Goal: Task Accomplishment & Management: Complete application form

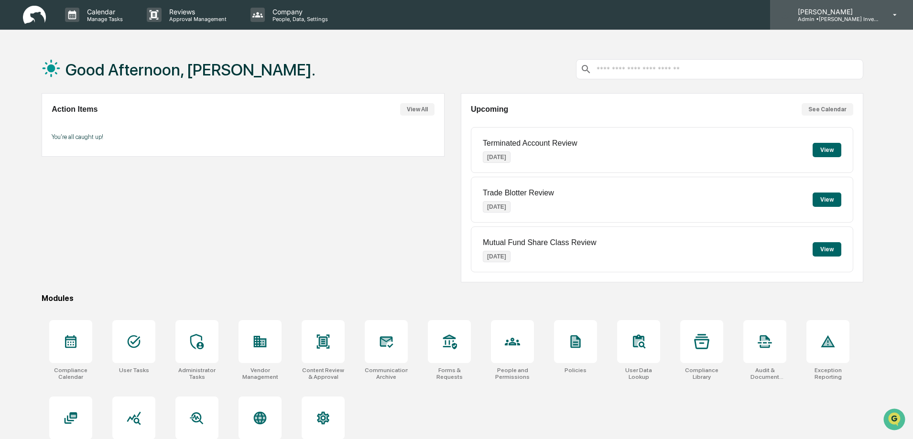
click at [897, 14] on icon at bounding box center [896, 15] width 4 height 2
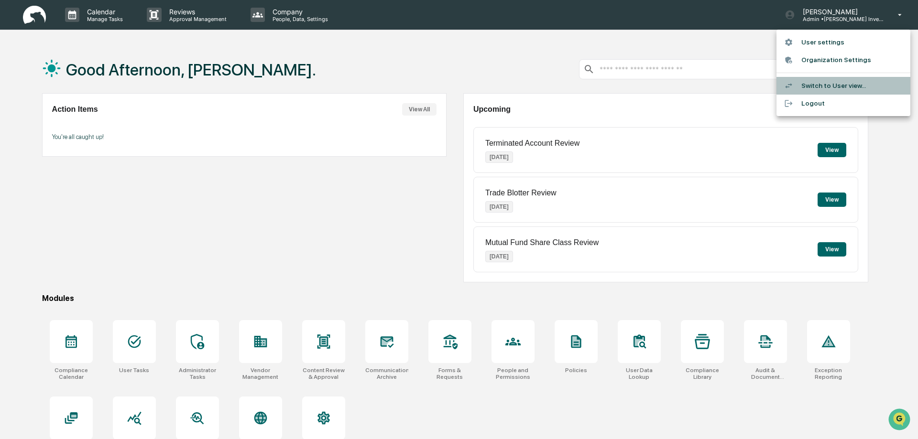
click at [827, 85] on li "Switch to User view..." at bounding box center [844, 86] width 134 height 18
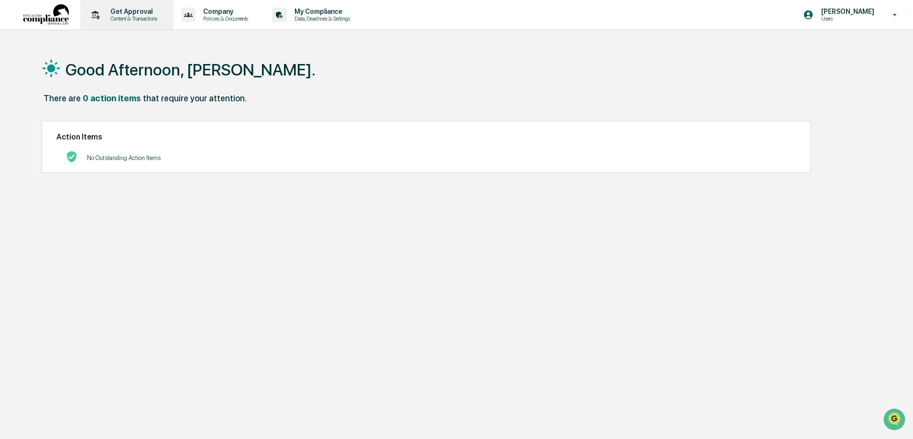
click at [142, 18] on p "Content & Transactions" at bounding box center [132, 18] width 59 height 7
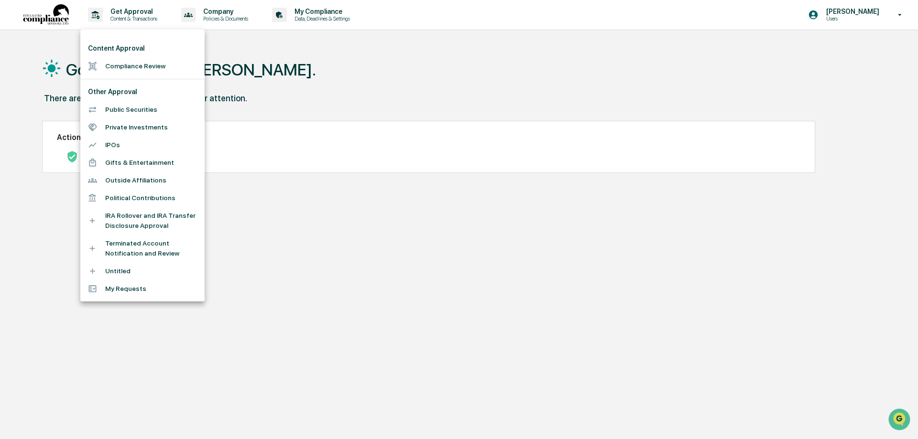
click at [149, 64] on li "Compliance Review" at bounding box center [142, 66] width 124 height 18
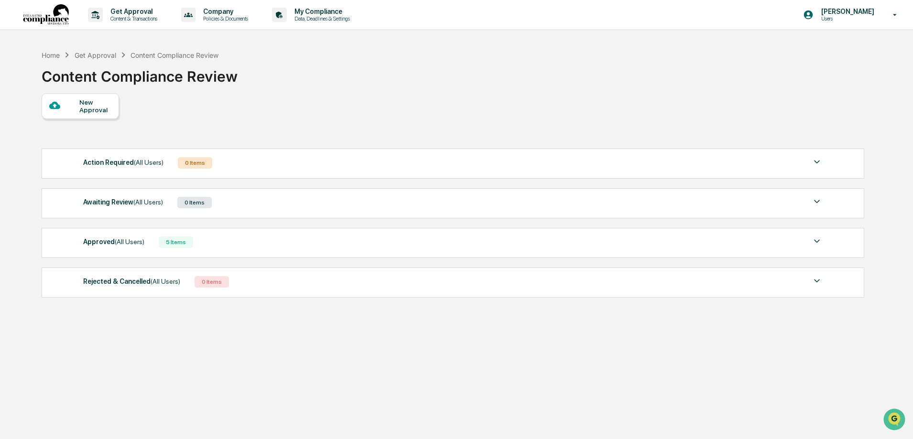
click at [173, 243] on div "5 Items" at bounding box center [176, 242] width 34 height 11
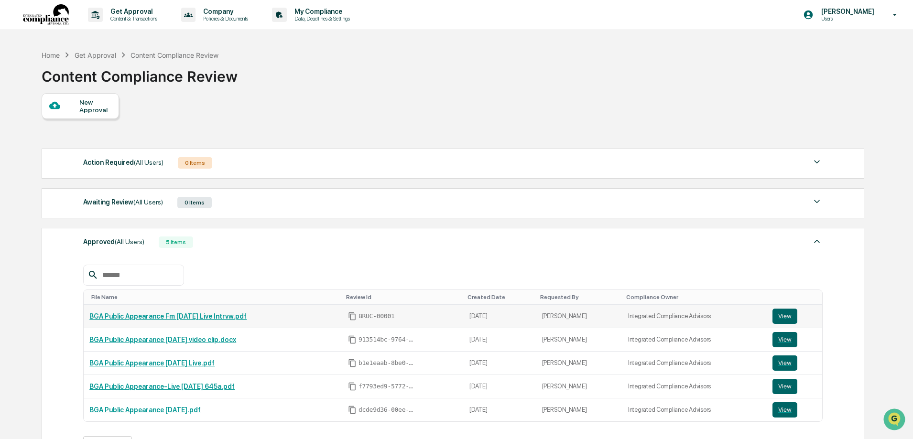
click at [217, 316] on link "BGA Public Appearance Fm [DATE] Live Intrvw.pdf" at bounding box center [167, 317] width 157 height 8
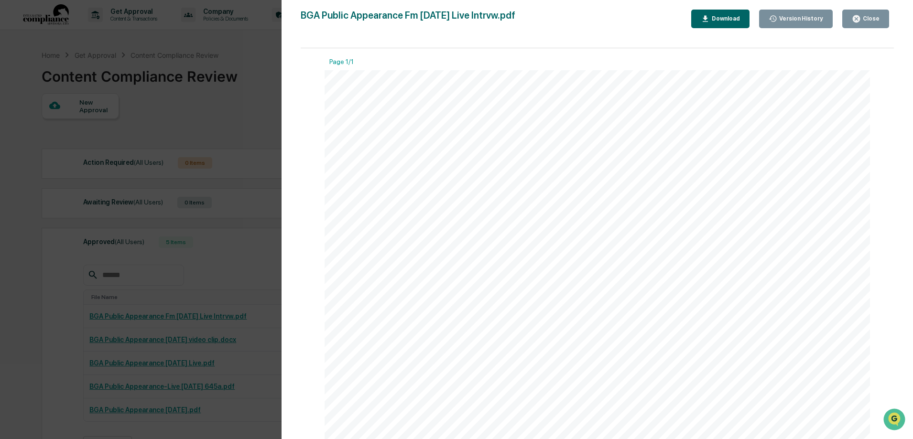
click at [867, 22] on div "Close" at bounding box center [866, 18] width 28 height 9
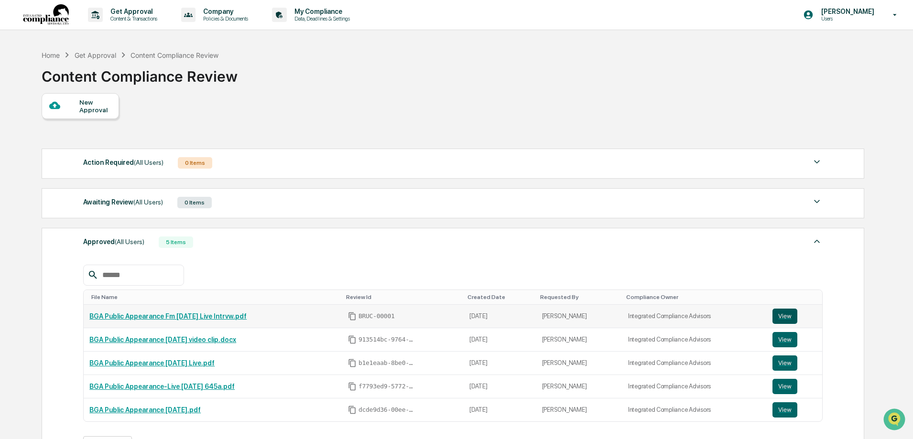
click at [778, 312] on button "View" at bounding box center [785, 316] width 25 height 15
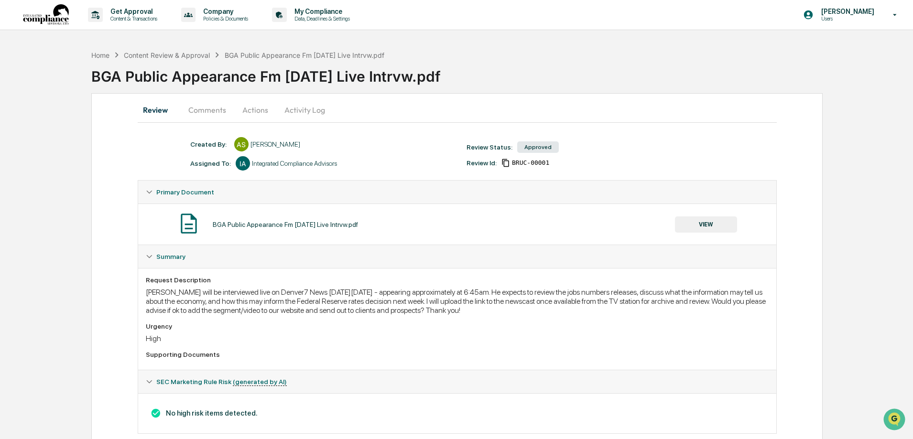
click at [256, 112] on button "Actions" at bounding box center [255, 109] width 43 height 23
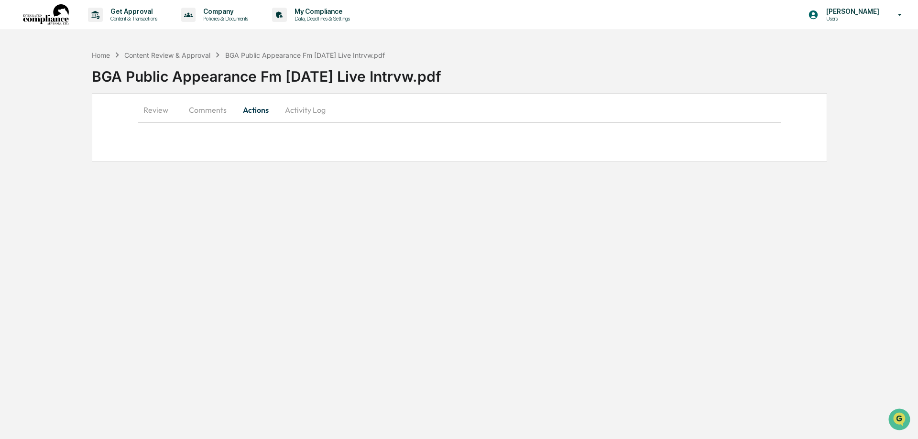
click at [209, 109] on button "Comments" at bounding box center [207, 109] width 53 height 23
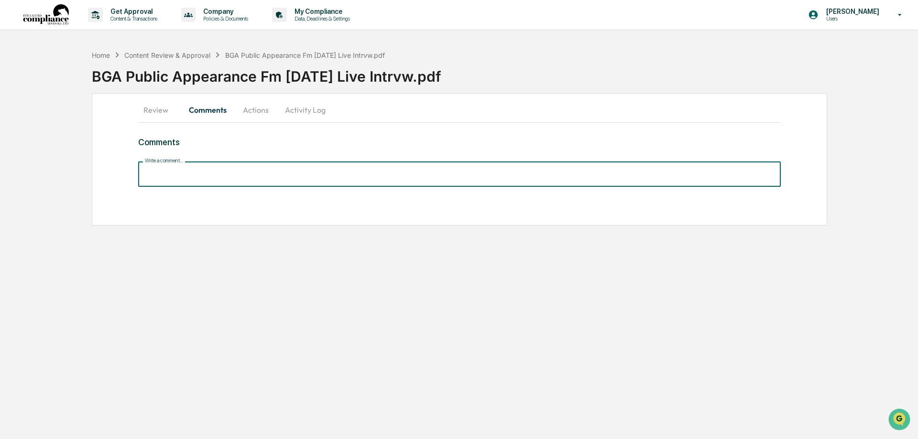
click at [163, 173] on input "Write a comment..." at bounding box center [459, 174] width 643 height 25
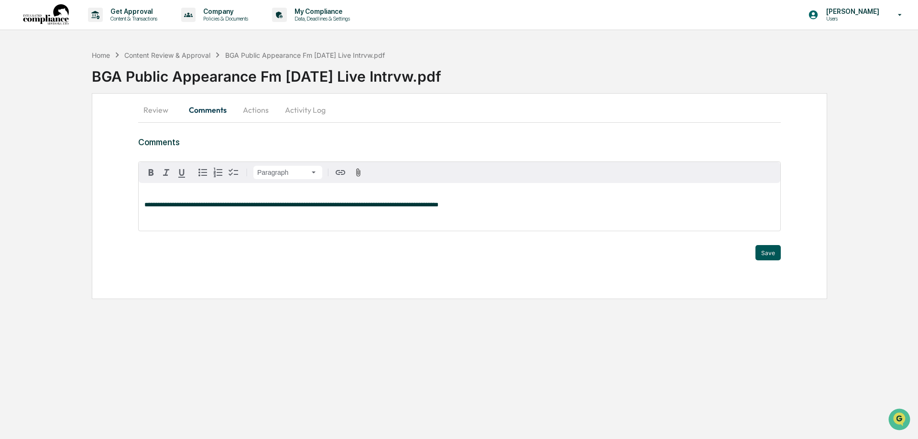
click at [773, 255] on button "Save" at bounding box center [767, 252] width 25 height 15
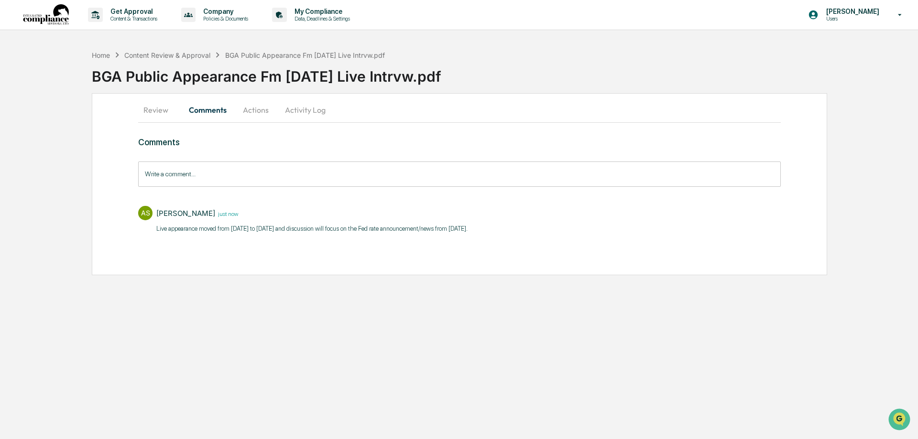
click at [303, 111] on button "Activity Log" at bounding box center [305, 109] width 56 height 23
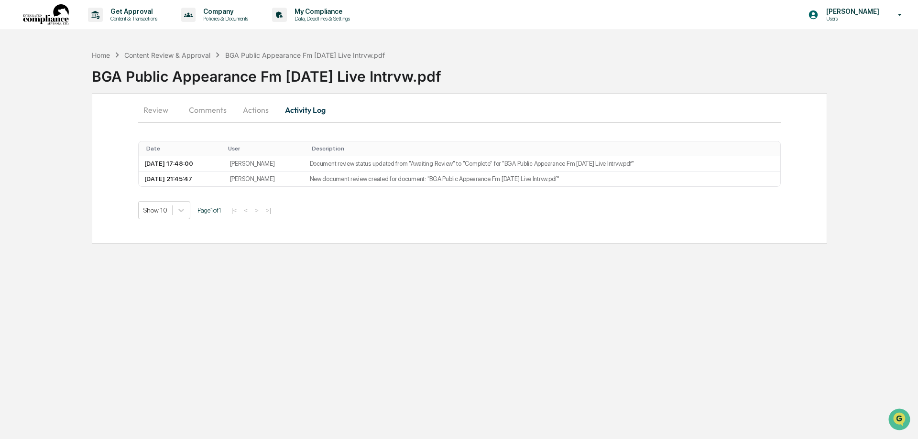
click at [157, 108] on button "Review" at bounding box center [159, 109] width 43 height 23
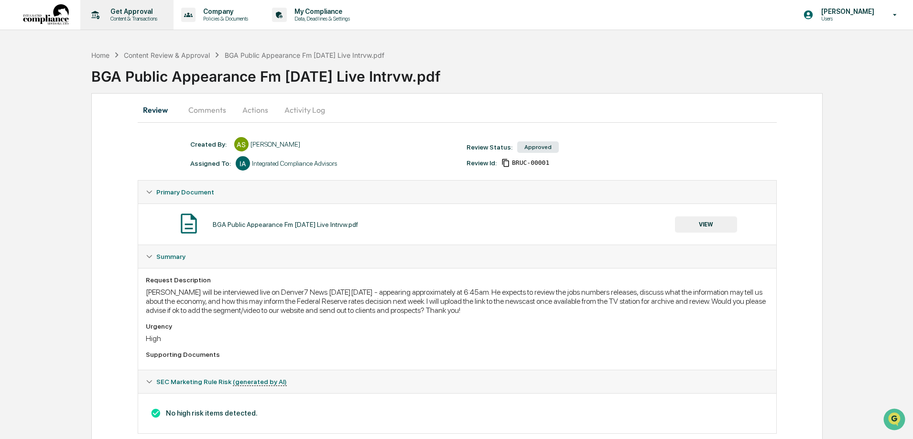
click at [141, 15] on p "Content & Transactions" at bounding box center [132, 18] width 59 height 7
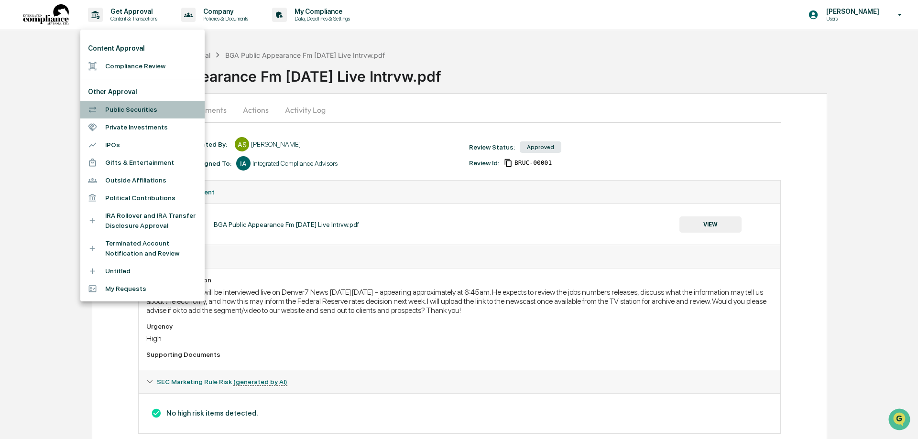
click at [126, 111] on li "Public Securities" at bounding box center [142, 110] width 124 height 18
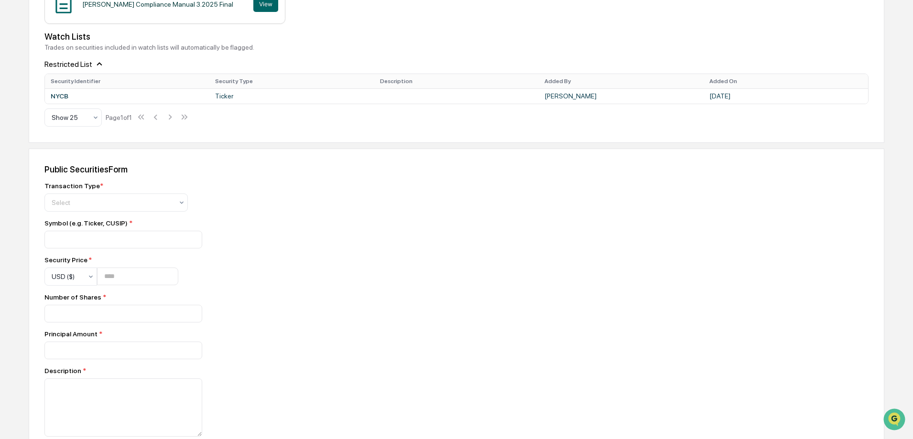
scroll to position [335, 0]
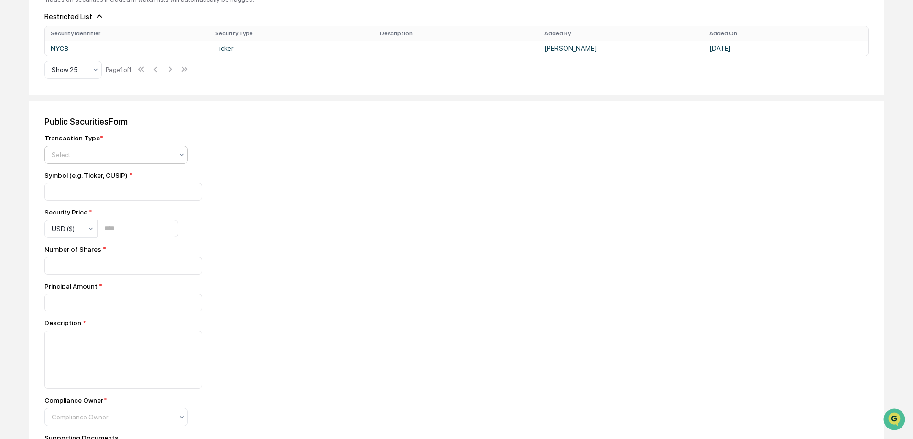
click at [179, 154] on icon at bounding box center [182, 155] width 8 height 8
click at [62, 177] on div "Buy" at bounding box center [116, 177] width 142 height 19
click at [53, 192] on input at bounding box center [123, 192] width 158 height 18
paste input "*********"
type input "*********"
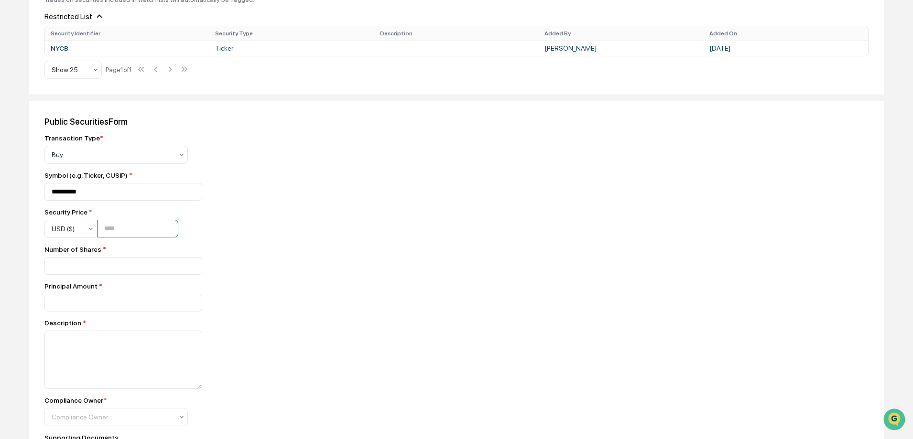
click at [107, 229] on input "number" at bounding box center [137, 229] width 81 height 18
click at [70, 266] on input "number" at bounding box center [123, 266] width 158 height 18
type input "**"
click at [56, 302] on input "number" at bounding box center [123, 303] width 158 height 18
type input "*****"
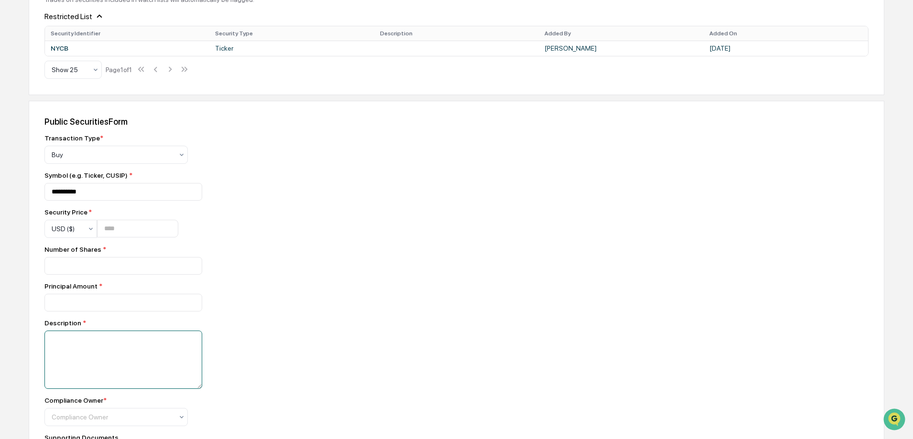
click at [50, 341] on textarea at bounding box center [123, 360] width 158 height 58
type textarea "**********"
click at [105, 227] on input "number" at bounding box center [137, 229] width 81 height 18
drag, startPoint x: 145, startPoint y: 231, endPoint x: 102, endPoint y: 226, distance: 43.4
click at [102, 226] on input "********" at bounding box center [137, 229] width 81 height 18
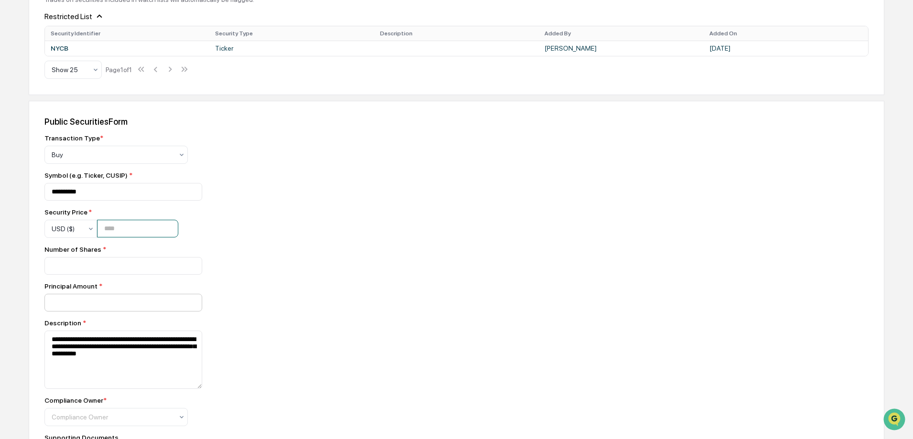
type input "*******"
drag, startPoint x: 71, startPoint y: 304, endPoint x: 60, endPoint y: 305, distance: 11.0
click at [60, 305] on input "*****" at bounding box center [123, 303] width 158 height 18
type input "********"
click at [120, 348] on textarea "**********" at bounding box center [123, 360] width 158 height 58
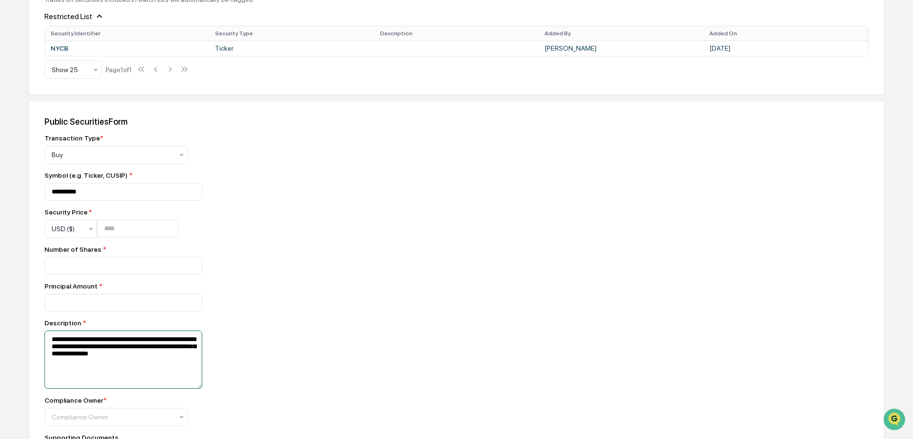
drag, startPoint x: 129, startPoint y: 357, endPoint x: 139, endPoint y: 356, distance: 10.1
click at [139, 356] on textarea "**********" at bounding box center [123, 360] width 158 height 58
drag, startPoint x: 164, startPoint y: 357, endPoint x: 130, endPoint y: 357, distance: 34.9
click at [130, 357] on textarea "**********" at bounding box center [123, 360] width 158 height 58
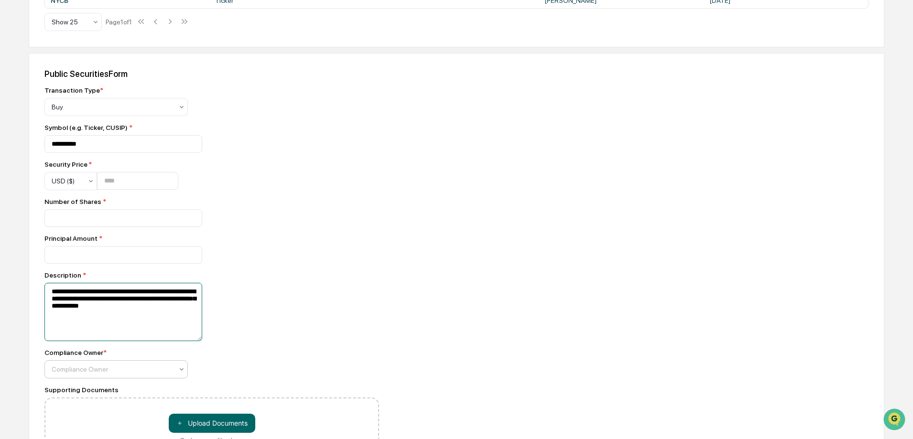
type textarea "**********"
click at [175, 370] on div "Compliance Owner" at bounding box center [112, 369] width 131 height 13
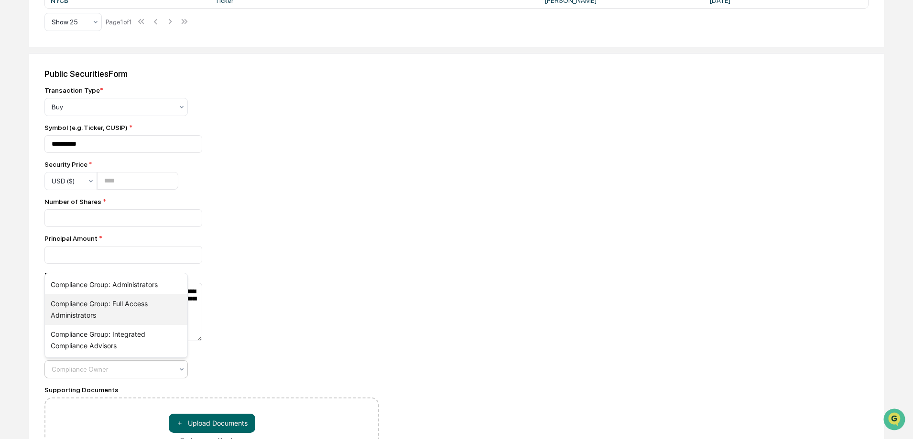
click at [94, 304] on div "Compliance Group: Full Access Administrators" at bounding box center [116, 310] width 142 height 31
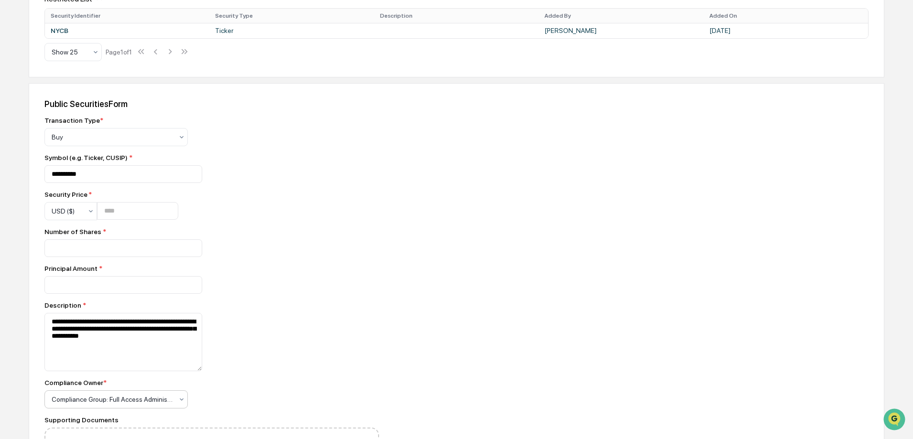
scroll to position [448, 0]
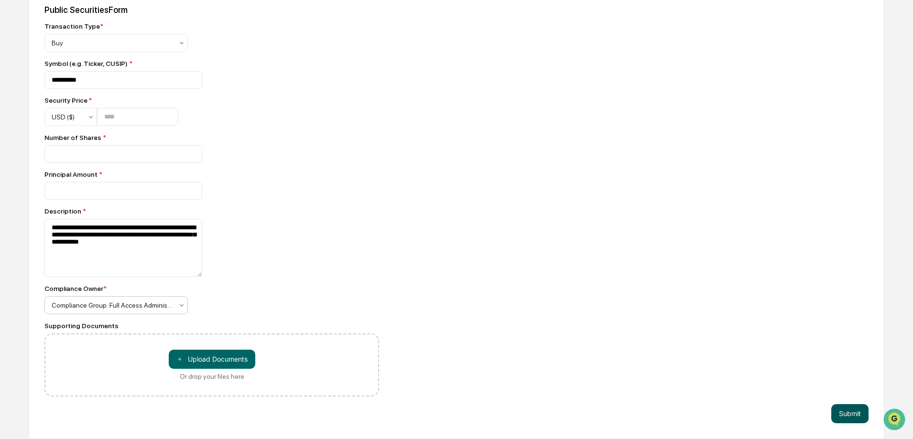
click at [845, 410] on button "Submit" at bounding box center [849, 414] width 37 height 19
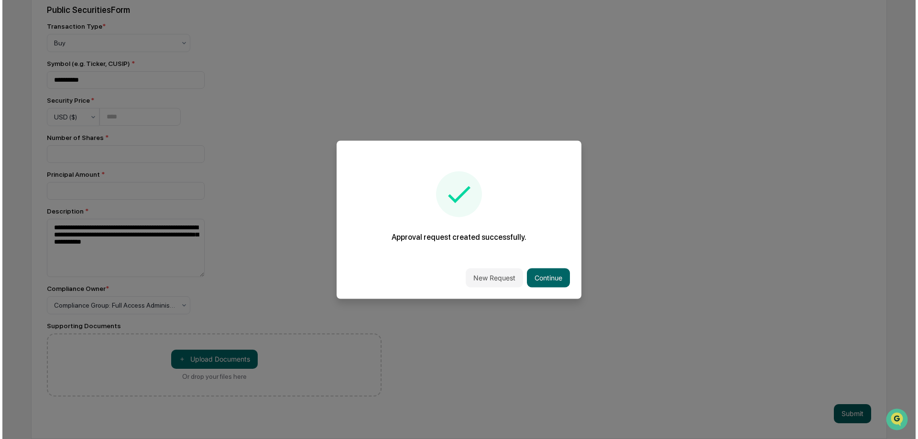
scroll to position [438, 0]
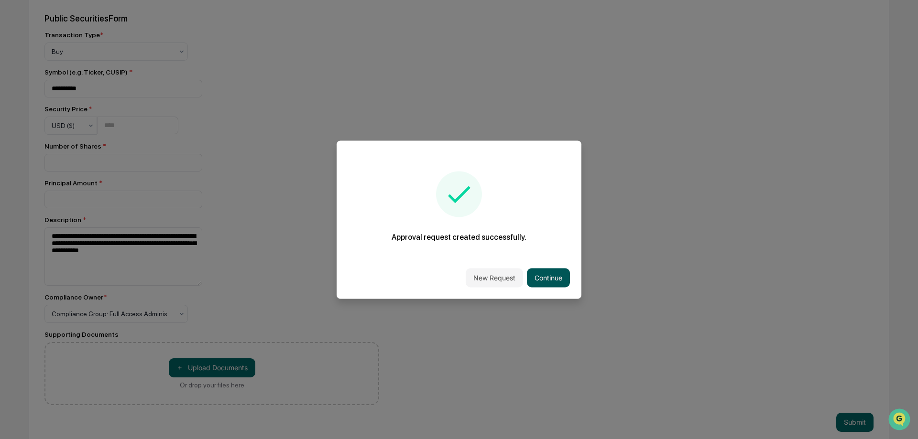
click at [559, 279] on button "Continue" at bounding box center [548, 277] width 43 height 19
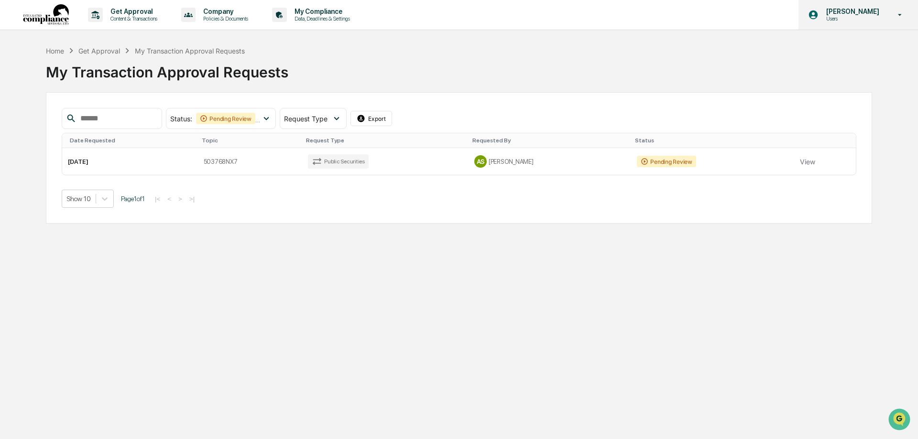
click at [845, 13] on p "[PERSON_NAME]" at bounding box center [852, 12] width 66 height 8
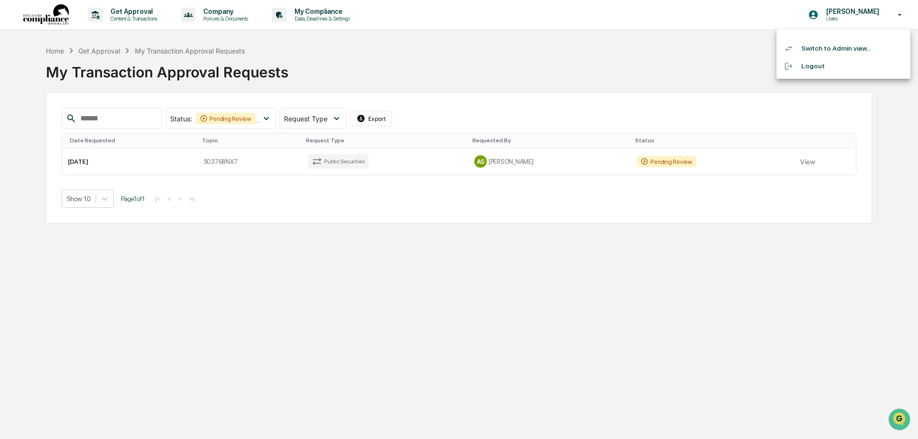
click at [821, 49] on li "Switch to Admin view..." at bounding box center [844, 49] width 134 height 18
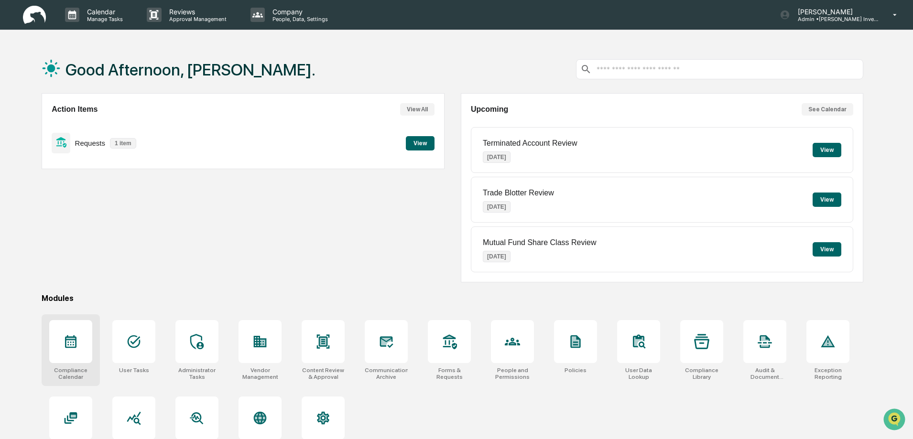
click at [73, 345] on icon at bounding box center [70, 341] width 15 height 15
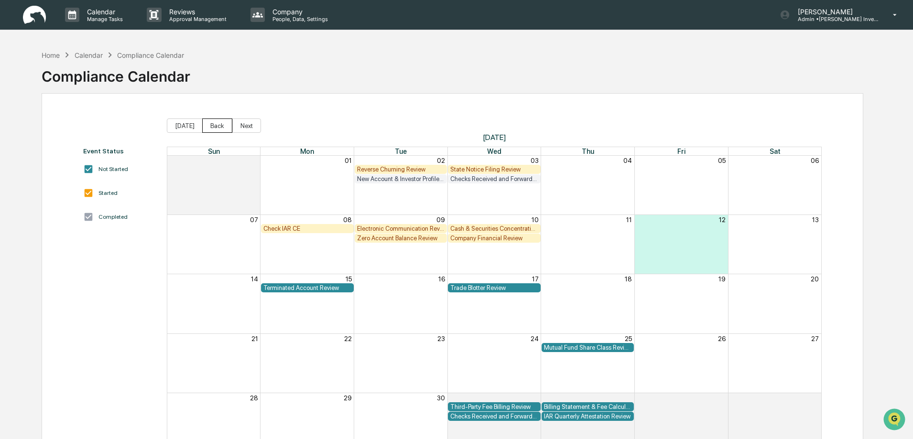
click at [210, 126] on button "Back" at bounding box center [217, 126] width 30 height 14
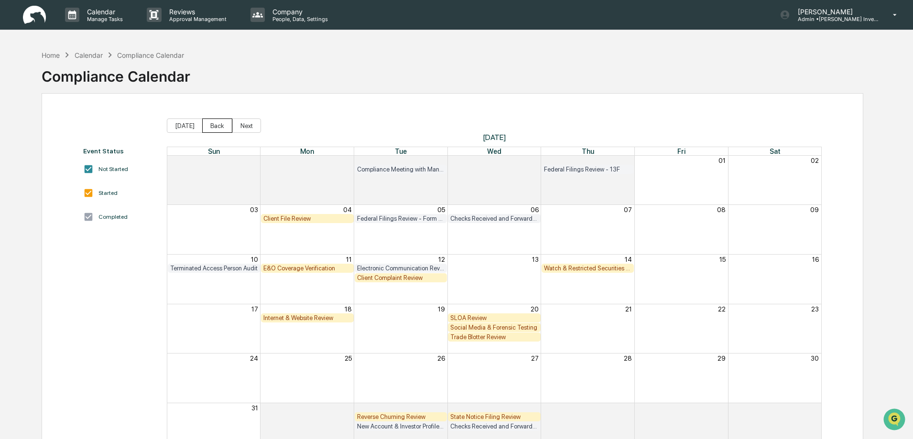
click at [210, 126] on button "Back" at bounding box center [217, 126] width 30 height 14
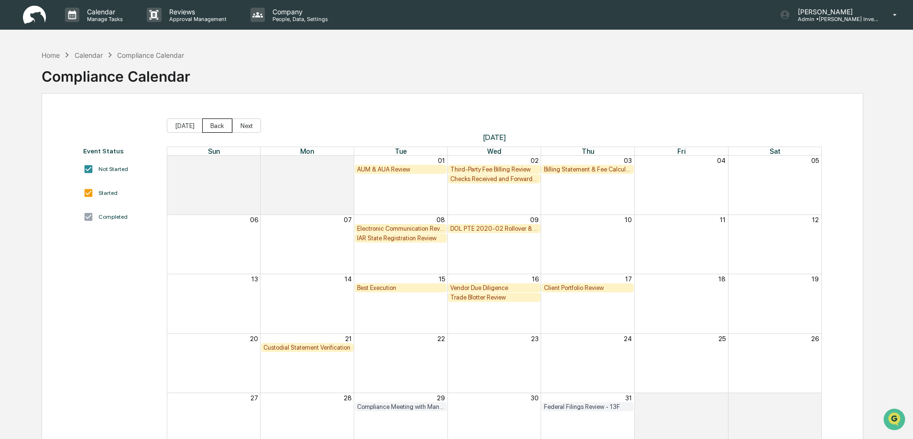
click at [210, 126] on button "Back" at bounding box center [217, 126] width 30 height 14
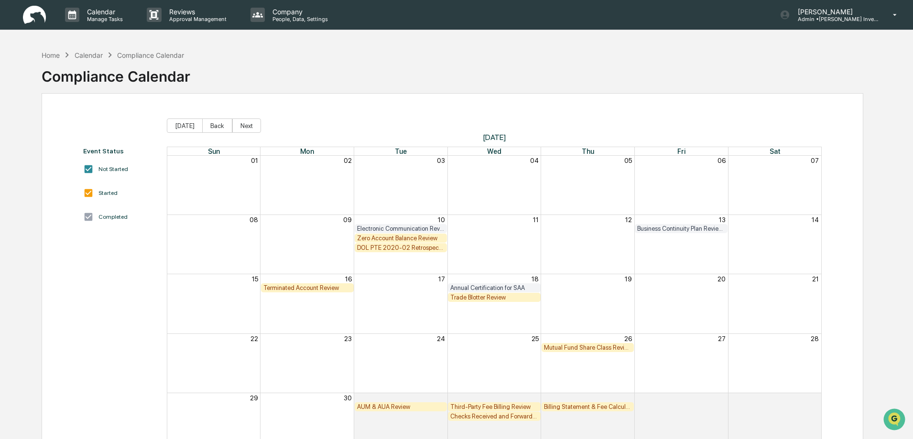
click at [391, 238] on div "Zero Account Balance Review" at bounding box center [401, 238] width 88 height 7
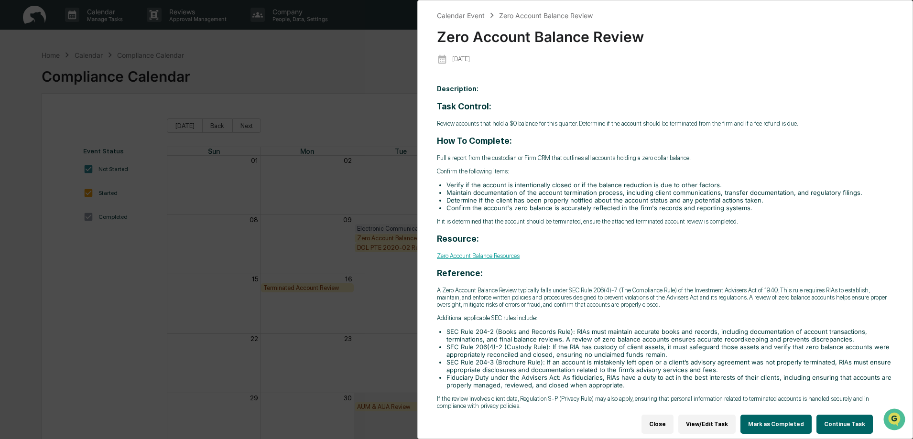
click at [843, 419] on button "Continue Task" at bounding box center [845, 424] width 56 height 19
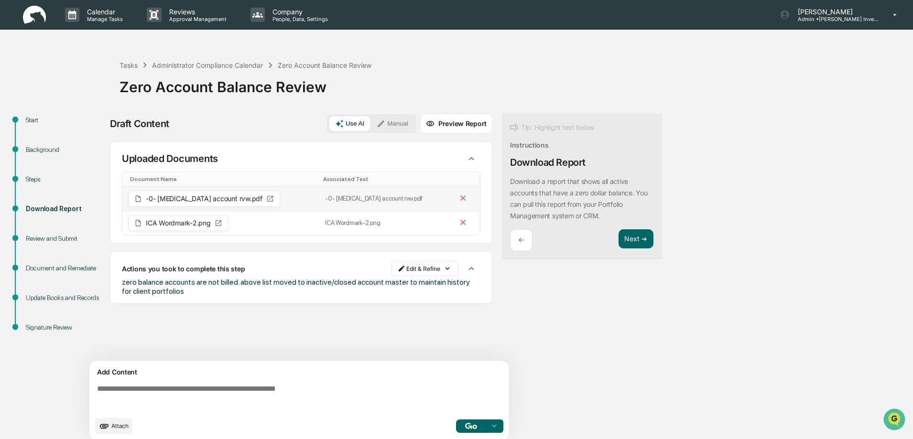
click at [266, 199] on icon at bounding box center [270, 199] width 8 height 8
click at [217, 223] on icon at bounding box center [219, 223] width 8 height 8
click at [187, 223] on span "ICA Wordmark-2.png" at bounding box center [178, 223] width 65 height 7
click at [184, 201] on span "-0- bal account rvw.pdf" at bounding box center [204, 199] width 117 height 7
click at [34, 17] on img at bounding box center [34, 15] width 23 height 19
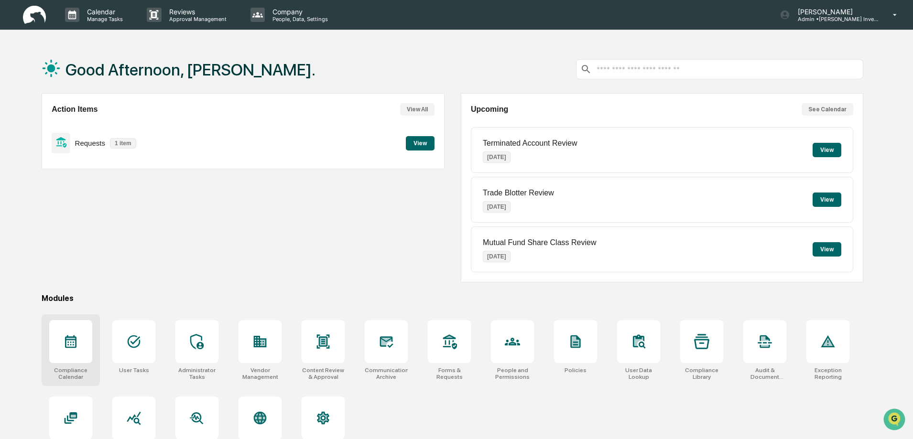
click at [67, 341] on icon at bounding box center [70, 341] width 15 height 15
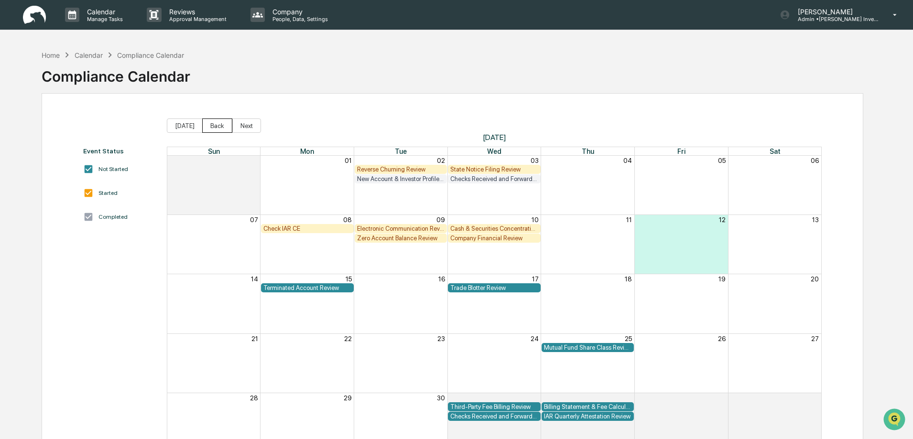
click at [211, 126] on button "Back" at bounding box center [217, 126] width 30 height 14
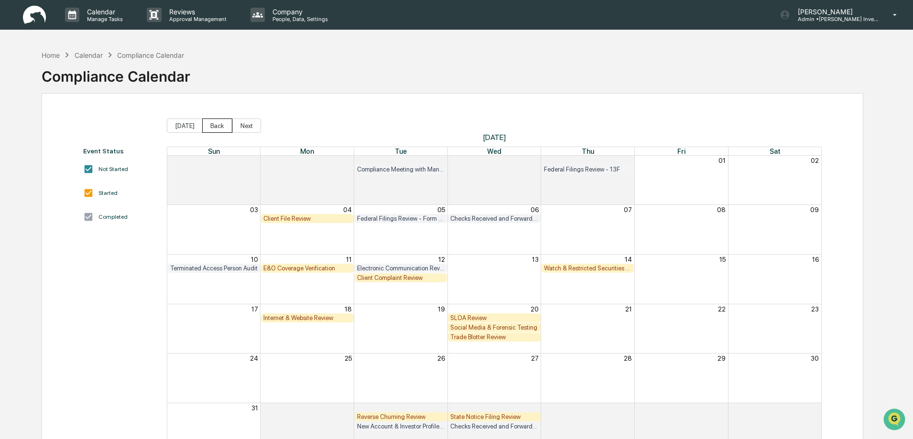
click at [211, 126] on button "Back" at bounding box center [217, 126] width 30 height 14
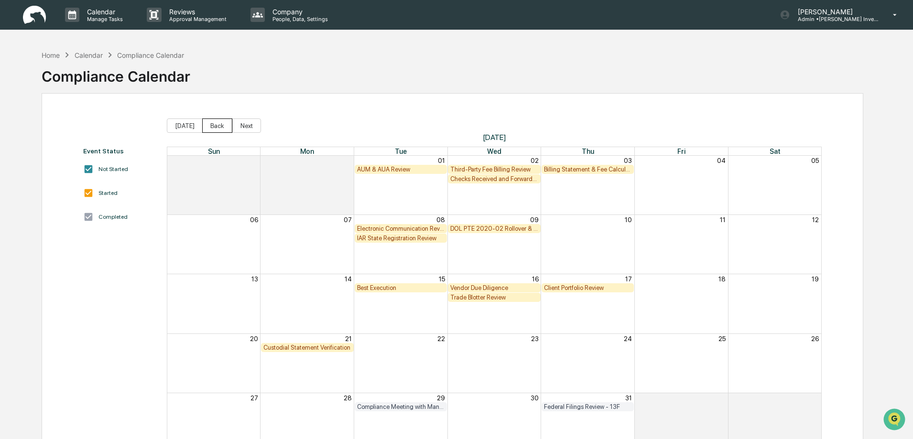
click at [211, 126] on button "Back" at bounding box center [217, 126] width 30 height 14
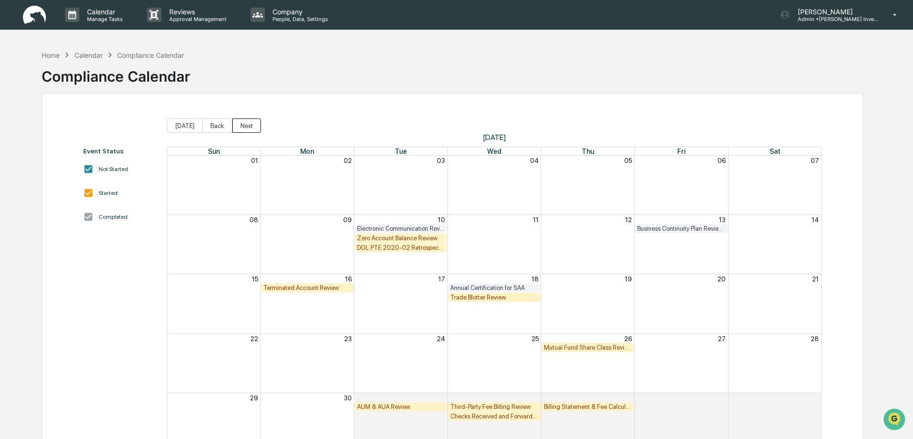
click at [245, 129] on button "Next" at bounding box center [246, 126] width 29 height 14
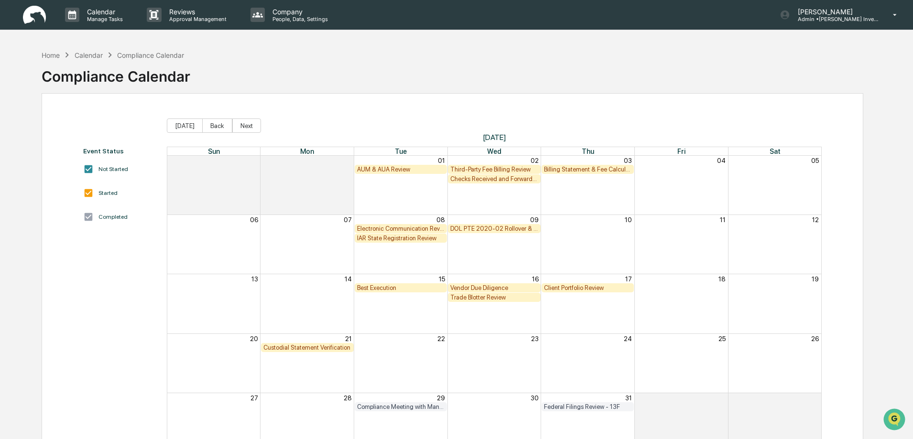
click at [398, 239] on div "IAR State Registration Review" at bounding box center [401, 238] width 88 height 7
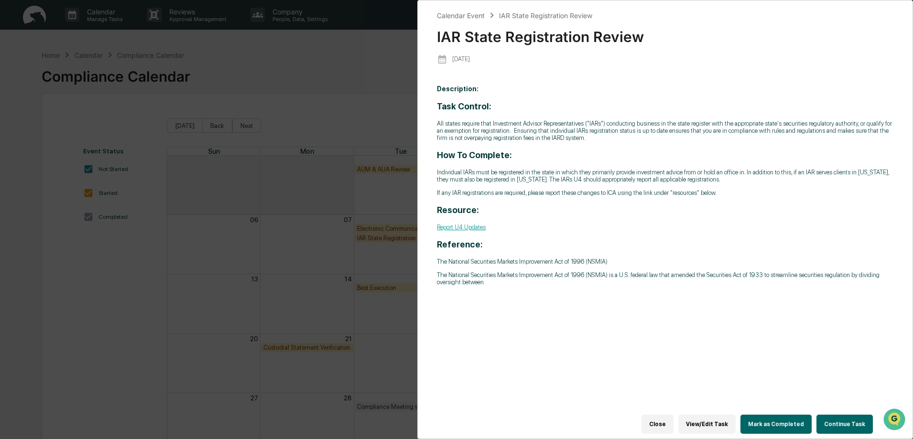
click at [843, 416] on button "Continue Task" at bounding box center [845, 424] width 56 height 19
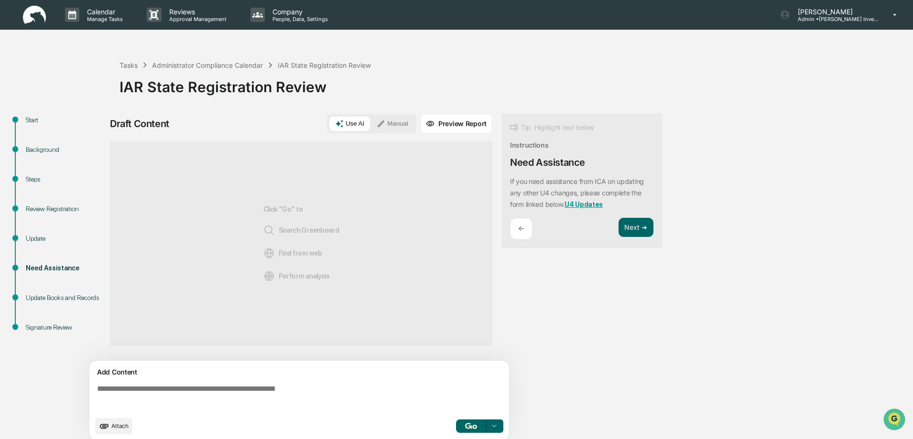
click at [32, 208] on div "Review Registration" at bounding box center [65, 209] width 78 height 10
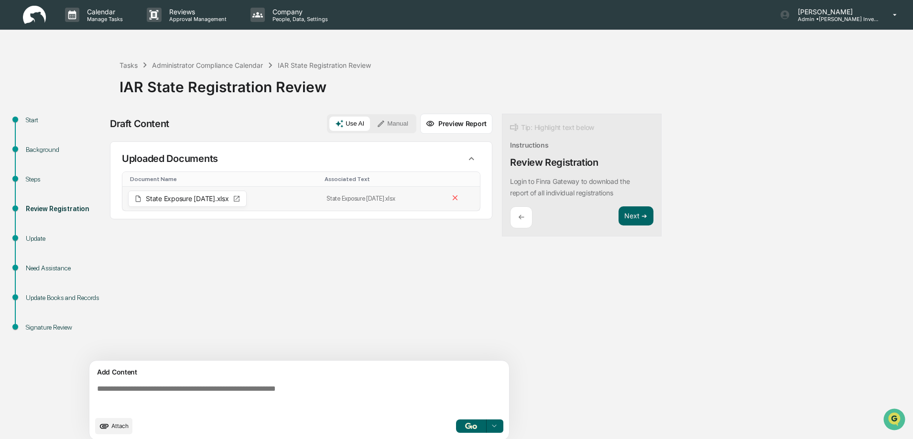
click at [241, 199] on icon at bounding box center [237, 199] width 8 height 8
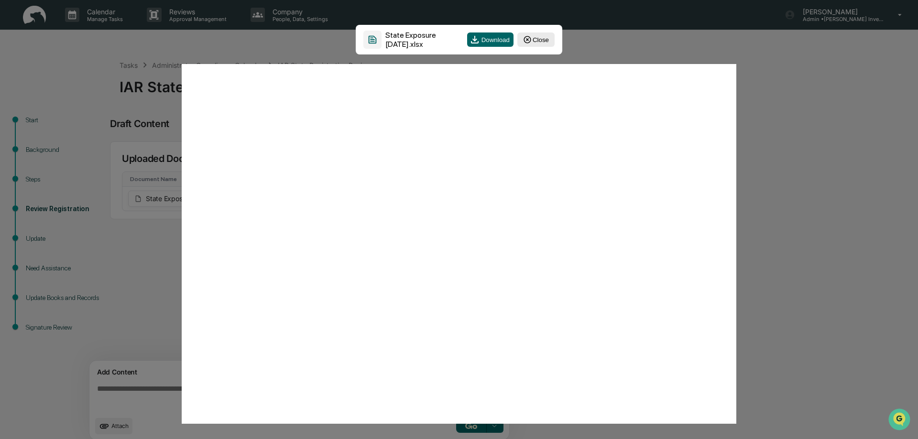
click at [537, 38] on button "Close" at bounding box center [535, 40] width 37 height 14
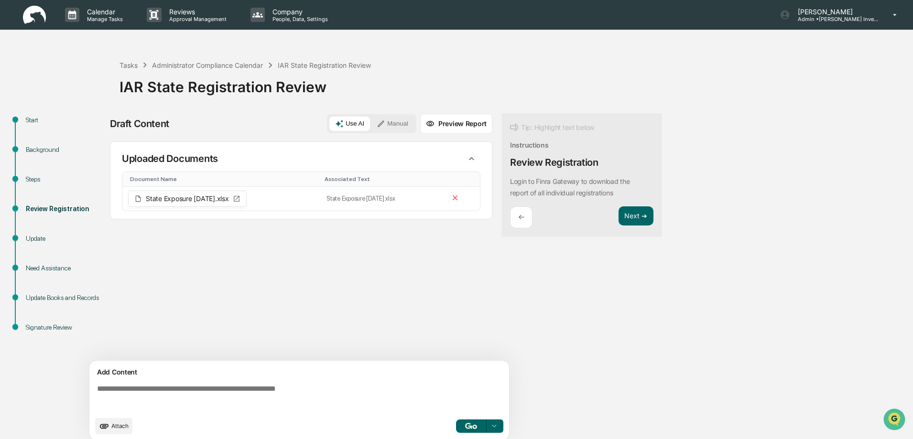
click at [41, 240] on div "Update" at bounding box center [65, 239] width 78 height 10
click at [631, 214] on button "Next ➔" at bounding box center [636, 217] width 35 height 20
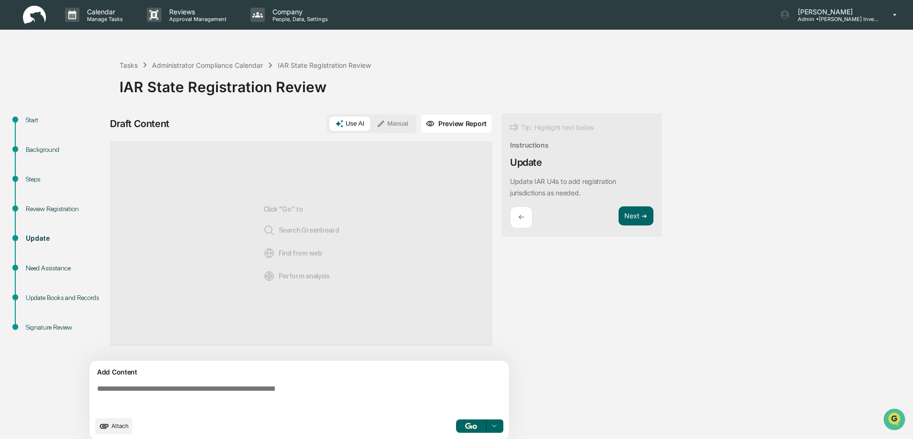
click at [98, 388] on textarea at bounding box center [301, 398] width 416 height 34
click at [400, 124] on button "Manual" at bounding box center [392, 124] width 43 height 14
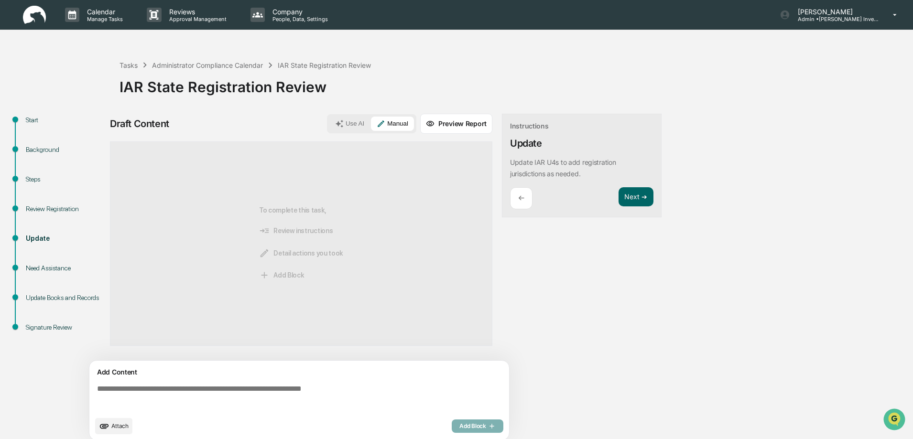
click at [95, 387] on textarea at bounding box center [301, 398] width 416 height 34
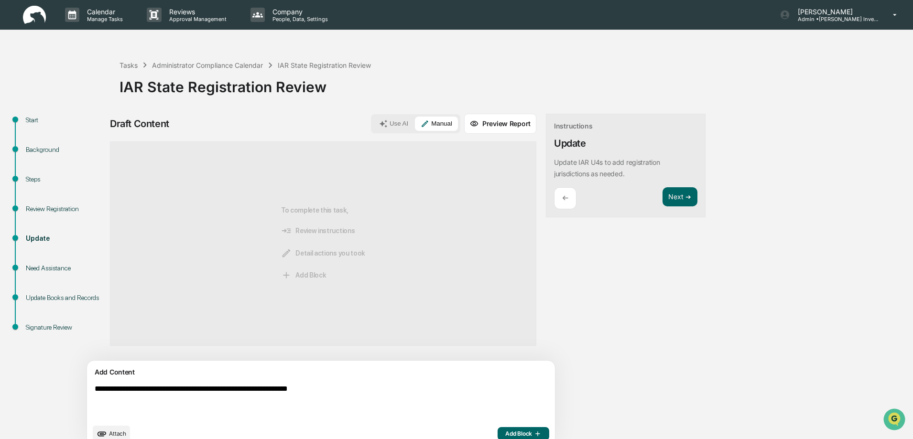
type textarea "**********"
click at [505, 433] on span "Add Block" at bounding box center [523, 434] width 36 height 8
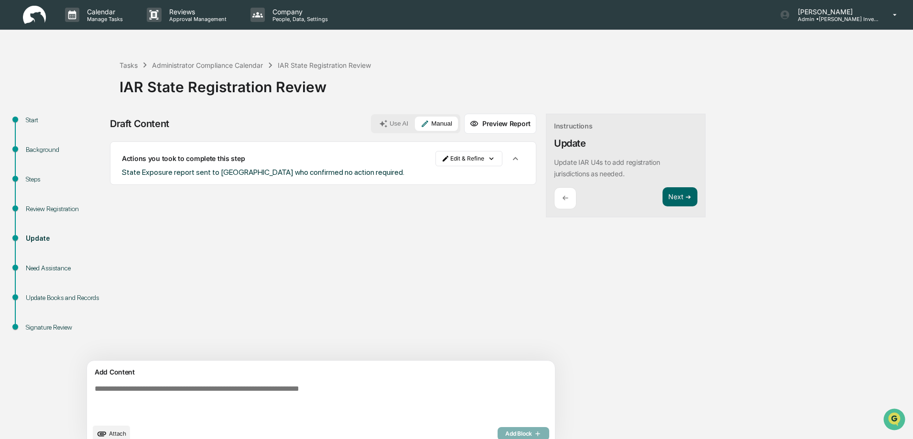
click at [35, 15] on img at bounding box center [34, 15] width 23 height 19
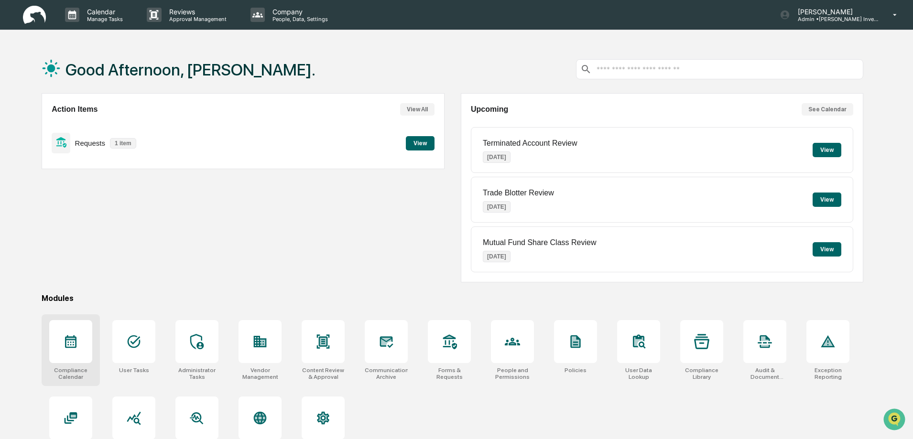
click at [74, 345] on icon at bounding box center [70, 341] width 15 height 15
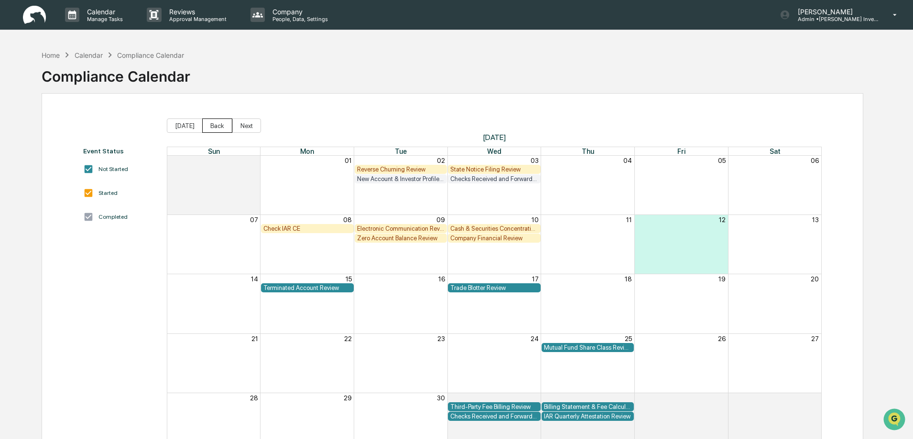
click at [213, 130] on button "Back" at bounding box center [217, 126] width 30 height 14
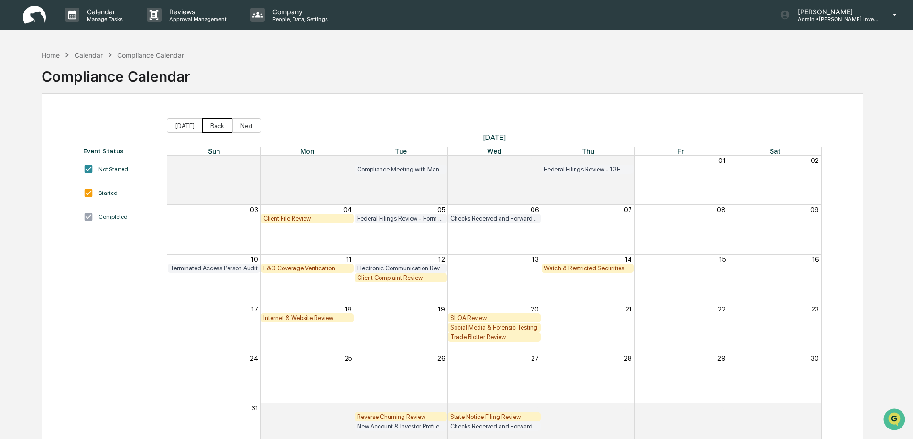
click at [213, 129] on button "Back" at bounding box center [217, 126] width 30 height 14
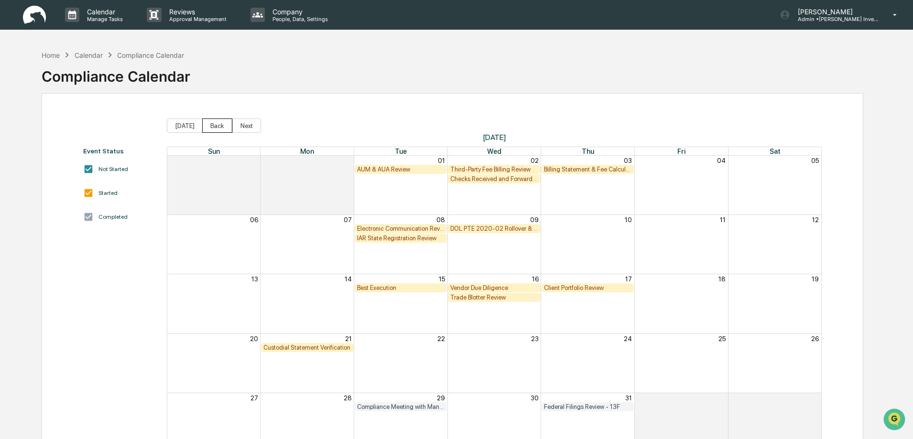
click at [213, 129] on button "Back" at bounding box center [217, 126] width 30 height 14
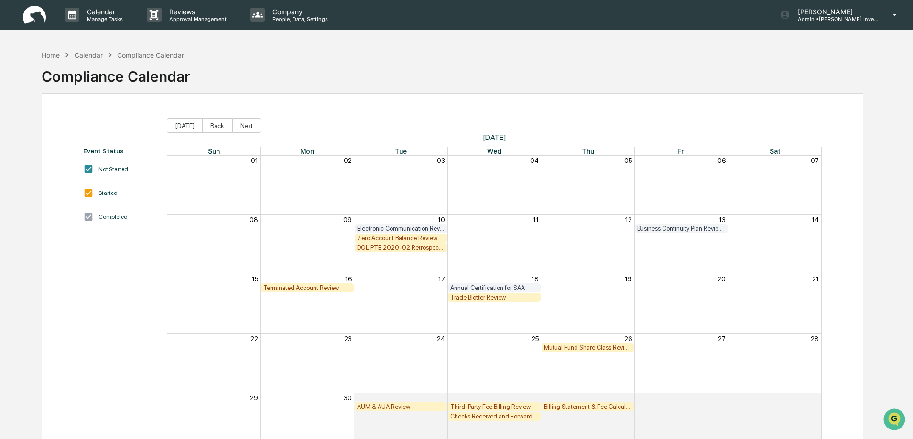
click at [865, 231] on div "Home Calendar Compliance Calendar Compliance Calendar Event Status Not Started …" at bounding box center [452, 264] width 851 height 439
click at [380, 239] on div "Zero Account Balance Review" at bounding box center [401, 238] width 88 height 7
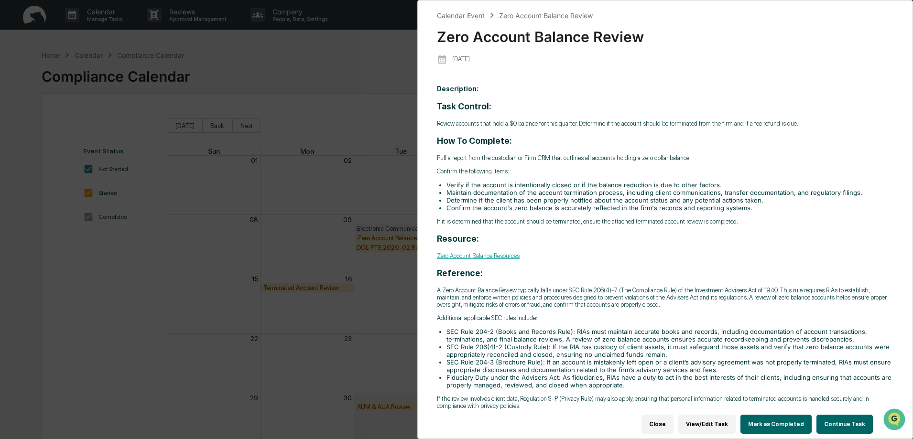
click at [843, 420] on button "Continue Task" at bounding box center [845, 424] width 56 height 19
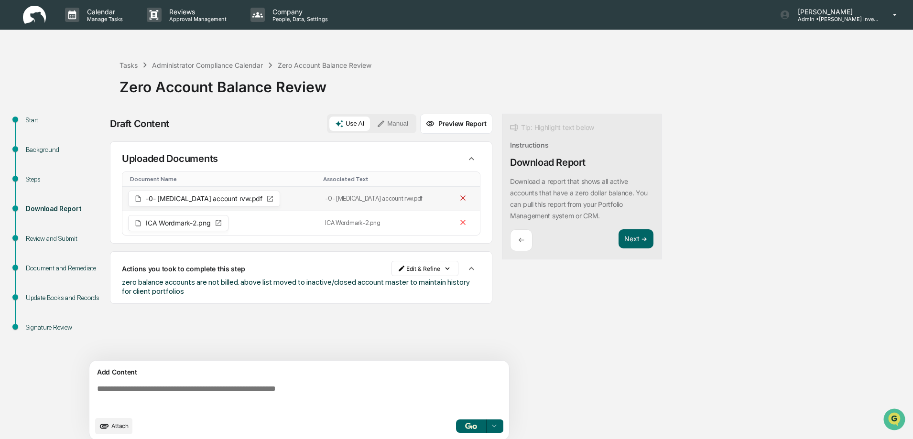
click at [460, 198] on icon at bounding box center [462, 198] width 5 height 5
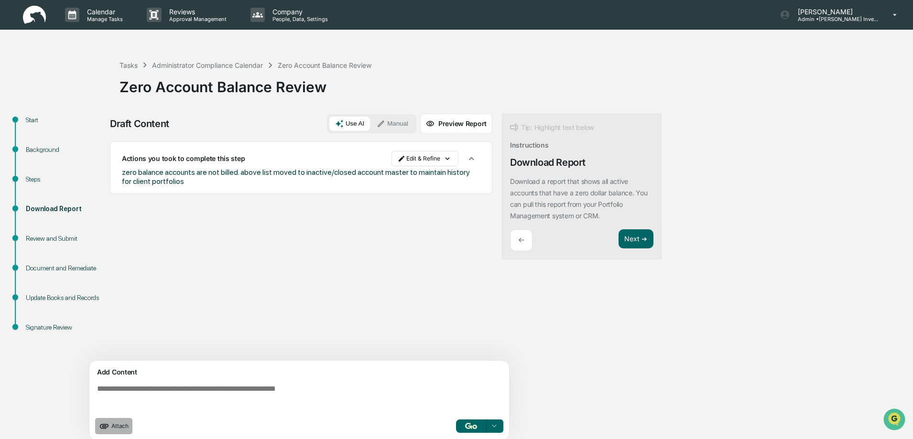
click at [115, 427] on span "Attach" at bounding box center [119, 426] width 17 height 7
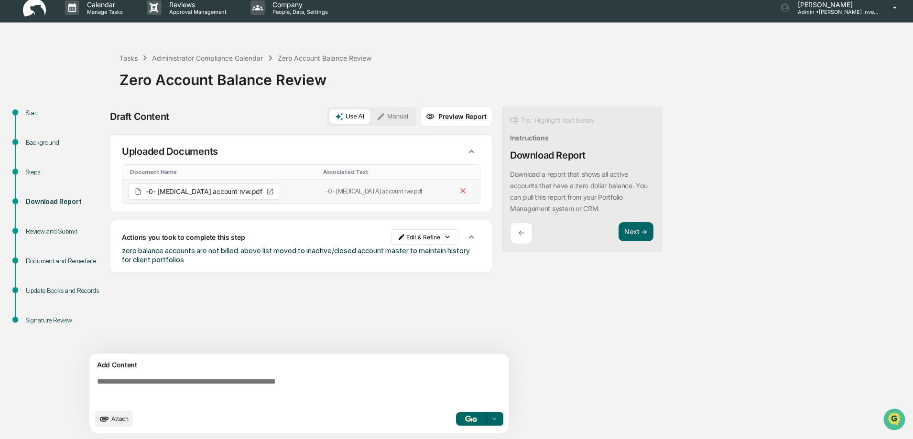
click at [267, 192] on icon at bounding box center [270, 192] width 6 height 6
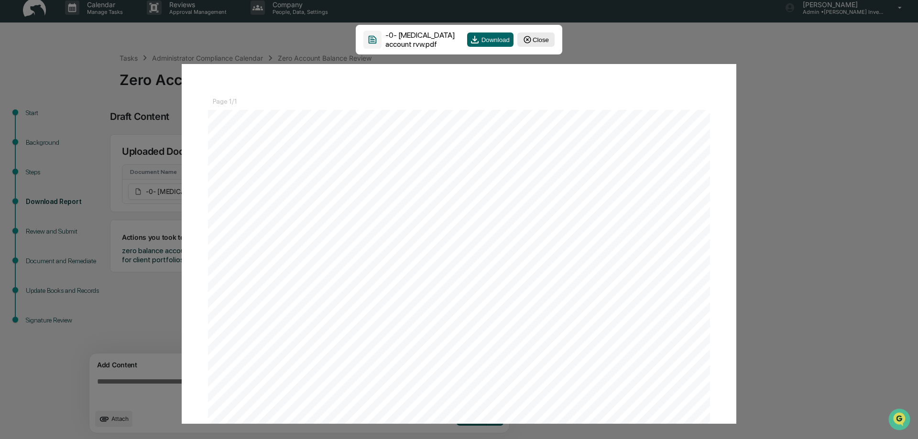
click at [538, 41] on button "Close" at bounding box center [535, 40] width 37 height 14
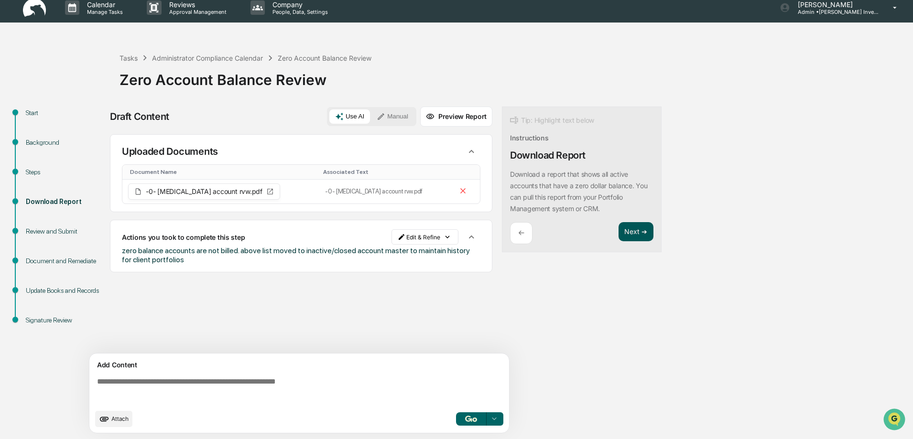
click at [626, 235] on button "Next ➔" at bounding box center [636, 232] width 35 height 20
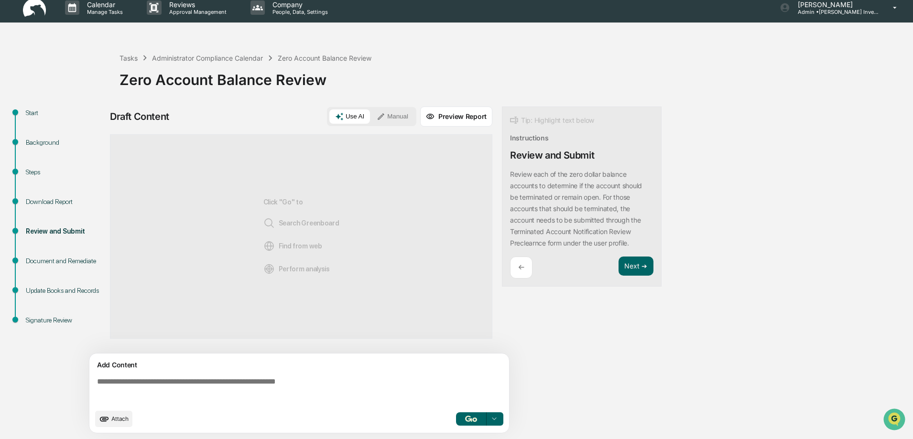
click at [34, 10] on img at bounding box center [34, 8] width 23 height 19
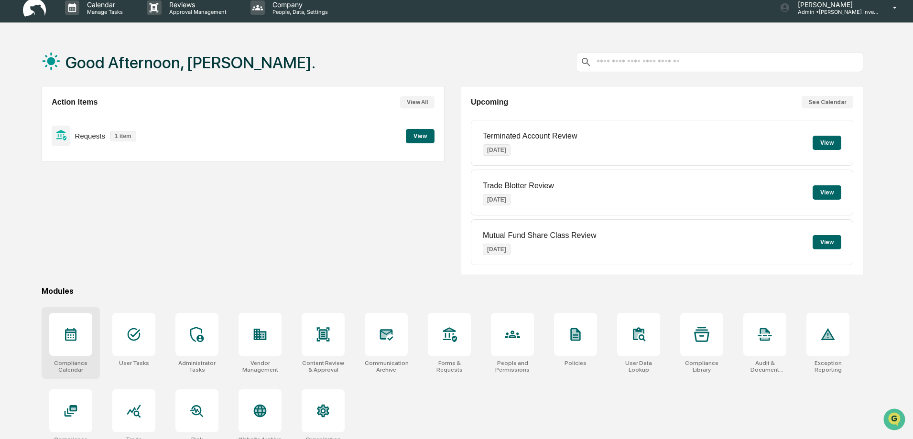
click at [75, 335] on icon at bounding box center [70, 334] width 15 height 15
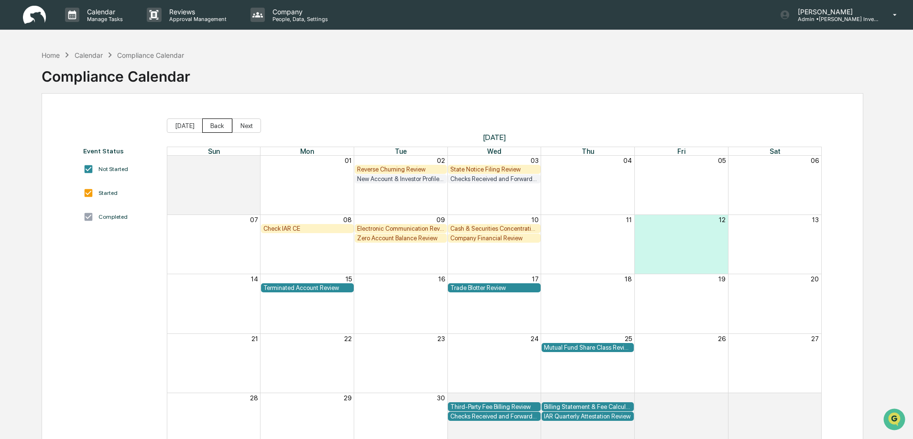
click at [207, 129] on button "Back" at bounding box center [217, 126] width 30 height 14
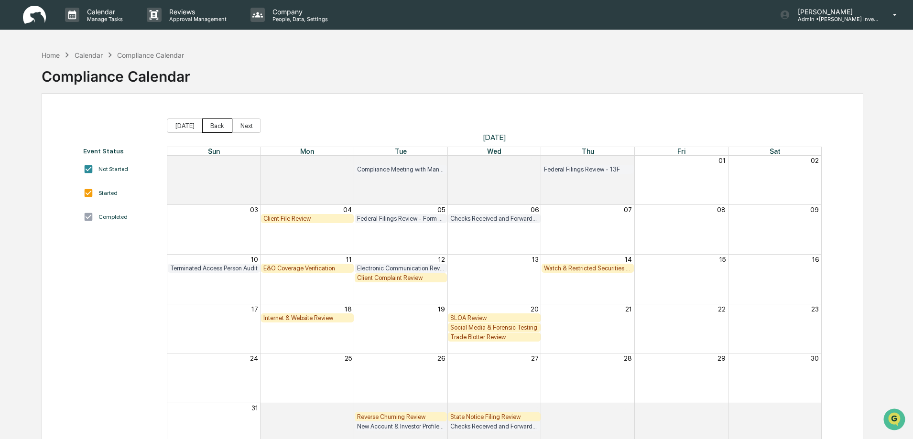
click at [207, 129] on button "Back" at bounding box center [217, 126] width 30 height 14
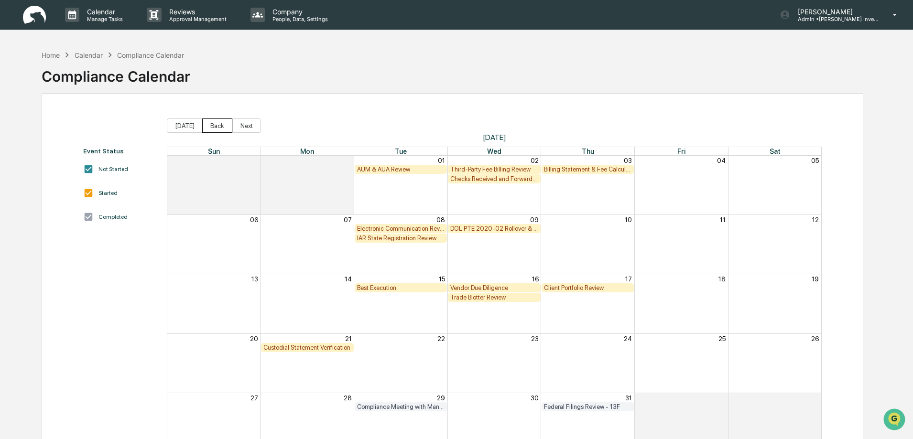
click at [207, 129] on button "Back" at bounding box center [217, 126] width 30 height 14
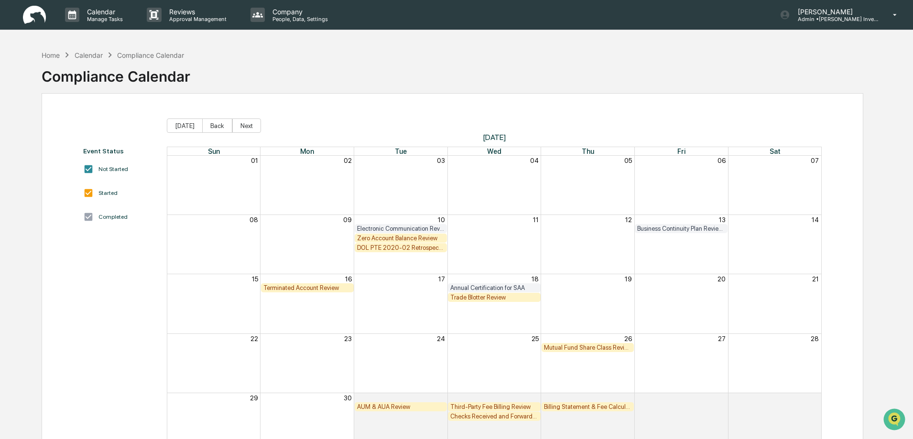
click at [392, 249] on div "DOL PTE 2020-02 Retrospective Review" at bounding box center [401, 247] width 88 height 7
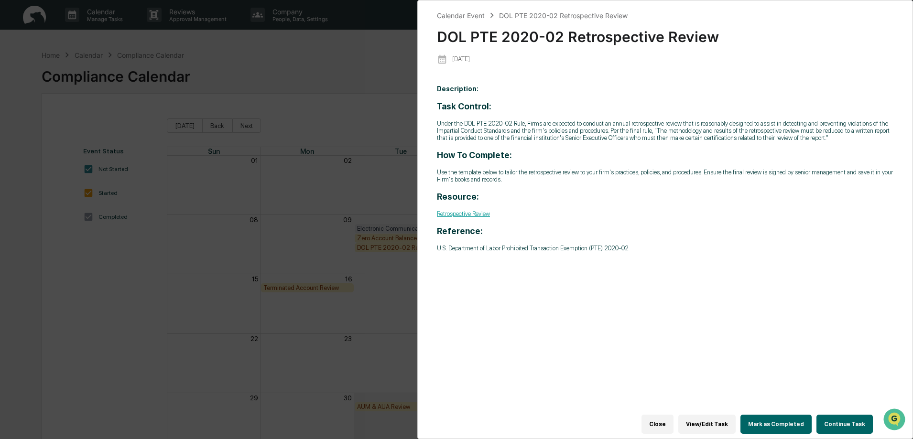
click at [852, 419] on button "Continue Task" at bounding box center [845, 424] width 56 height 19
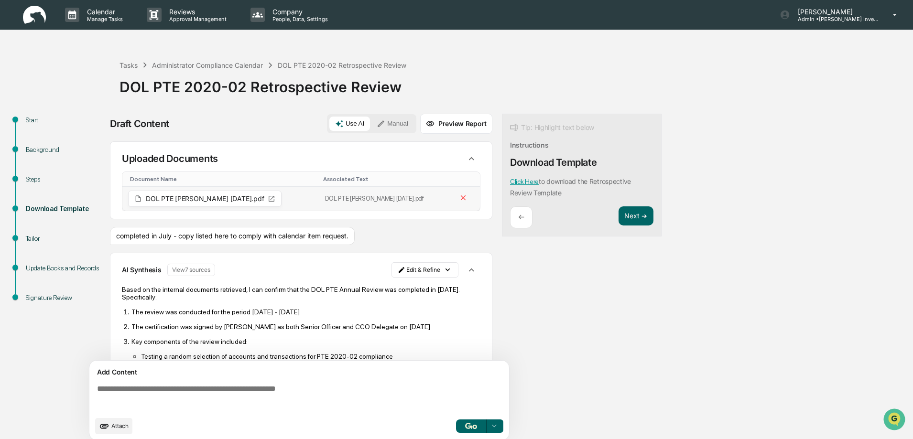
click at [268, 199] on icon at bounding box center [272, 199] width 8 height 8
click at [459, 198] on icon at bounding box center [463, 198] width 9 height 9
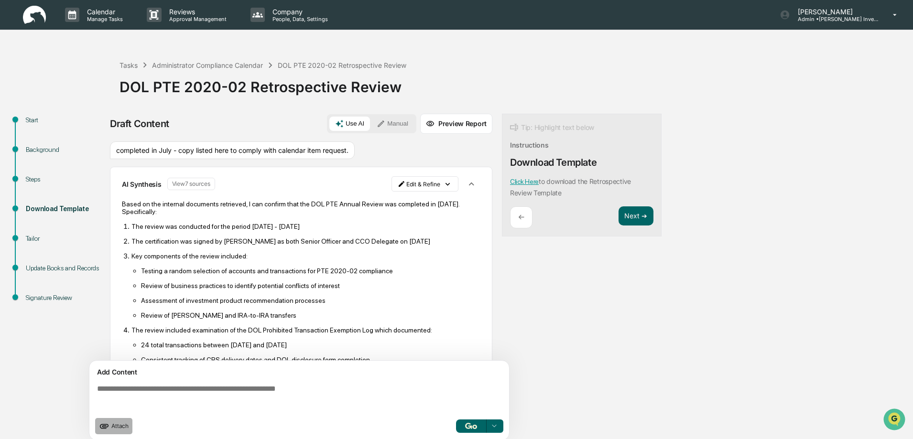
click at [119, 427] on span "Attach" at bounding box center [119, 426] width 17 height 7
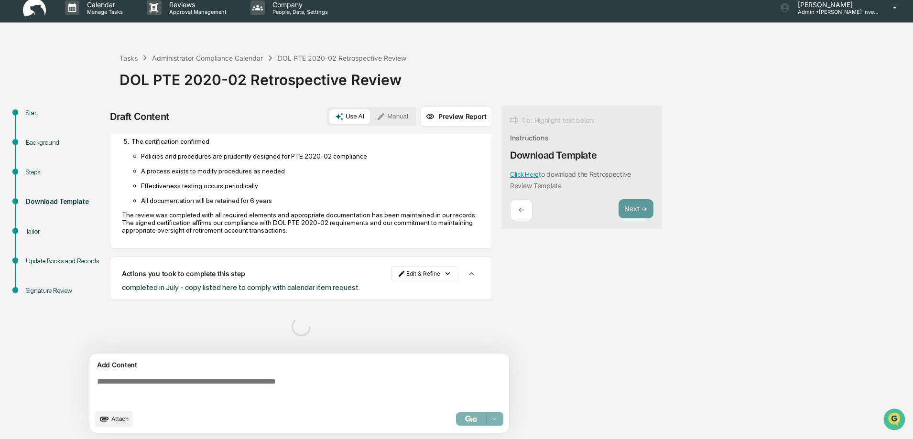
scroll to position [281, 0]
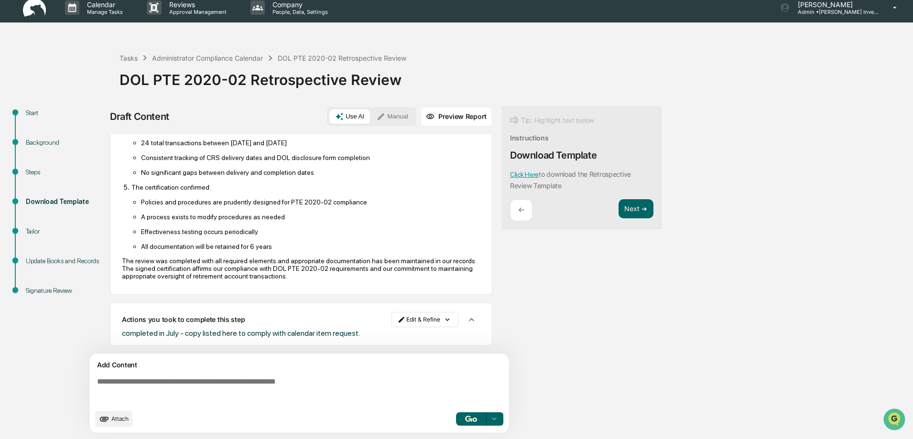
click at [394, 116] on button "Manual" at bounding box center [392, 116] width 43 height 14
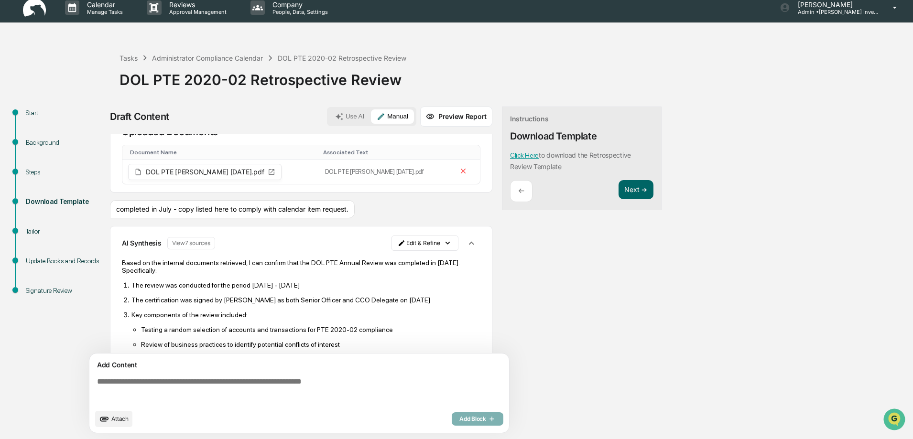
scroll to position [0, 0]
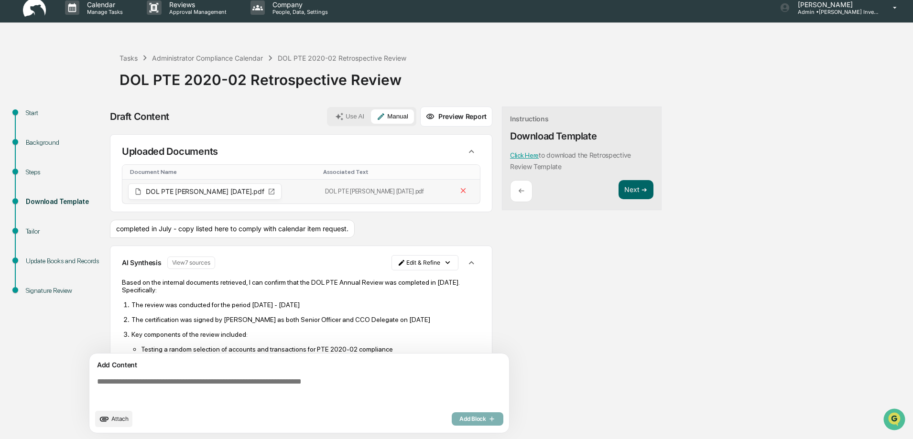
click at [268, 193] on icon at bounding box center [272, 192] width 8 height 8
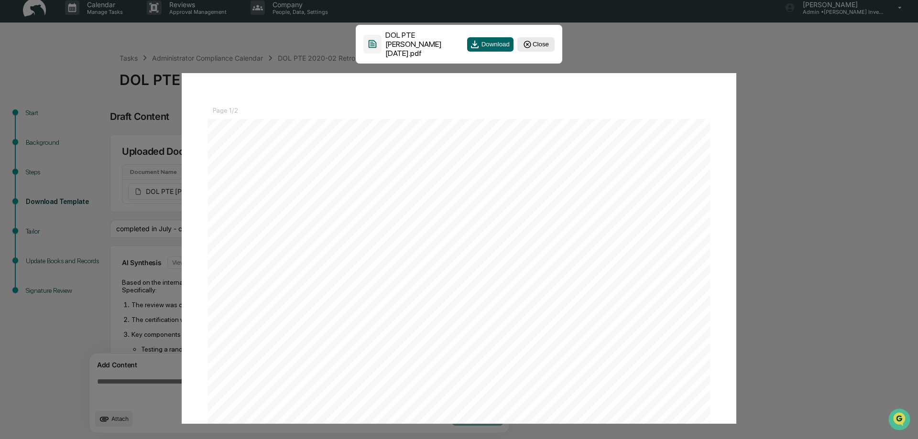
click at [537, 41] on button "Close" at bounding box center [535, 44] width 37 height 14
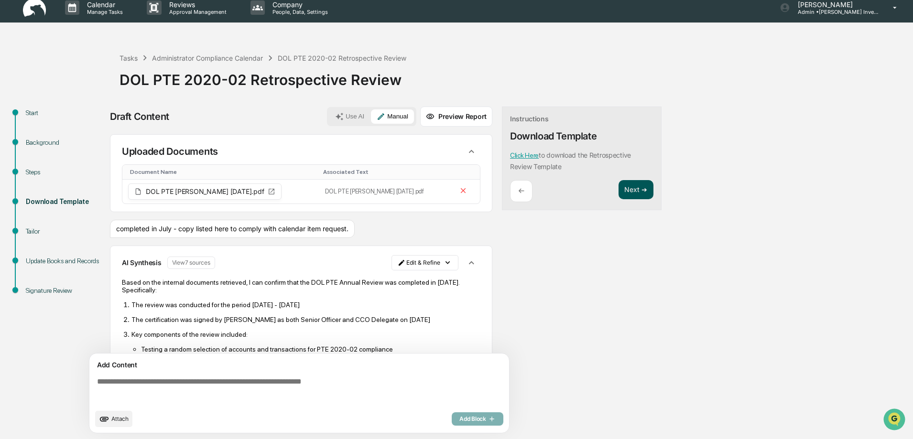
click at [635, 191] on button "Next ➔" at bounding box center [636, 190] width 35 height 20
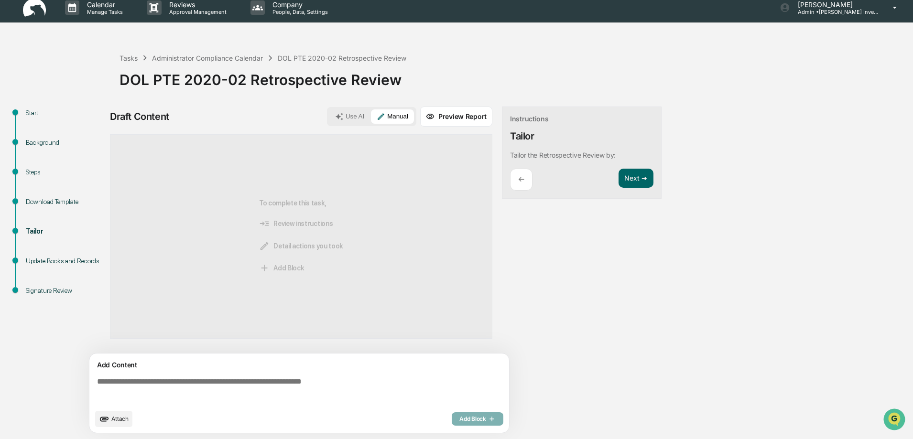
click at [27, 10] on img at bounding box center [34, 8] width 23 height 19
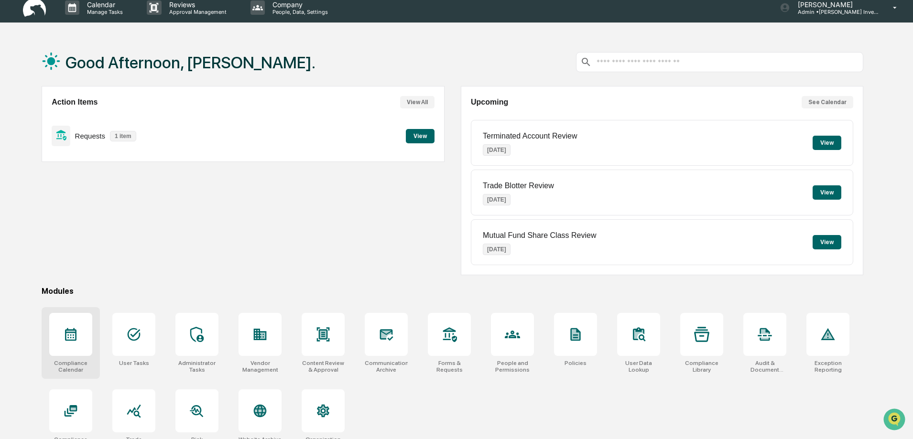
click at [72, 345] on div at bounding box center [70, 334] width 43 height 43
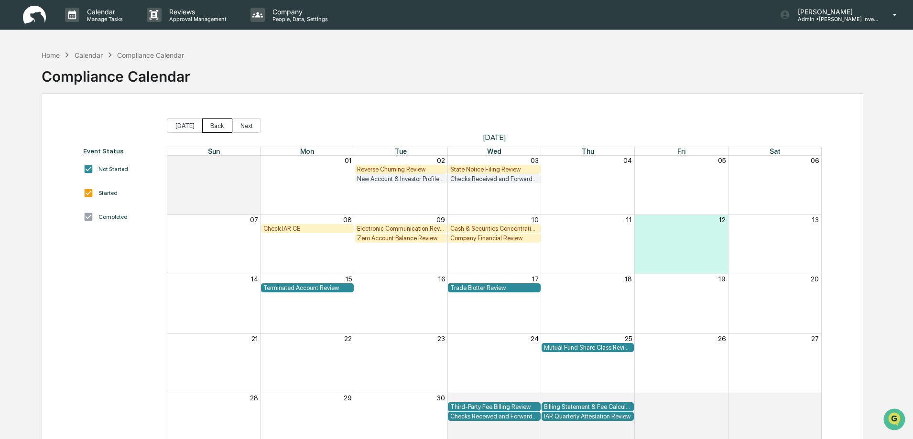
click at [210, 125] on button "Back" at bounding box center [217, 126] width 30 height 14
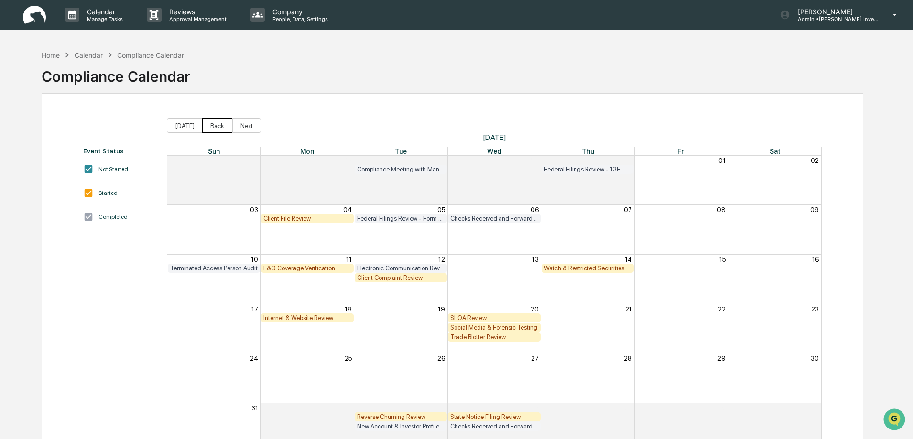
click at [210, 125] on button "Back" at bounding box center [217, 126] width 30 height 14
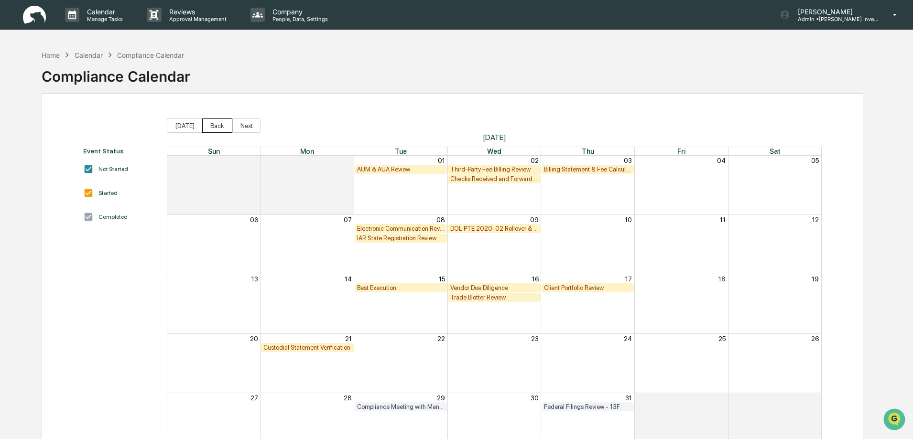
click at [210, 125] on button "Back" at bounding box center [217, 126] width 30 height 14
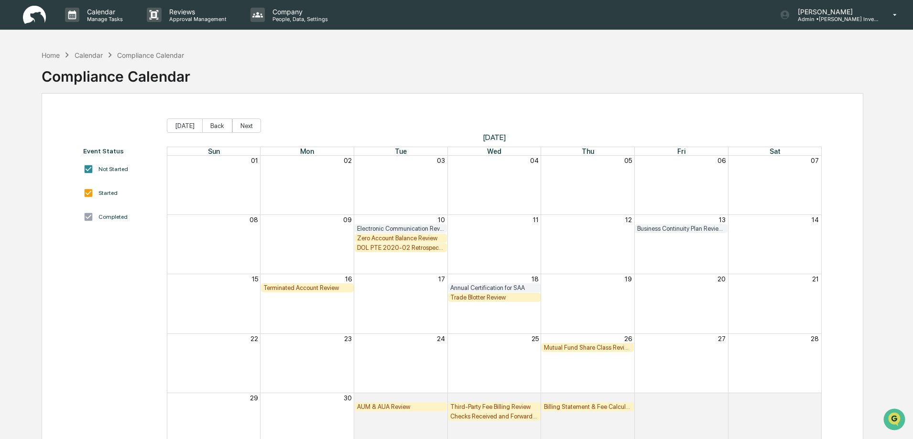
click at [295, 288] on div "Terminated Account Review" at bounding box center [307, 287] width 88 height 7
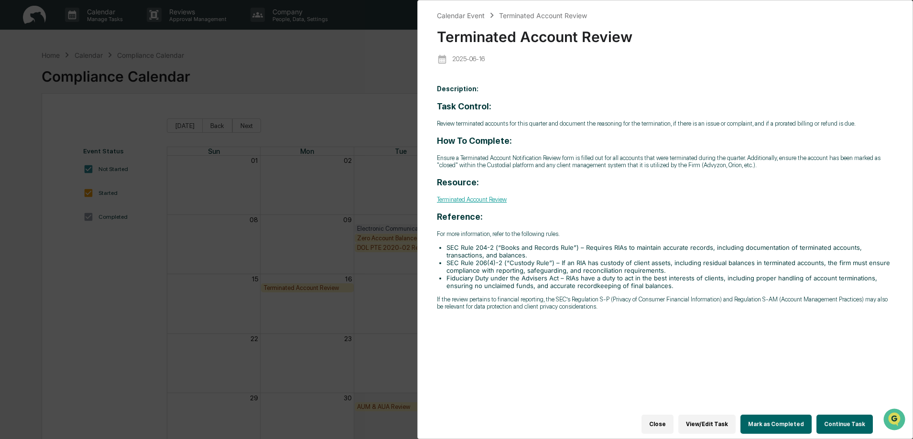
click at [841, 420] on button "Continue Task" at bounding box center [845, 424] width 56 height 19
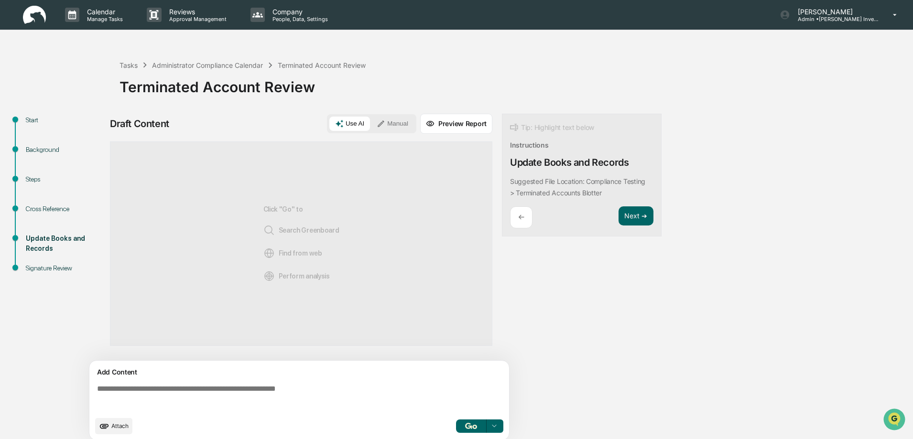
click at [38, 153] on div "Background" at bounding box center [65, 150] width 78 height 10
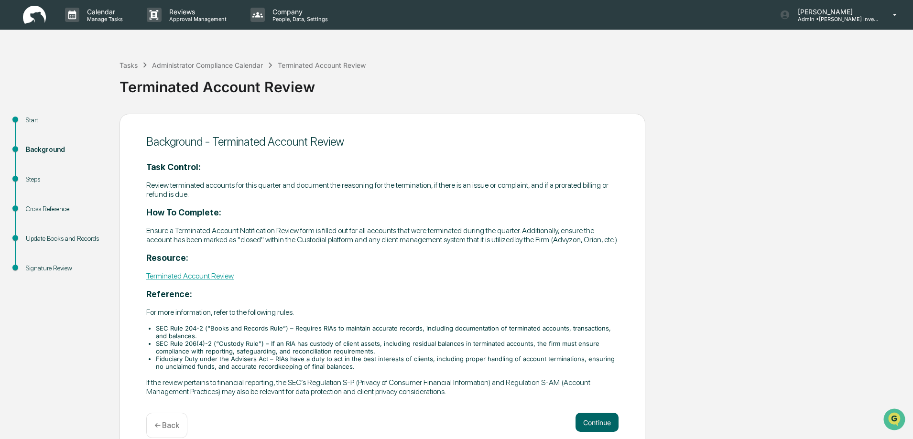
click at [31, 181] on div "Steps" at bounding box center [65, 180] width 78 height 10
click at [606, 432] on button "Continue" at bounding box center [597, 422] width 43 height 19
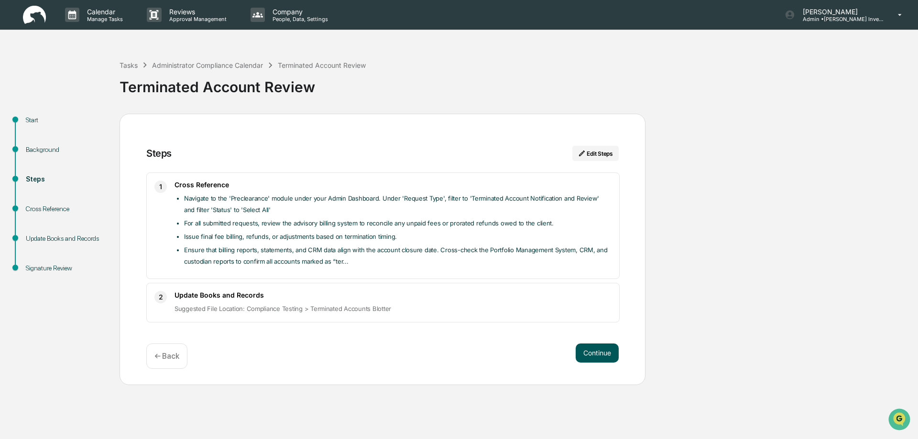
click at [598, 352] on button "Continue" at bounding box center [597, 353] width 43 height 19
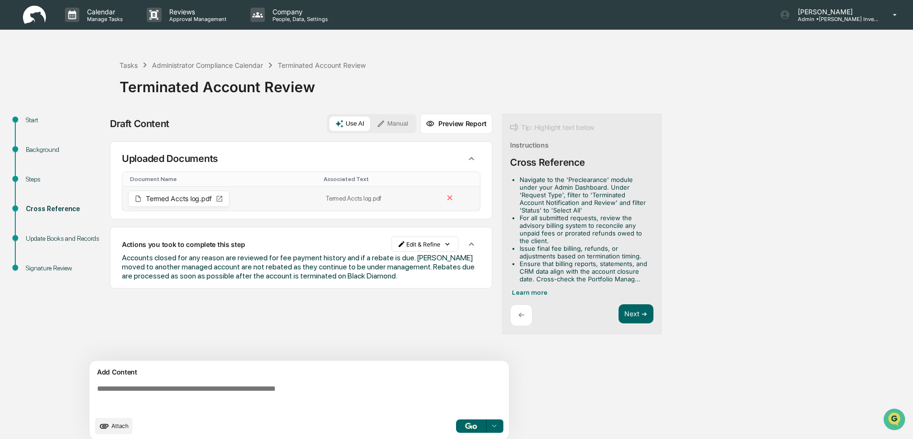
click at [220, 198] on icon at bounding box center [220, 199] width 6 height 6
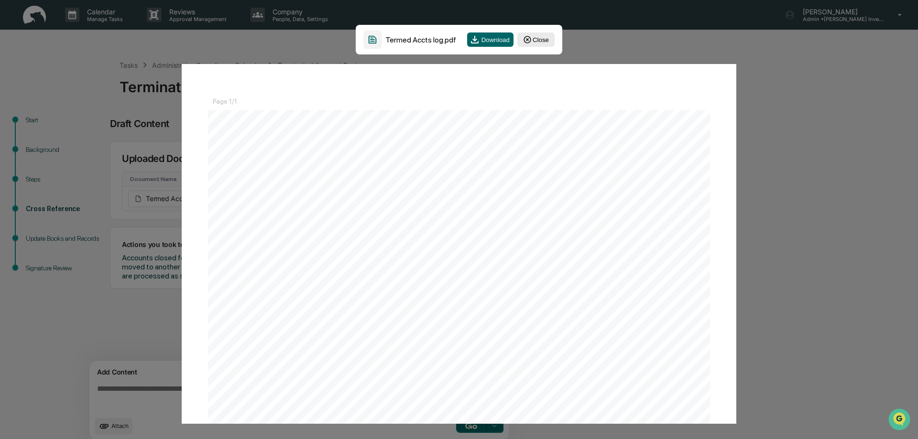
click at [541, 43] on button "Close" at bounding box center [535, 40] width 37 height 14
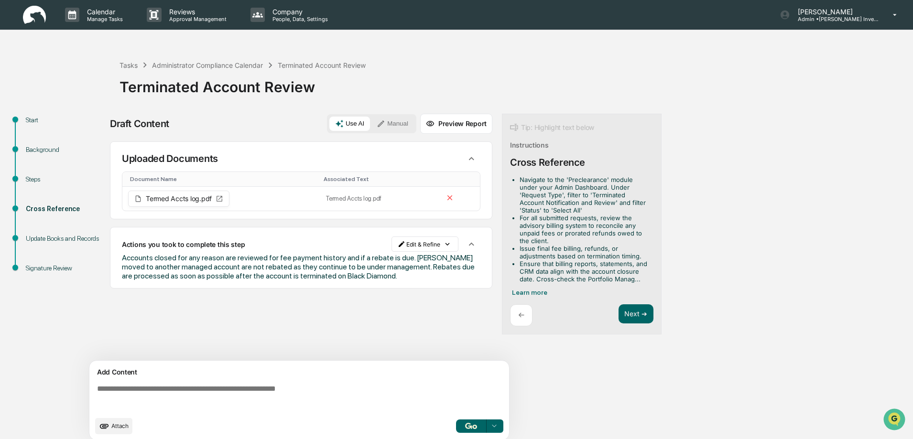
click at [33, 16] on img at bounding box center [34, 15] width 23 height 19
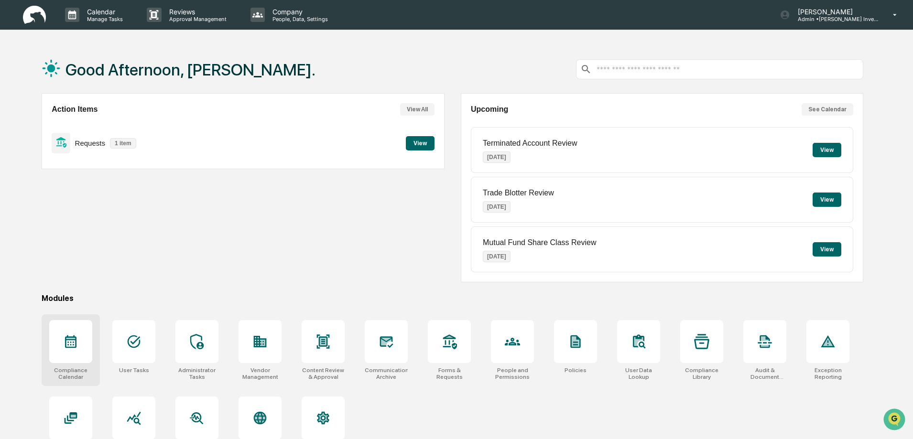
click at [76, 345] on icon at bounding box center [70, 342] width 11 height 13
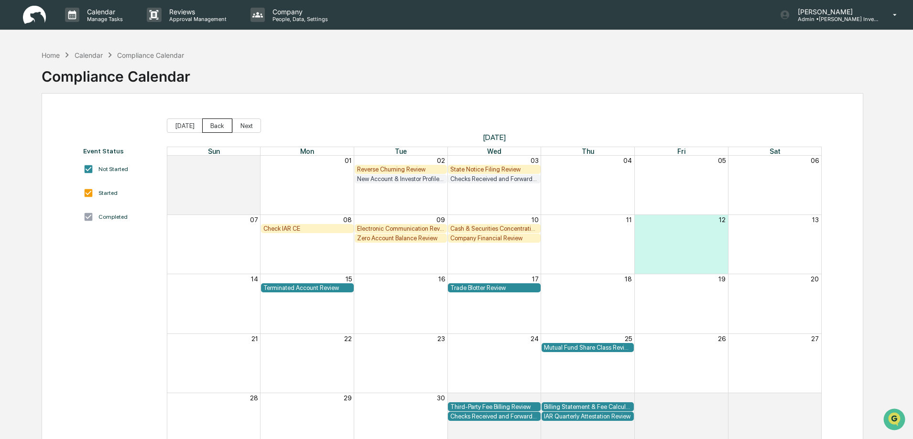
click at [213, 126] on button "Back" at bounding box center [217, 126] width 30 height 14
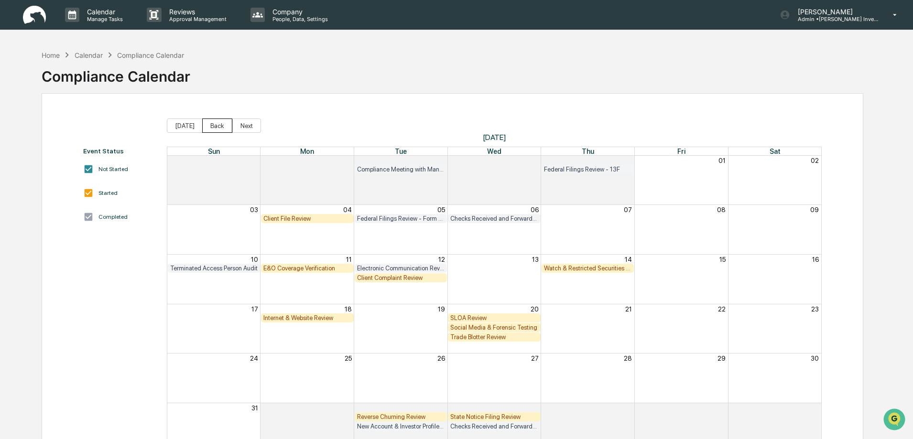
click at [213, 126] on button "Back" at bounding box center [217, 126] width 30 height 14
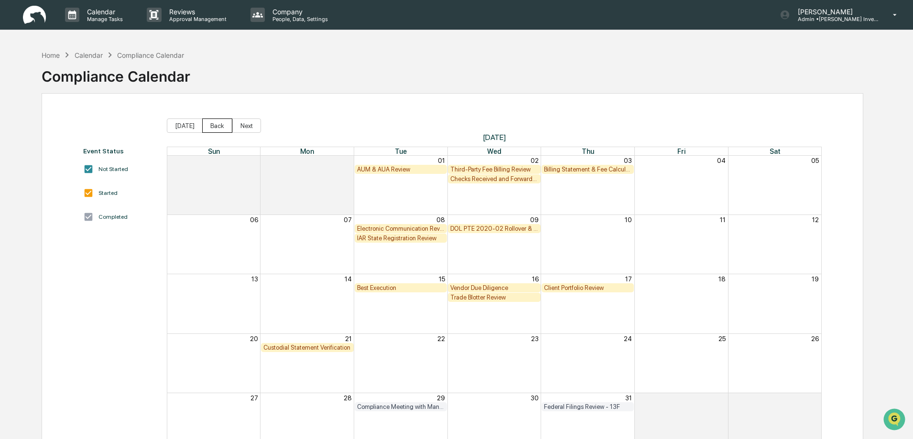
click at [213, 126] on button "Back" at bounding box center [217, 126] width 30 height 14
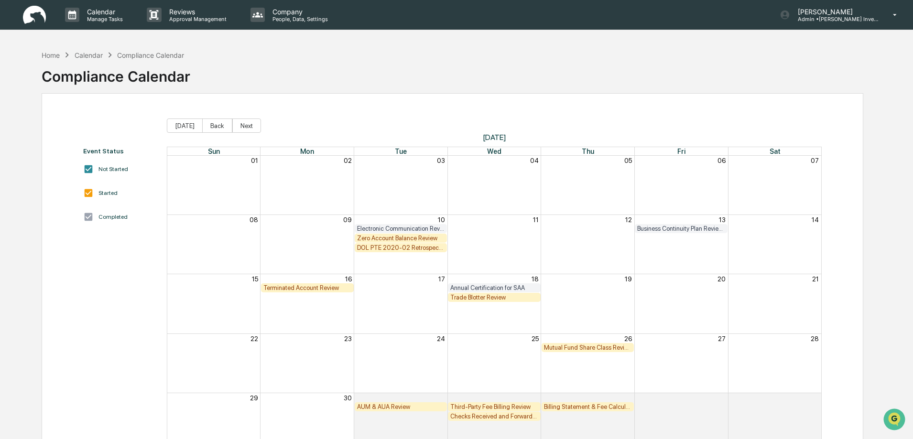
click at [488, 298] on div "Trade Blotter Review" at bounding box center [494, 297] width 88 height 7
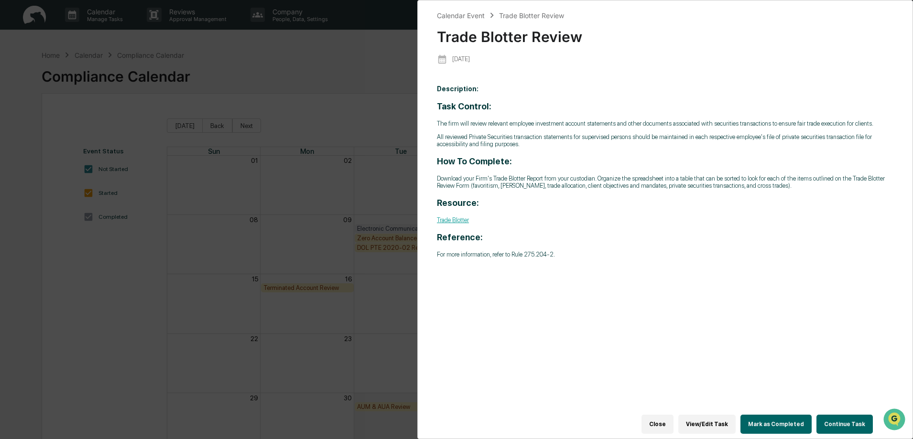
click at [853, 420] on button "Continue Task" at bounding box center [845, 424] width 56 height 19
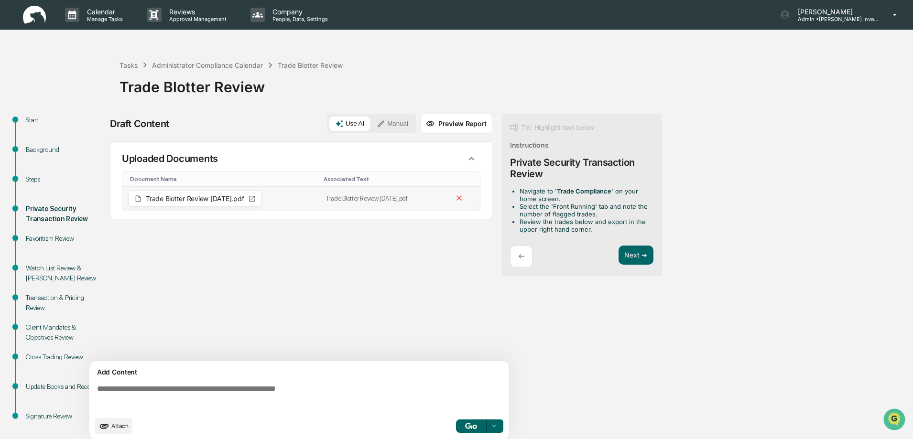
click at [255, 198] on icon at bounding box center [252, 199] width 6 height 6
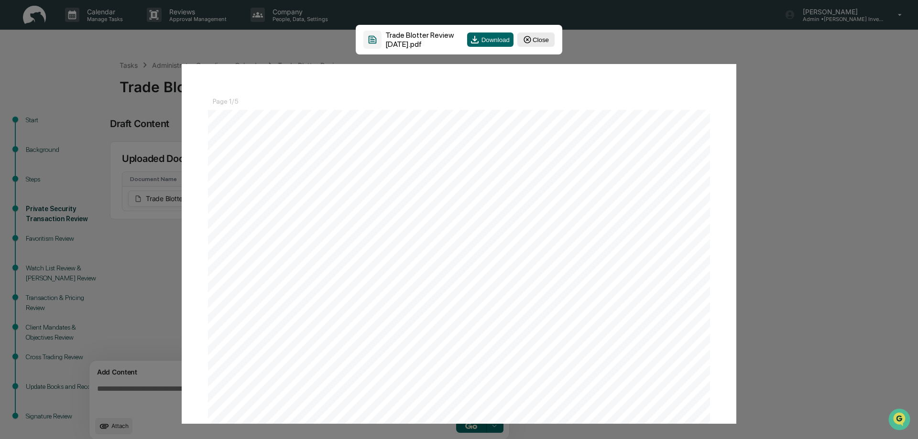
click at [540, 37] on button "Close" at bounding box center [535, 40] width 37 height 14
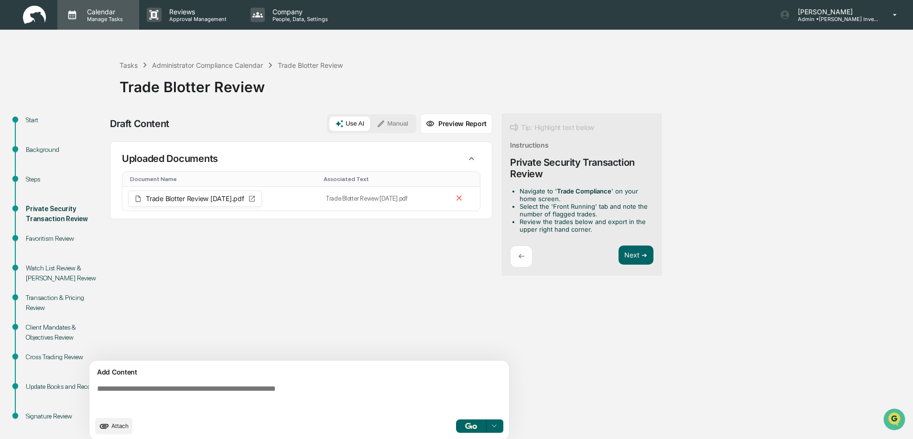
click at [104, 15] on p "Calendar" at bounding box center [103, 12] width 48 height 8
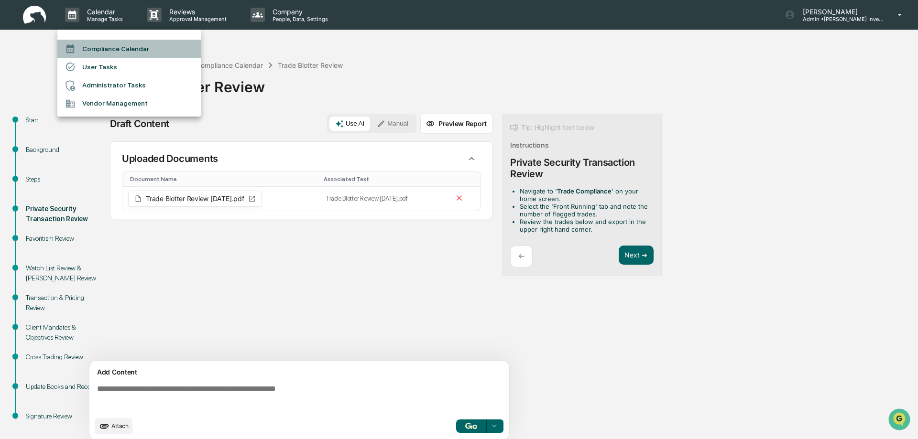
click at [94, 49] on li "Compliance Calendar" at bounding box center [128, 49] width 143 height 18
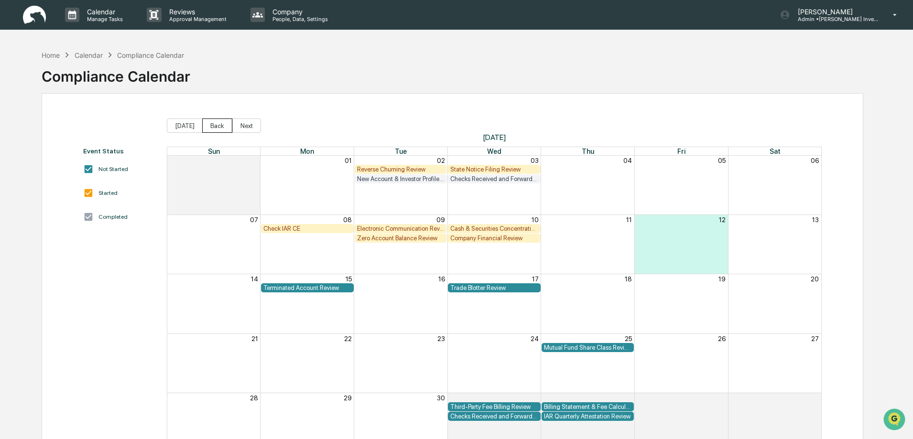
click at [216, 131] on button "Back" at bounding box center [217, 126] width 30 height 14
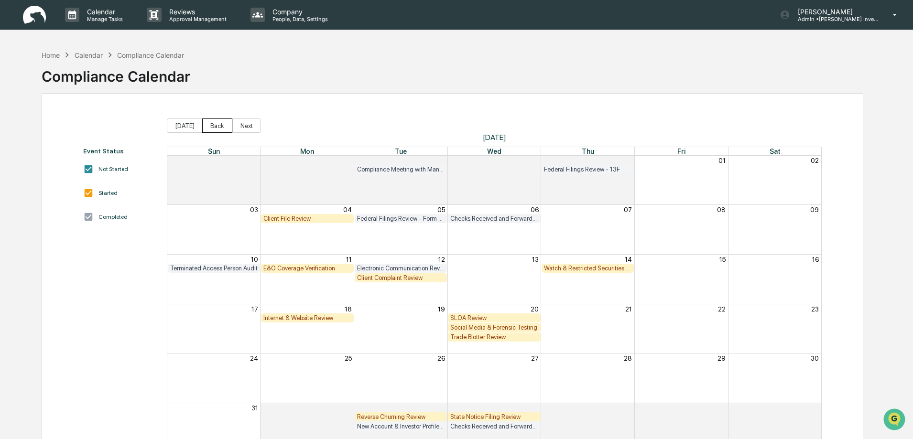
click at [216, 131] on button "Back" at bounding box center [217, 126] width 30 height 14
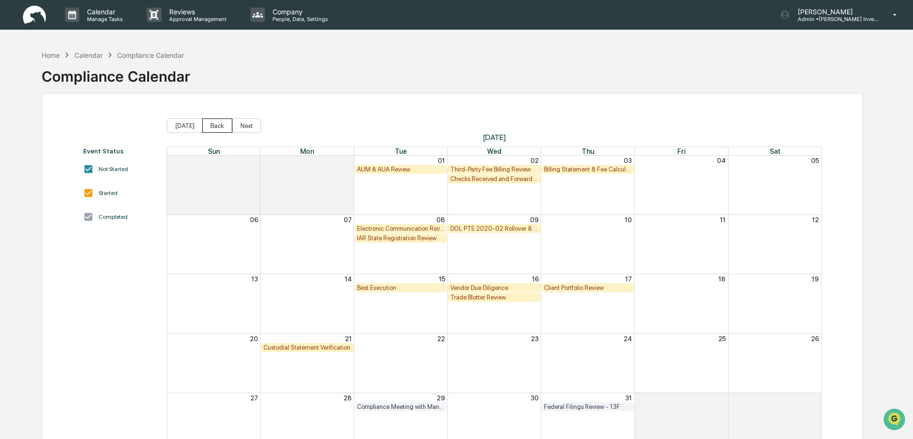
click at [216, 131] on button "Back" at bounding box center [217, 126] width 30 height 14
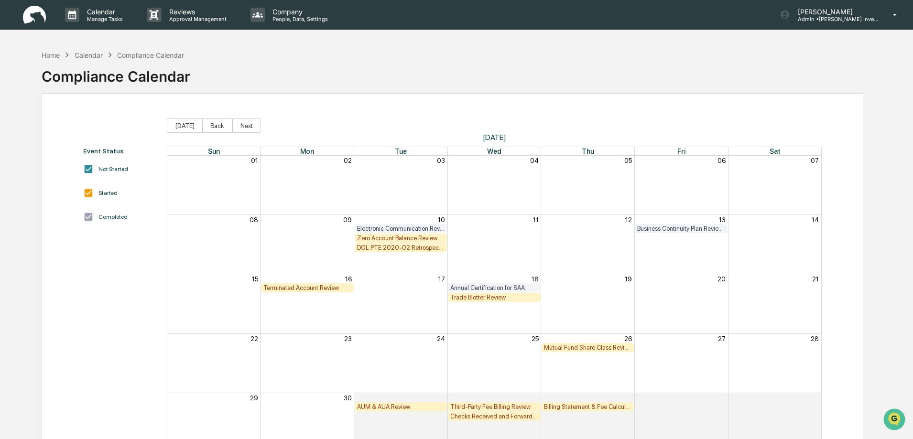
click at [591, 348] on div "Mutual Fund Share Class Review" at bounding box center [588, 347] width 88 height 7
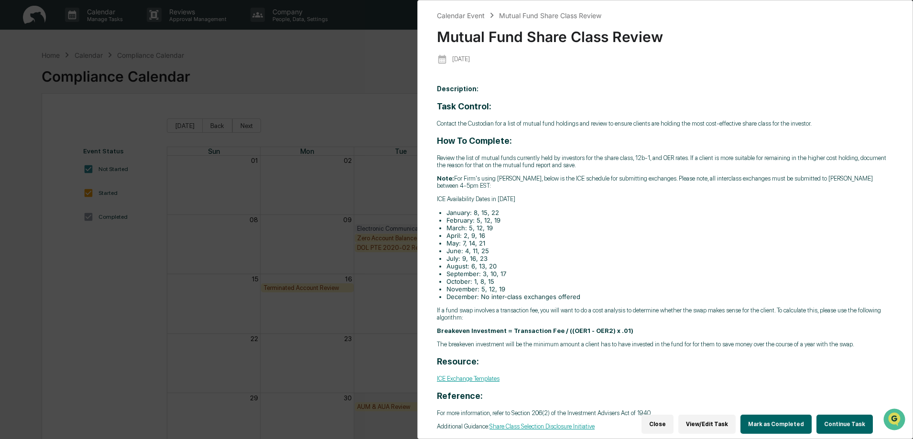
click at [838, 421] on button "Continue Task" at bounding box center [845, 424] width 56 height 19
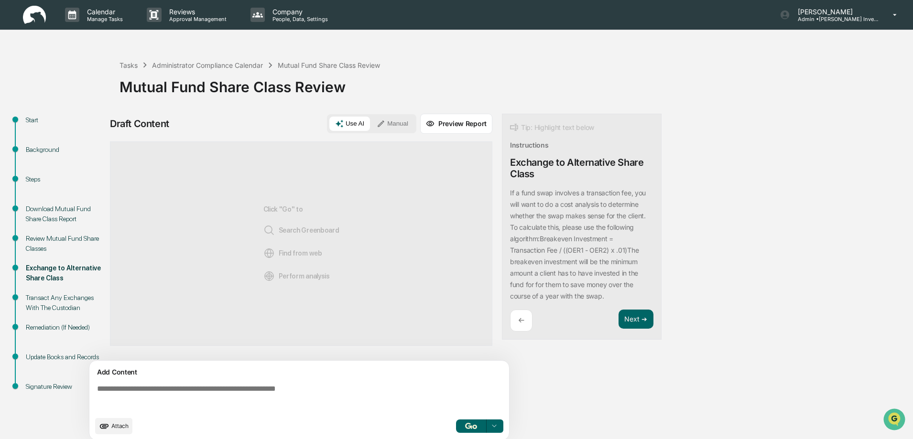
click at [40, 208] on div "Download Mutual Fund Share Class Report" at bounding box center [65, 214] width 78 height 20
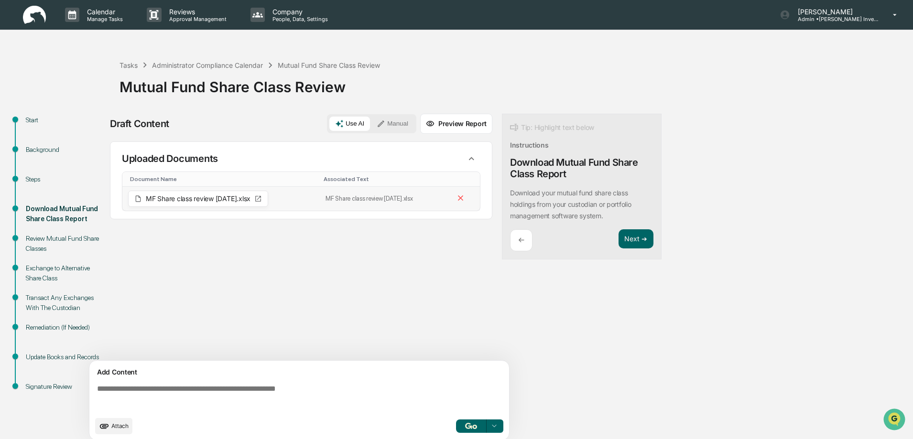
click at [260, 197] on icon at bounding box center [258, 199] width 8 height 8
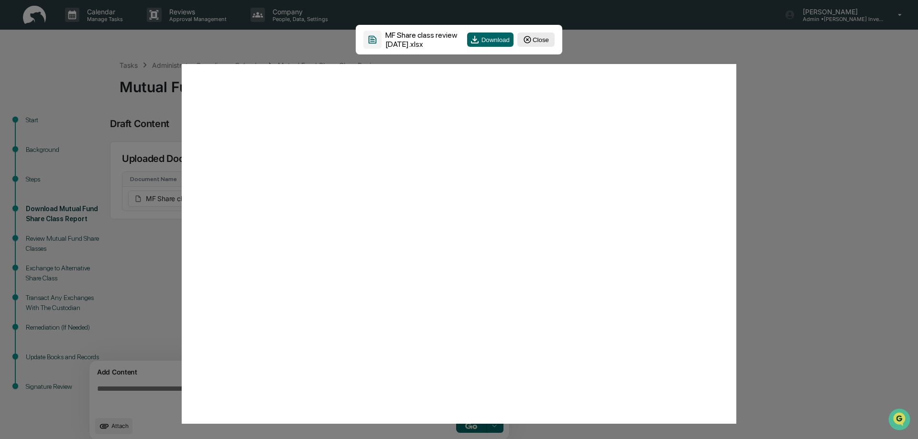
click at [536, 37] on button "Close" at bounding box center [535, 40] width 37 height 14
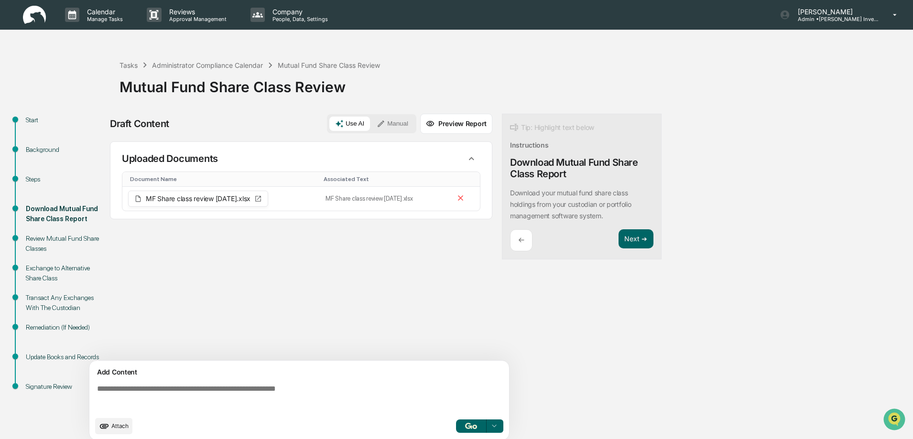
click at [35, 15] on img at bounding box center [34, 15] width 23 height 19
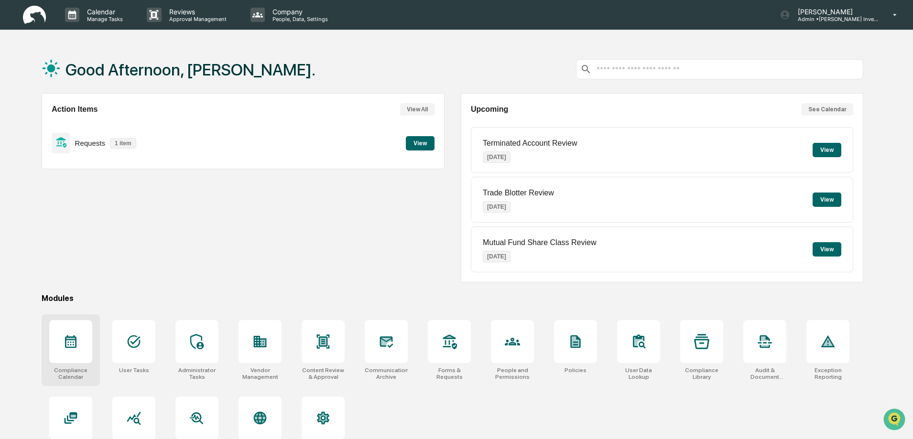
click at [72, 345] on icon at bounding box center [70, 341] width 15 height 15
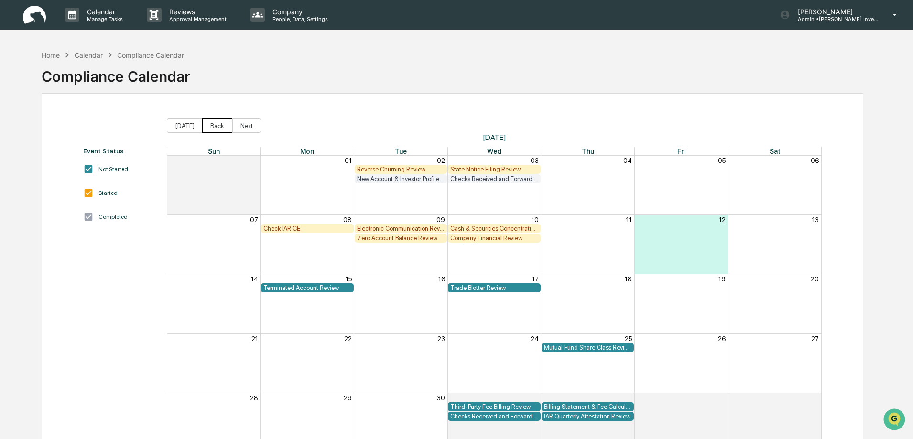
click at [217, 128] on button "Back" at bounding box center [217, 126] width 30 height 14
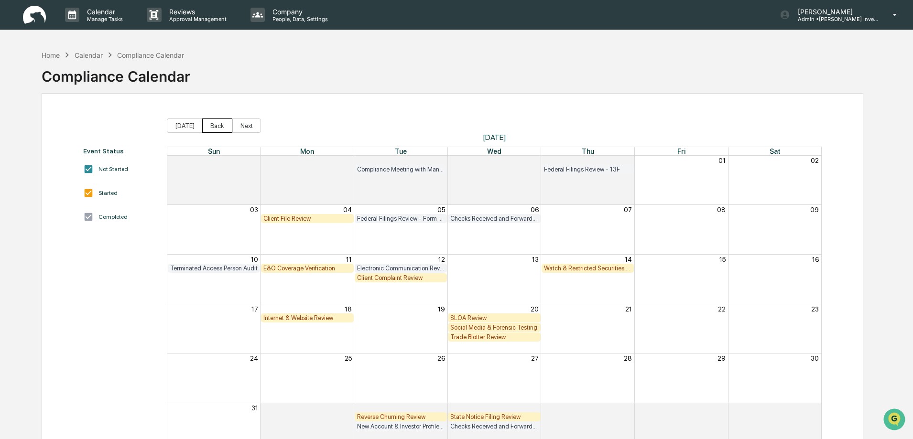
click at [217, 128] on button "Back" at bounding box center [217, 126] width 30 height 14
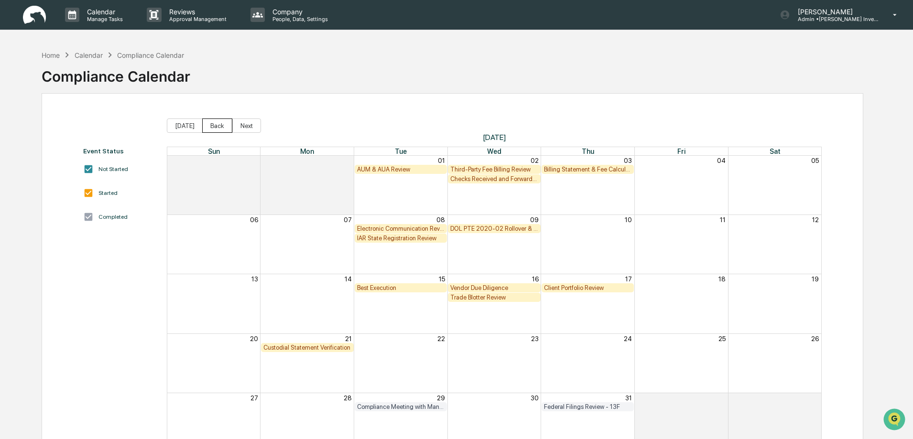
click at [217, 128] on button "Back" at bounding box center [217, 126] width 30 height 14
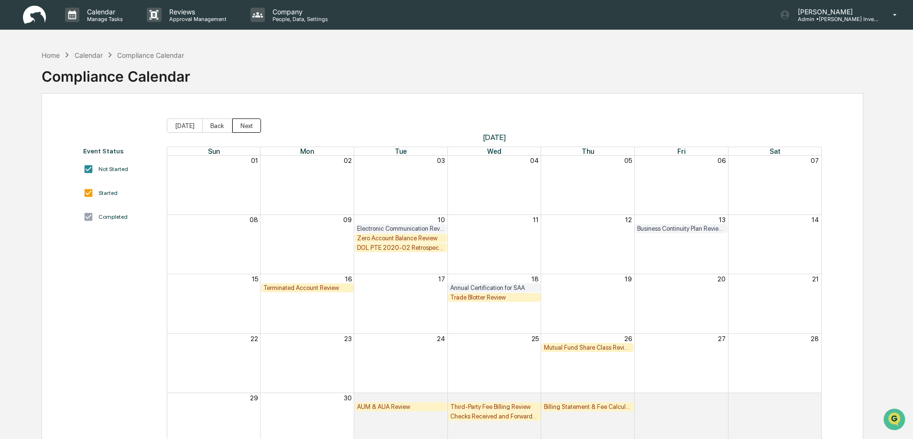
click at [241, 123] on button "Next" at bounding box center [246, 126] width 29 height 14
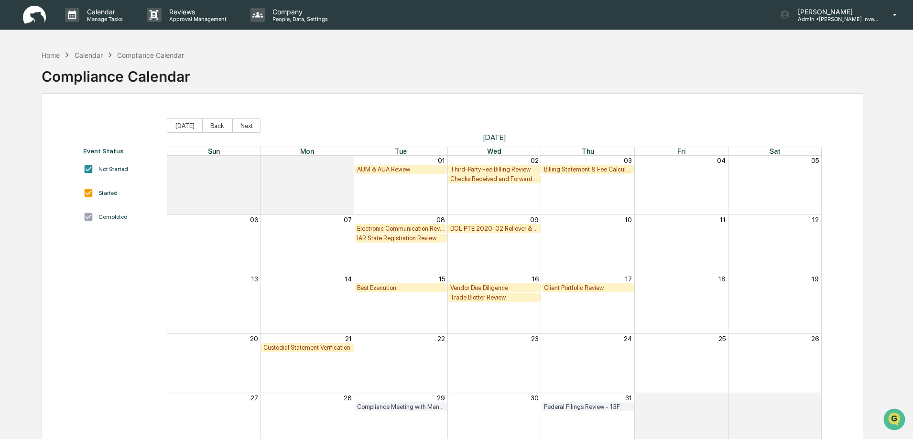
click at [390, 168] on div "AUM & AUA Review" at bounding box center [401, 169] width 88 height 7
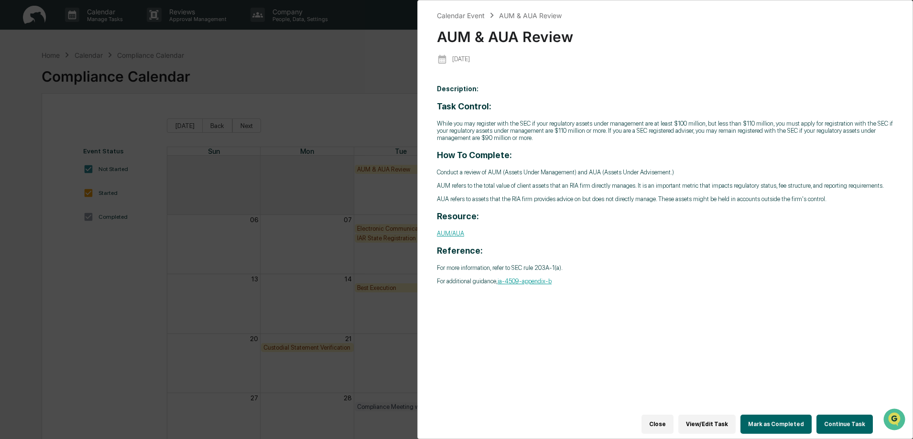
click at [838, 417] on button "Continue Task" at bounding box center [845, 424] width 56 height 19
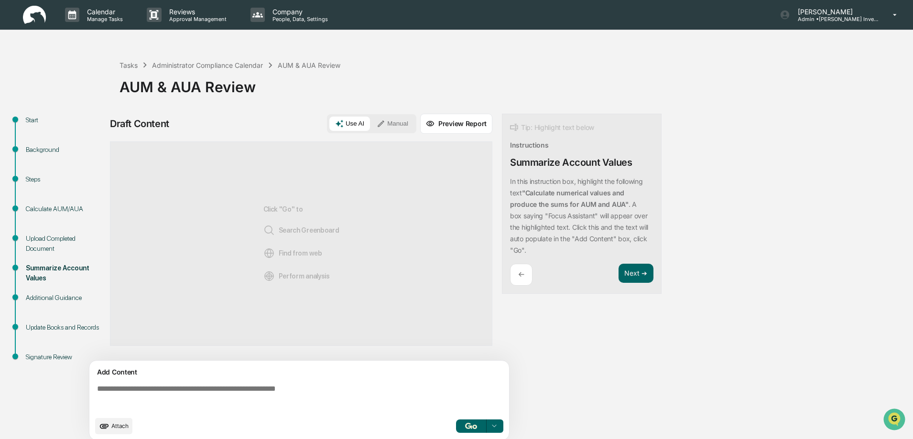
click at [39, 180] on div "Steps" at bounding box center [65, 180] width 78 height 10
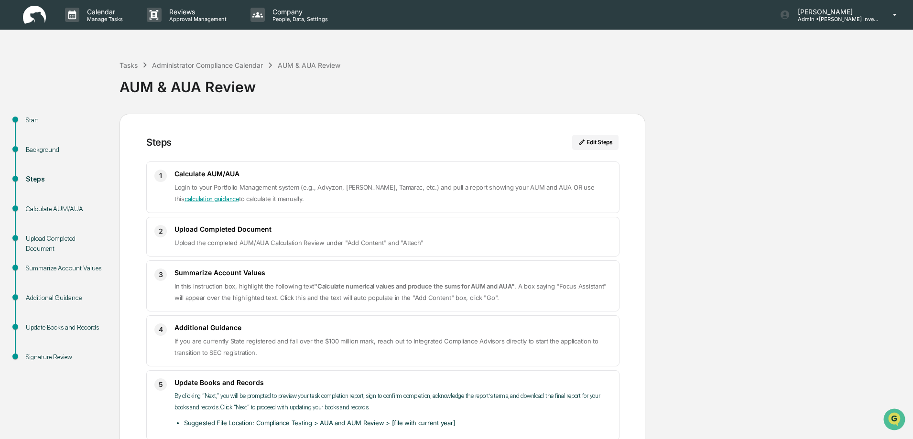
click at [40, 210] on div "Calculate AUM/AUA" at bounding box center [65, 209] width 78 height 10
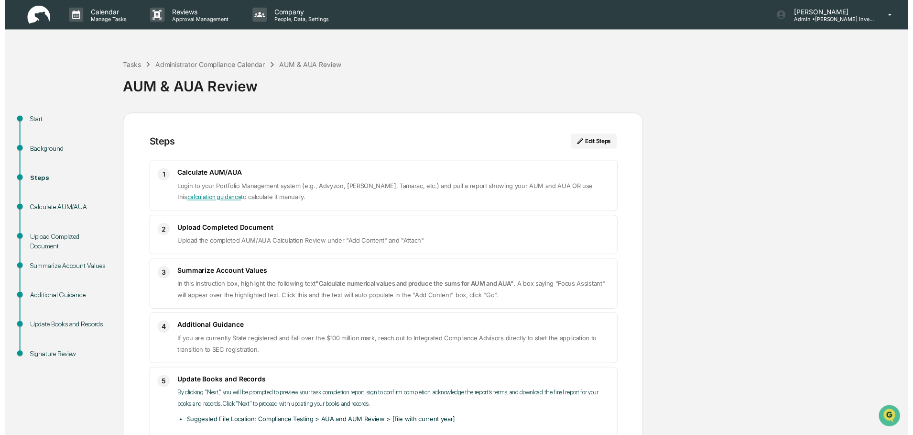
scroll to position [53, 0]
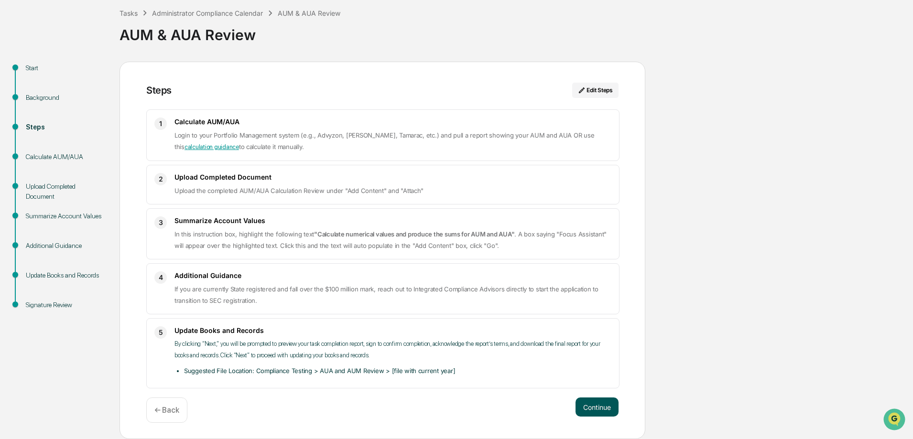
click at [602, 411] on button "Continue" at bounding box center [597, 407] width 43 height 19
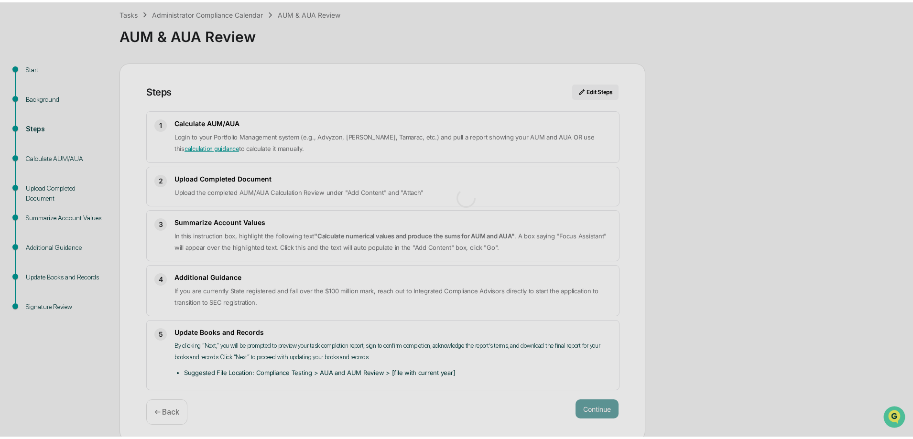
scroll to position [7, 0]
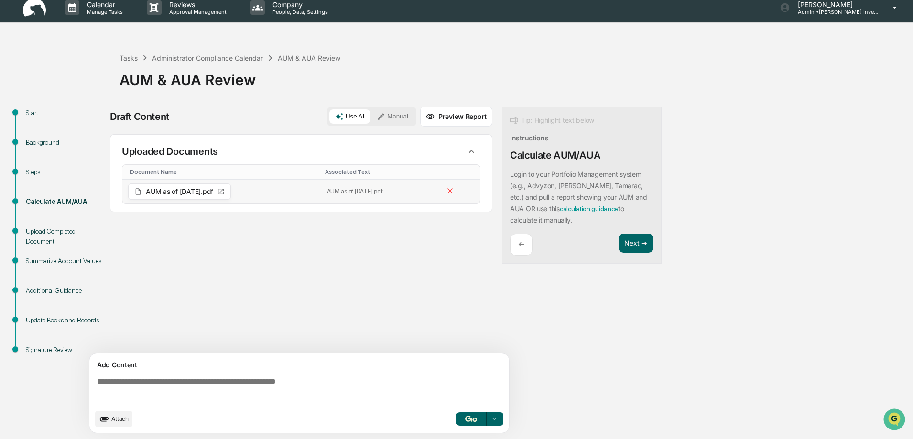
click at [225, 193] on icon at bounding box center [221, 192] width 8 height 8
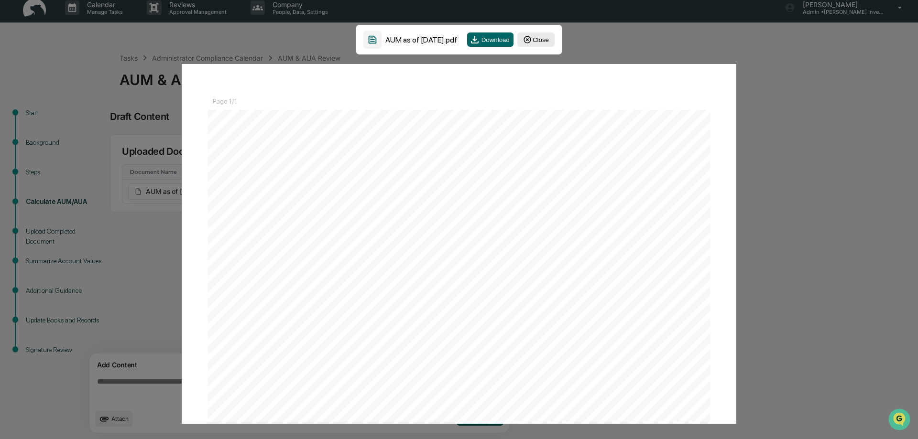
click at [539, 43] on button "Close" at bounding box center [535, 40] width 37 height 14
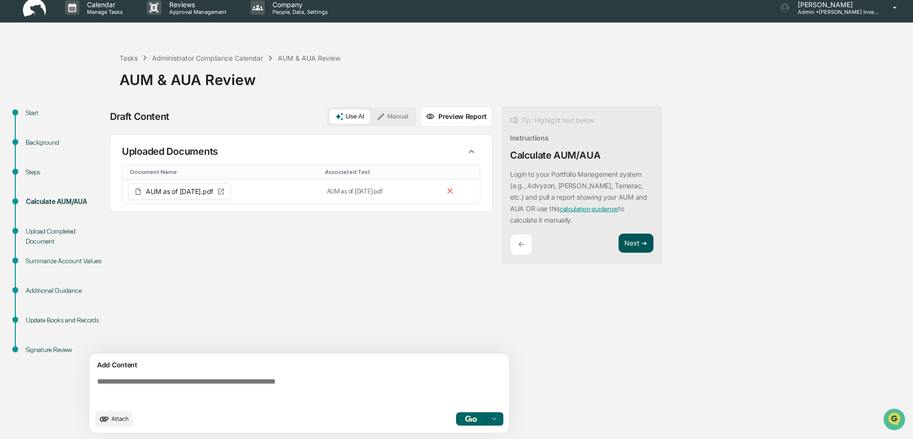
click at [634, 234] on button "Next ➔" at bounding box center [636, 244] width 35 height 20
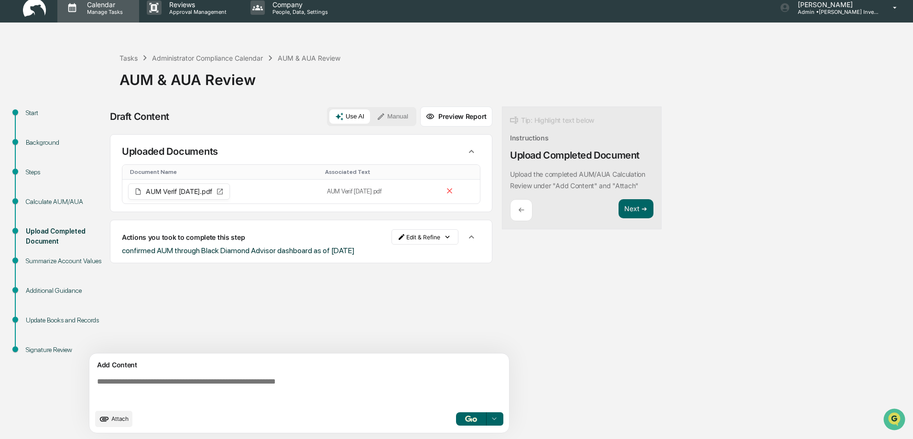
click at [102, 7] on p "Calendar" at bounding box center [103, 4] width 48 height 8
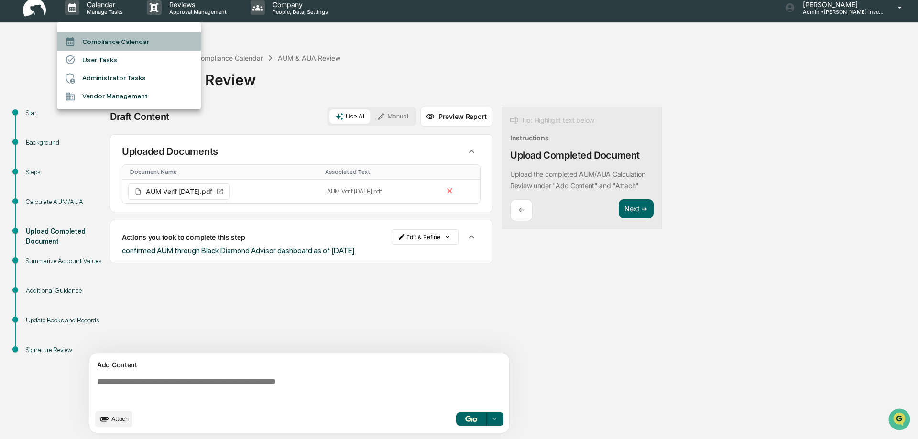
click at [93, 39] on li "Compliance Calendar" at bounding box center [128, 42] width 143 height 18
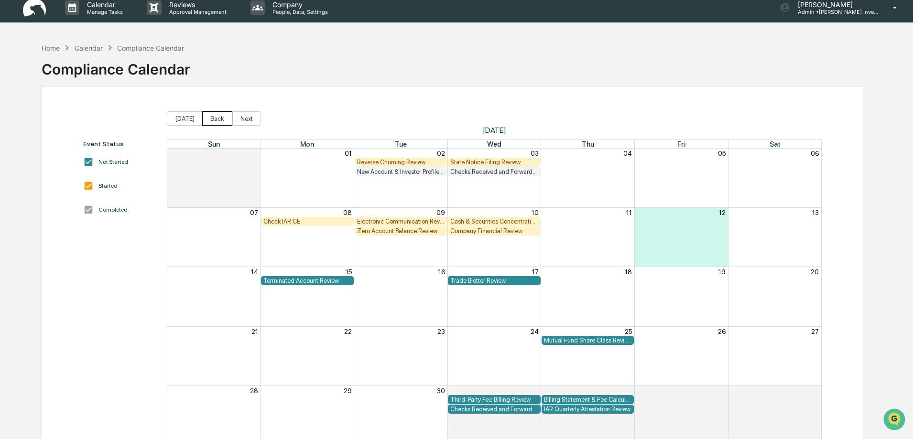
click at [212, 121] on button "Back" at bounding box center [217, 118] width 30 height 14
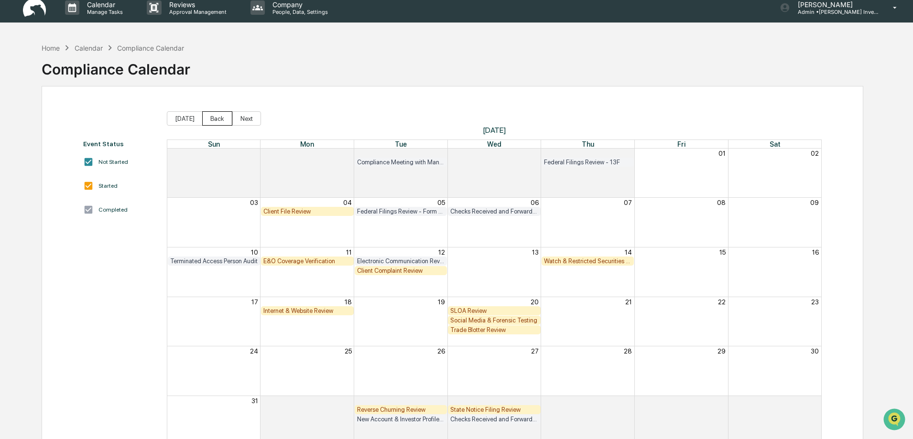
click at [212, 121] on button "Back" at bounding box center [217, 118] width 30 height 14
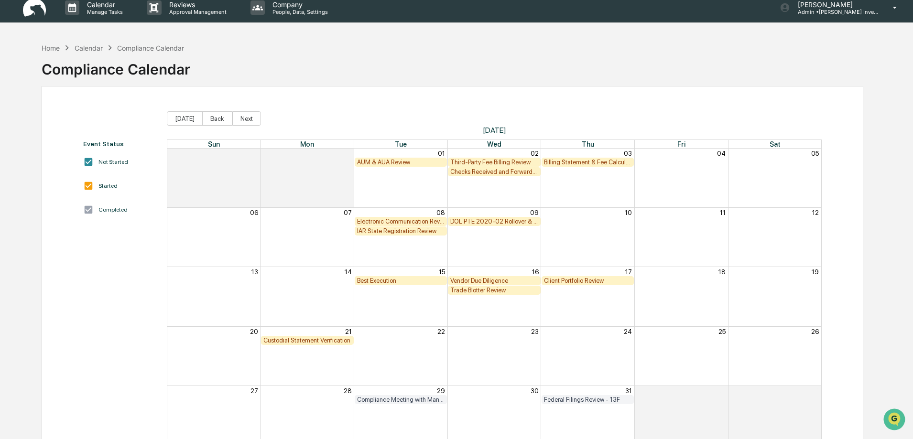
click at [491, 173] on div "Checks Received and Forwarded Log" at bounding box center [494, 171] width 88 height 7
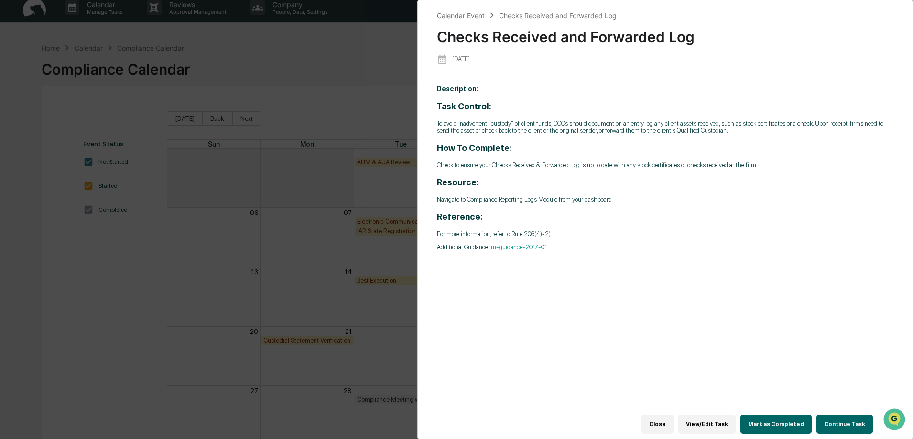
click at [838, 419] on button "Continue Task" at bounding box center [845, 424] width 56 height 19
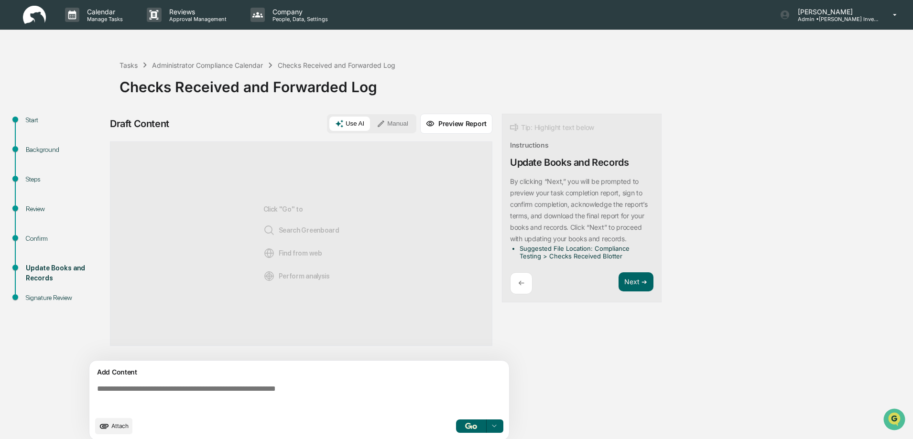
click at [31, 208] on div "Review" at bounding box center [65, 209] width 78 height 10
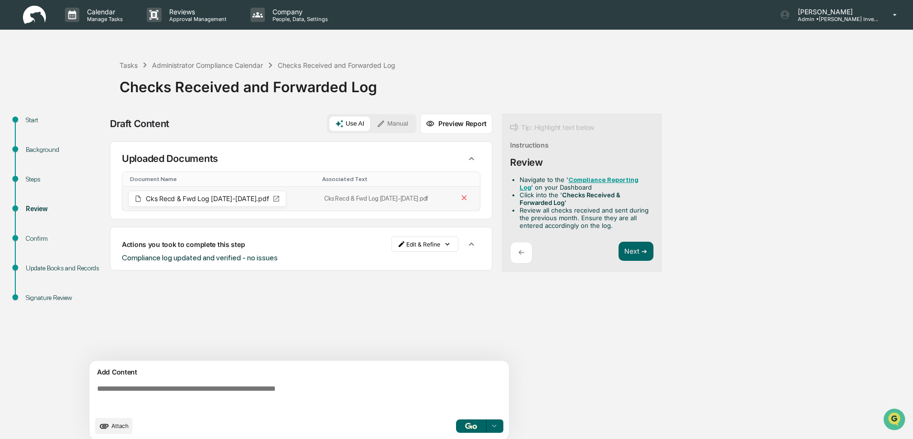
click at [273, 199] on icon at bounding box center [277, 199] width 8 height 8
click at [273, 198] on icon at bounding box center [277, 199] width 8 height 8
click at [463, 197] on icon at bounding box center [464, 198] width 9 height 9
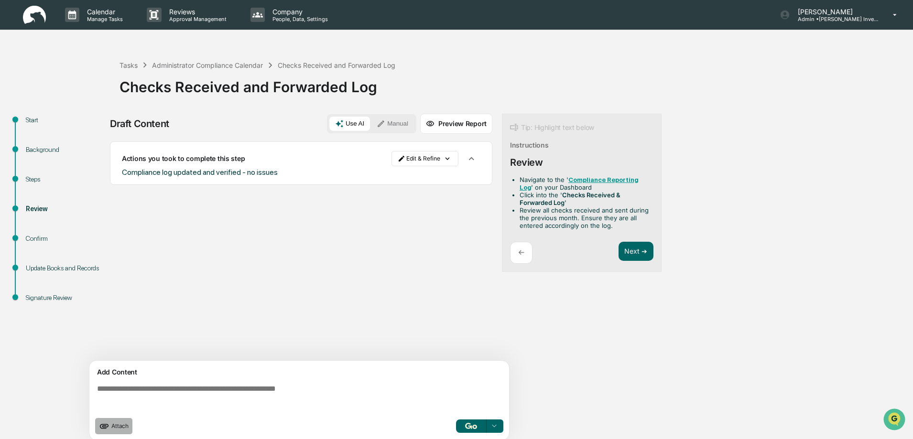
click at [119, 425] on span "Attach" at bounding box center [119, 426] width 17 height 7
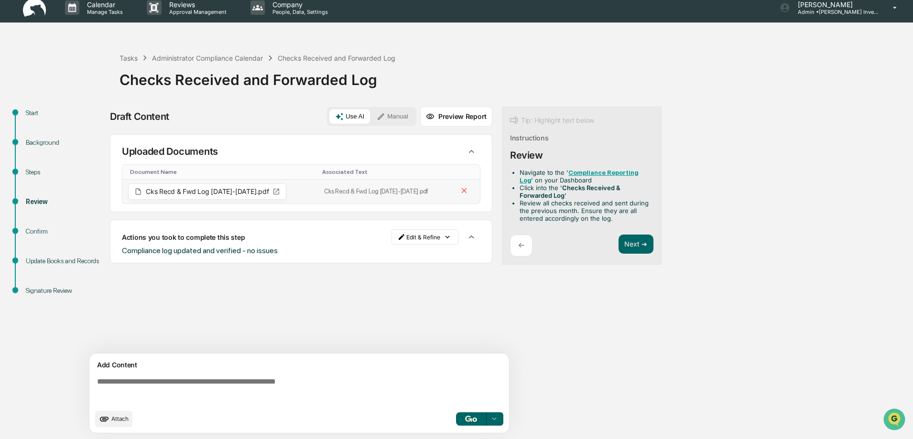
click at [273, 190] on icon at bounding box center [276, 192] width 6 height 6
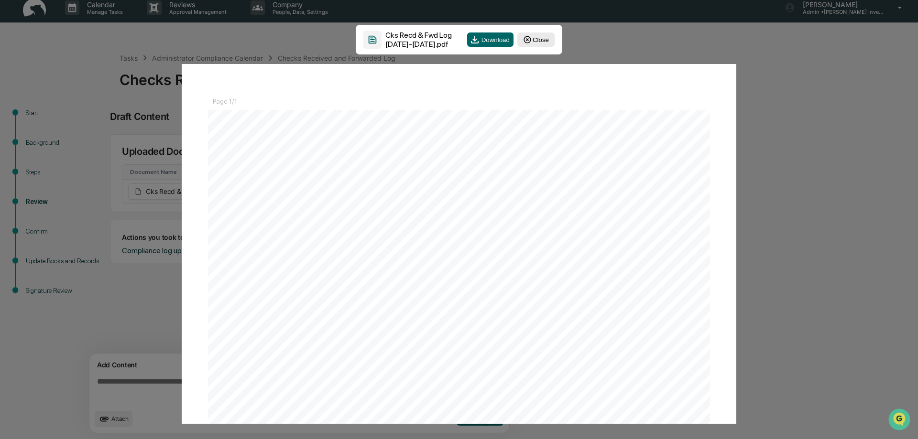
click at [545, 42] on button "Close" at bounding box center [535, 40] width 37 height 14
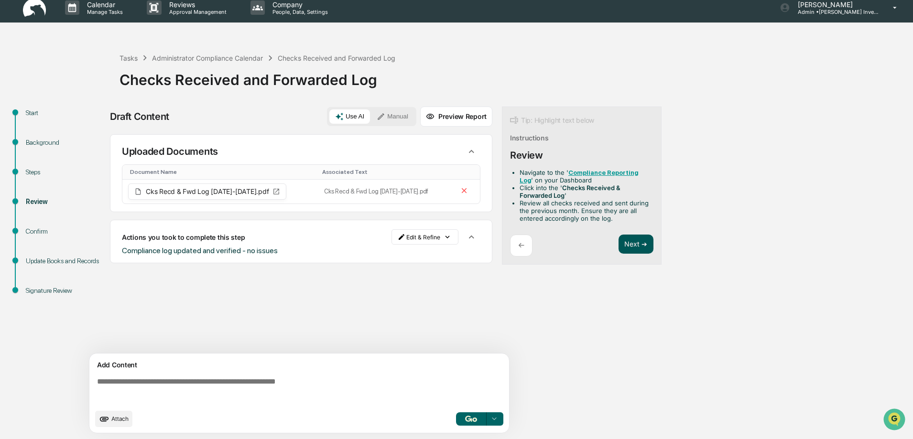
click at [640, 246] on button "Next ➔" at bounding box center [636, 245] width 35 height 20
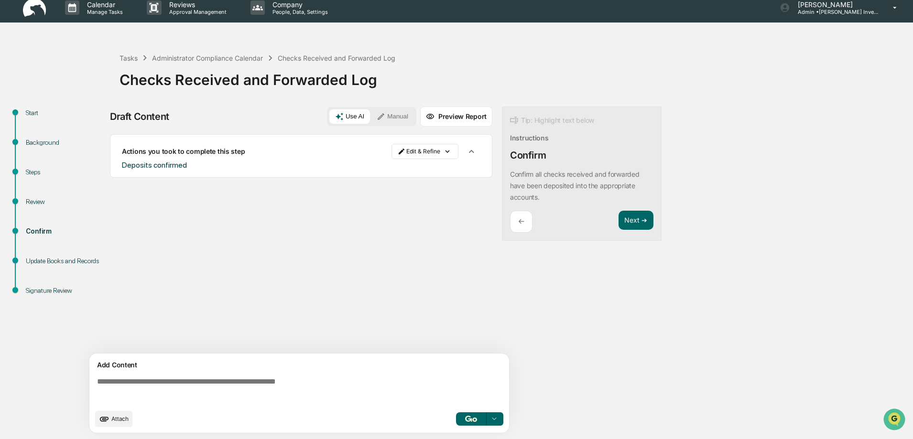
click at [39, 11] on img at bounding box center [34, 8] width 23 height 19
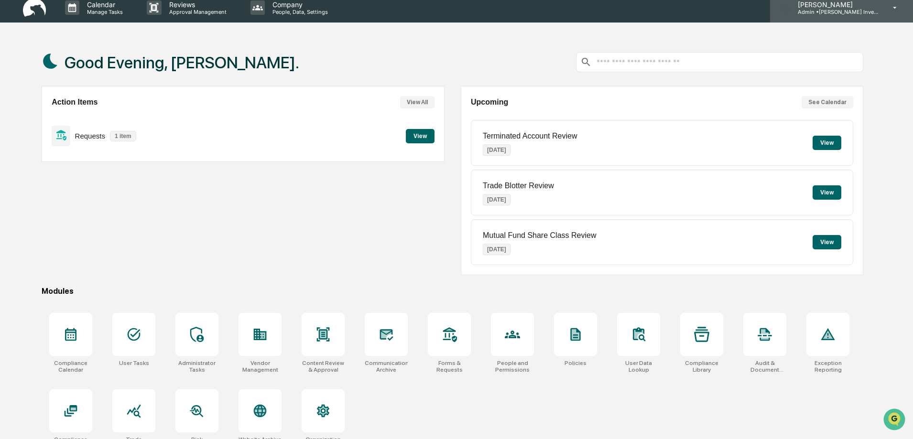
click at [848, 11] on p "Admin • [PERSON_NAME] Investments, LLC" at bounding box center [834, 12] width 89 height 7
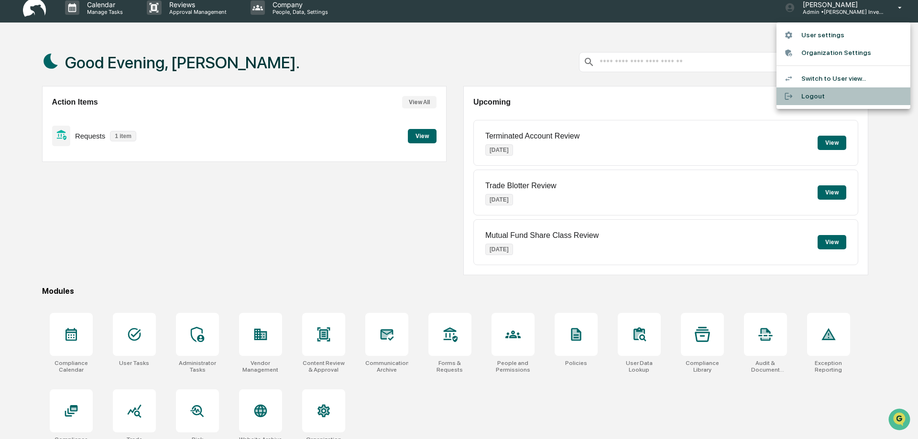
click at [808, 97] on li "Logout" at bounding box center [844, 97] width 134 height 18
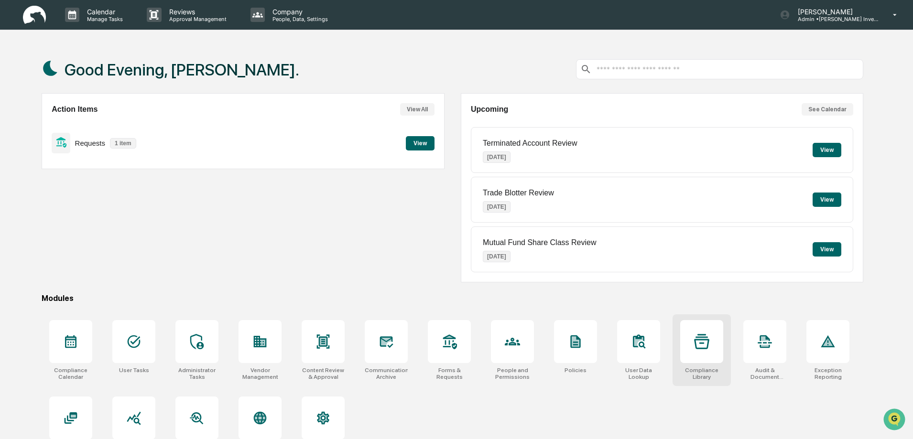
scroll to position [45, 0]
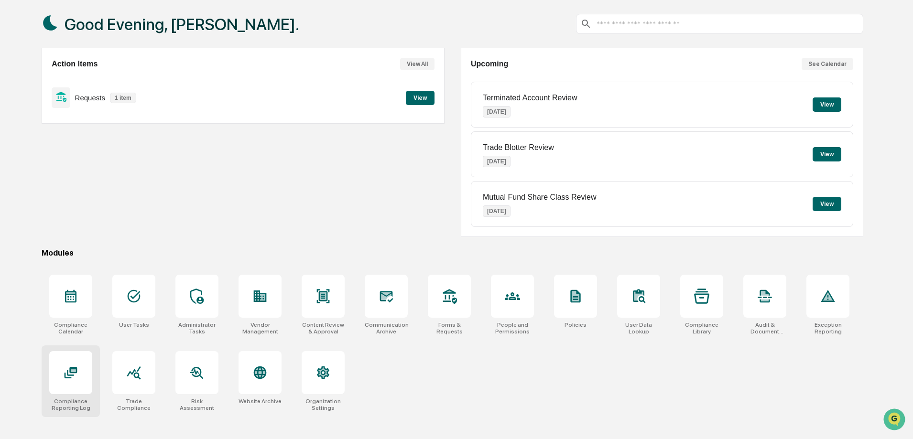
click at [73, 371] on icon at bounding box center [73, 371] width 5 height 2
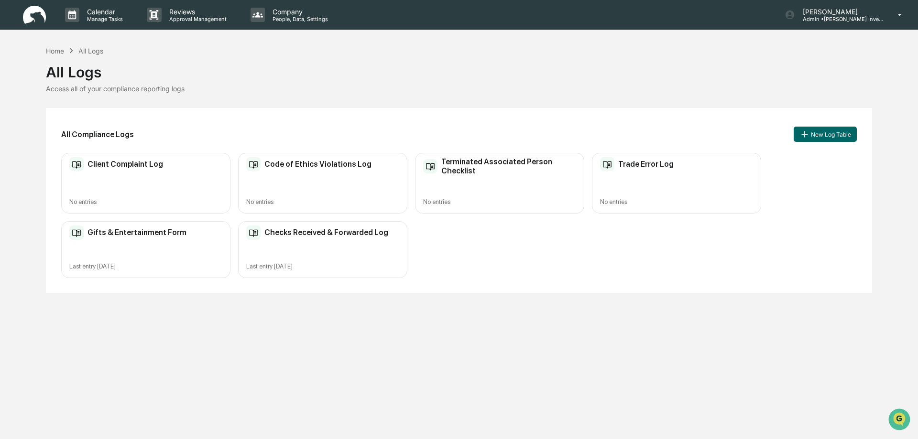
click at [332, 239] on div "Checks Received & Forwarded Log" at bounding box center [317, 233] width 142 height 14
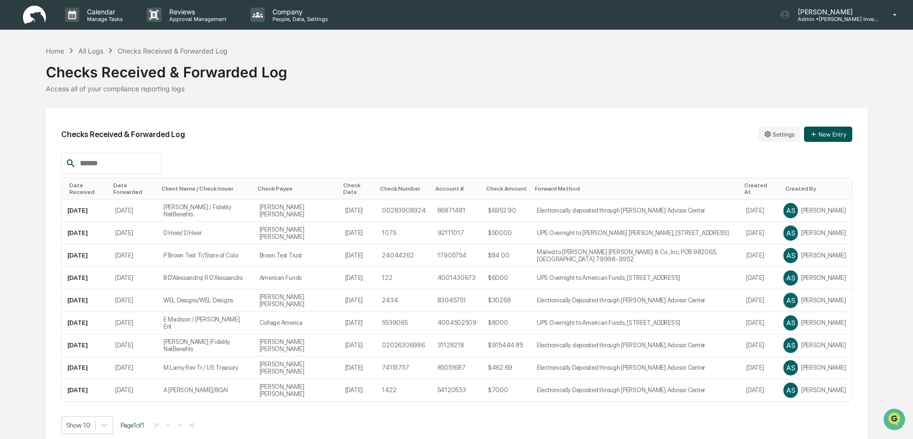
click at [825, 132] on button "New Entry" at bounding box center [828, 134] width 48 height 15
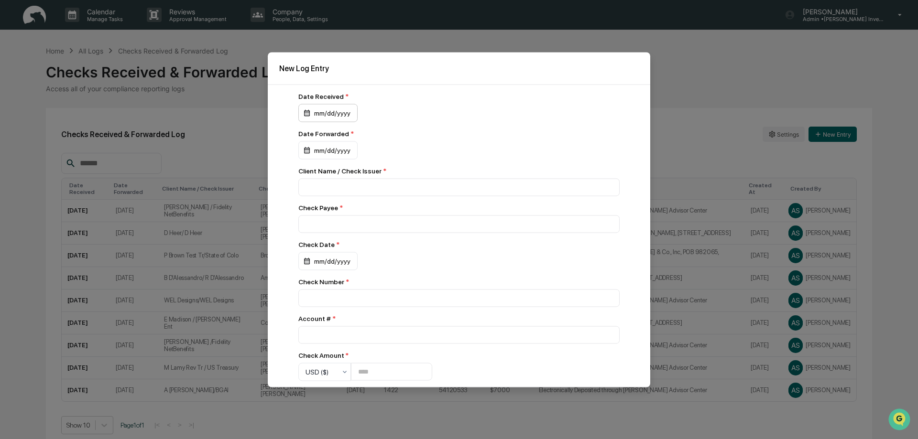
click at [306, 112] on div "mm/dd/yyyy" at bounding box center [327, 113] width 59 height 18
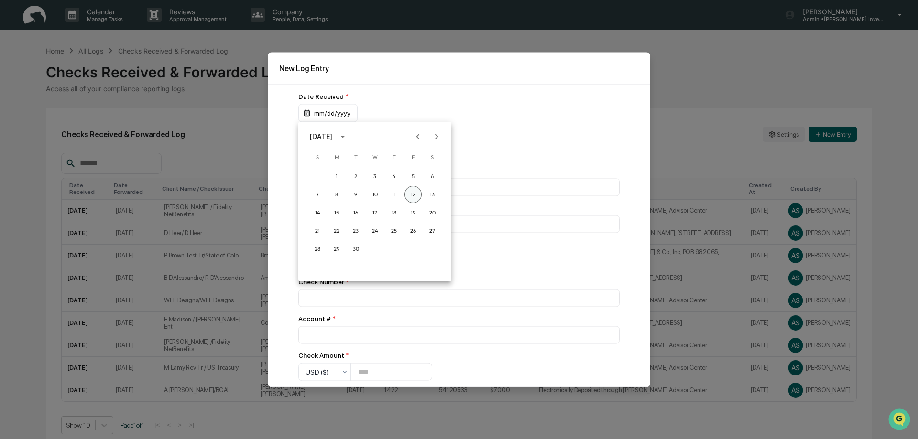
click at [414, 191] on button "12" at bounding box center [413, 194] width 17 height 17
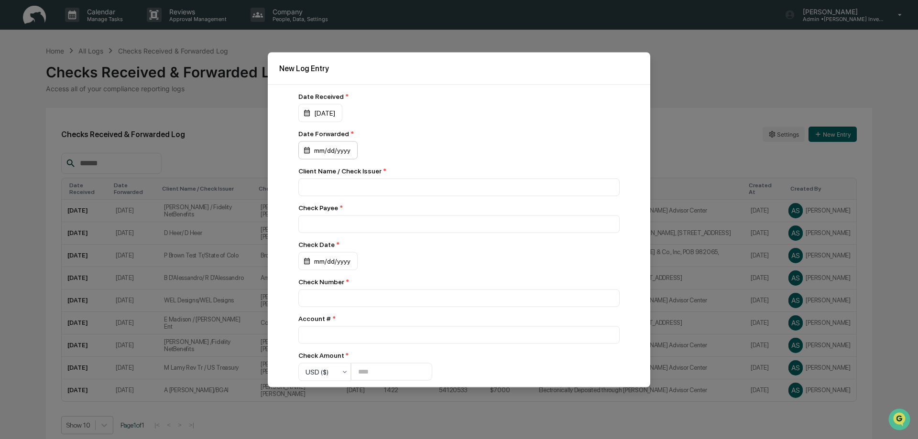
click at [306, 150] on div "mm/dd/yyyy" at bounding box center [327, 150] width 59 height 18
click at [411, 235] on button "12" at bounding box center [413, 231] width 17 height 17
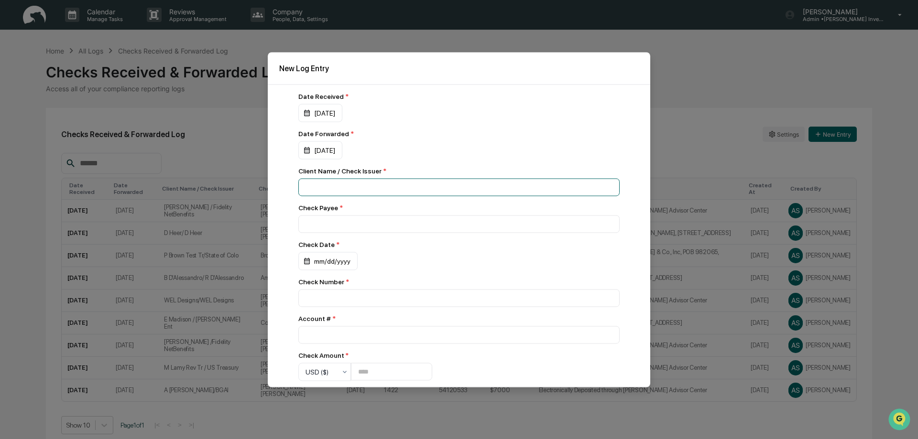
click at [309, 188] on input at bounding box center [458, 187] width 321 height 18
click at [339, 186] on input "**********" at bounding box center [458, 187] width 321 height 18
type input "**********"
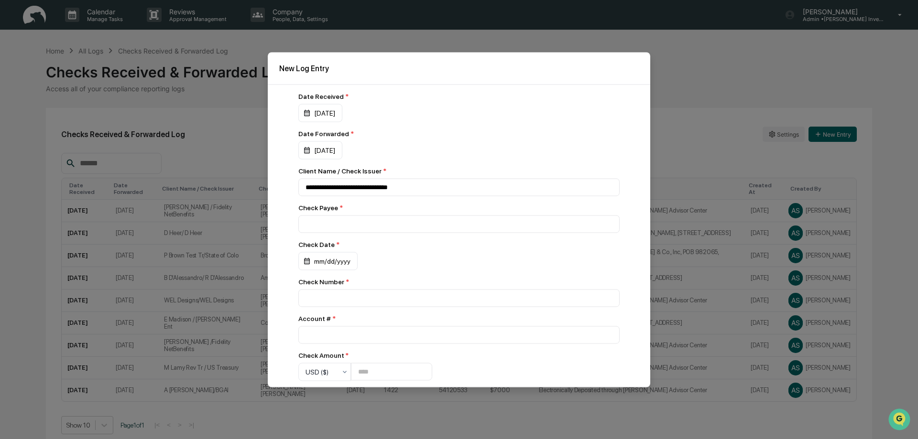
click at [309, 215] on div "Check Payee *" at bounding box center [458, 218] width 321 height 29
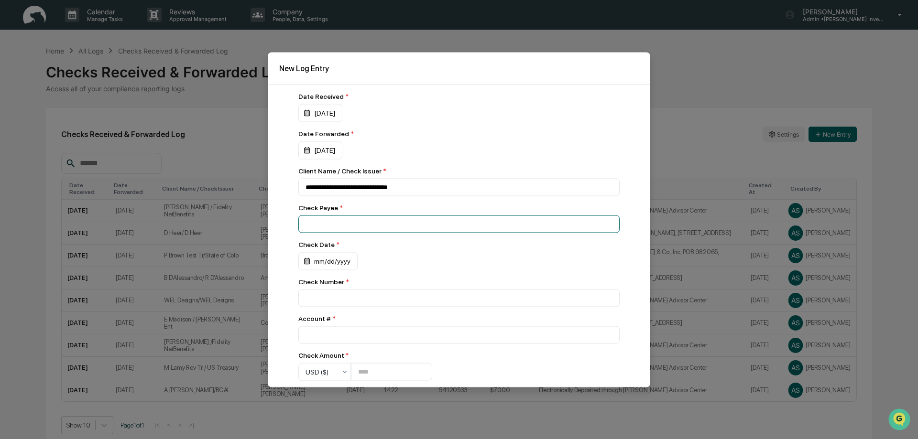
click at [306, 223] on input at bounding box center [458, 224] width 321 height 18
type input "**********"
click at [315, 261] on div "mm/dd/yyyy" at bounding box center [327, 261] width 59 height 18
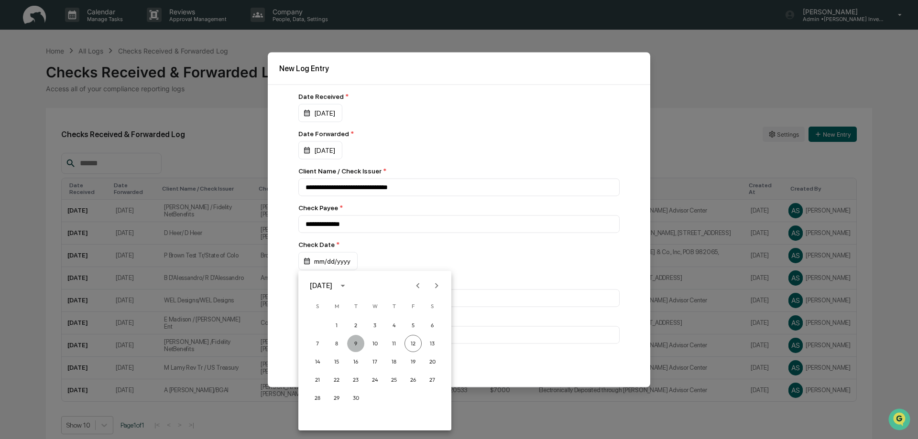
click at [355, 345] on button "9" at bounding box center [355, 343] width 17 height 17
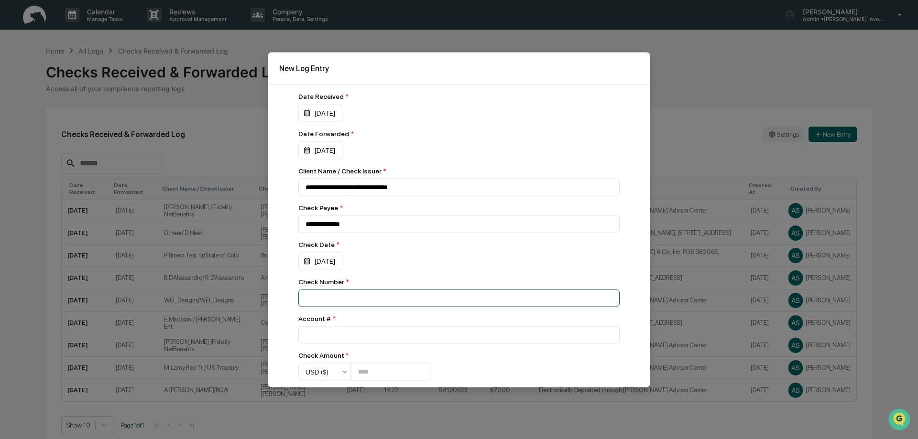
click at [310, 301] on input at bounding box center [458, 298] width 321 height 18
type input "****"
click at [309, 335] on input "number" at bounding box center [458, 335] width 321 height 18
click at [604, 339] on input "********" at bounding box center [458, 335] width 321 height 18
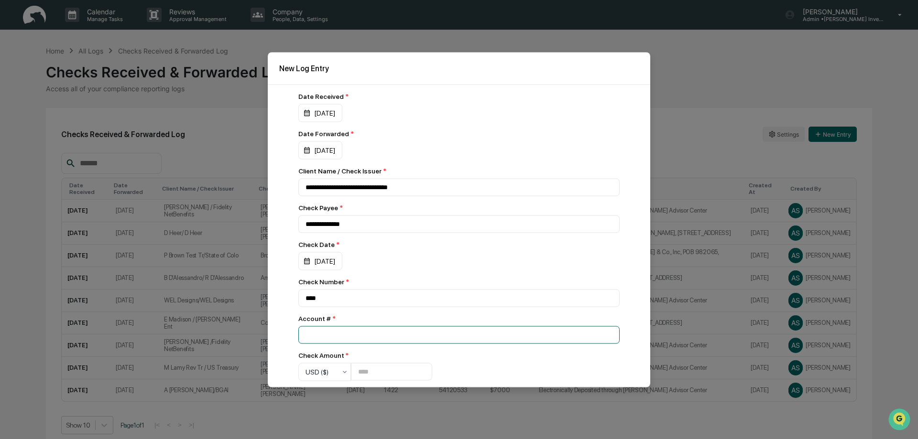
click at [604, 339] on input "********" at bounding box center [458, 335] width 321 height 18
click at [604, 334] on input "********" at bounding box center [458, 335] width 321 height 18
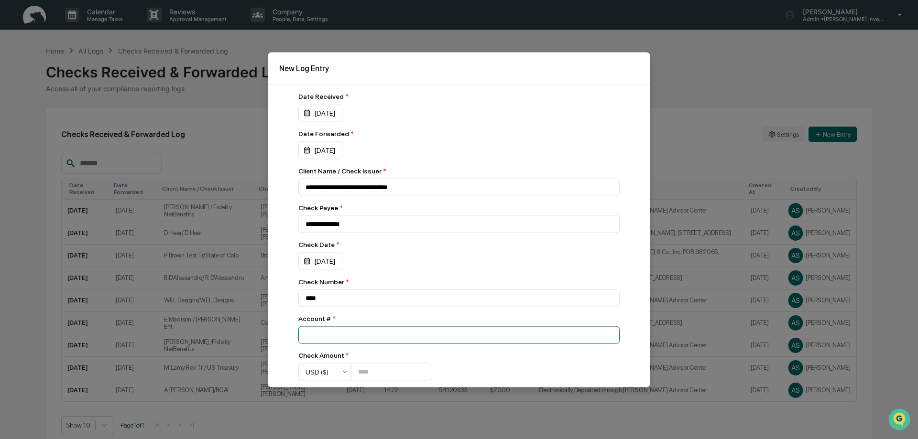
click at [604, 334] on input "********" at bounding box center [458, 335] width 321 height 18
drag, startPoint x: 350, startPoint y: 337, endPoint x: 275, endPoint y: 331, distance: 75.3
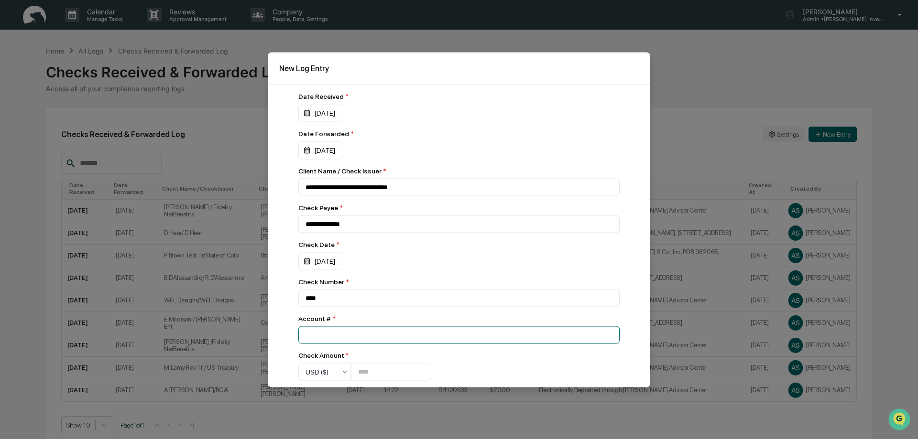
click at [275, 331] on div "**********" at bounding box center [459, 235] width 383 height 303
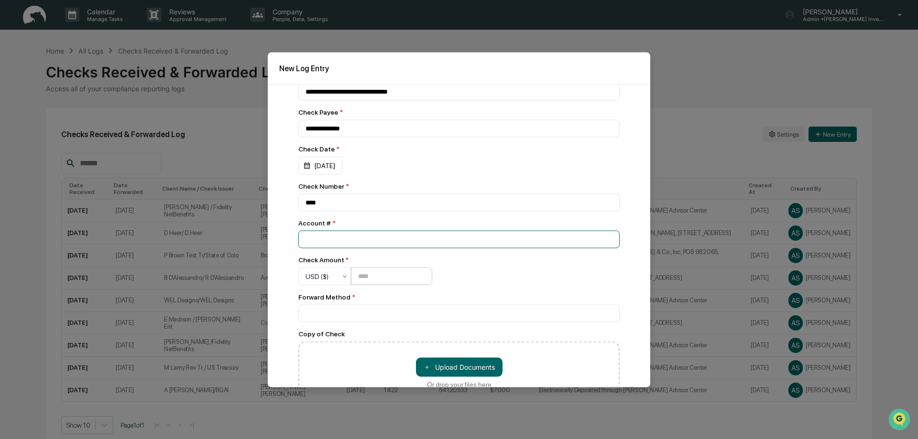
type input "********"
click at [354, 278] on input "number" at bounding box center [391, 277] width 81 height 18
type input "****"
click at [307, 315] on input at bounding box center [458, 314] width 321 height 18
type input "**********"
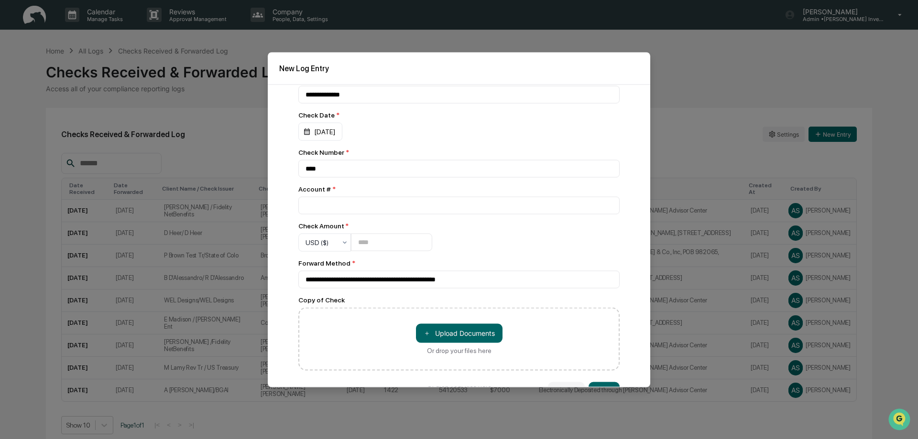
scroll to position [154, 0]
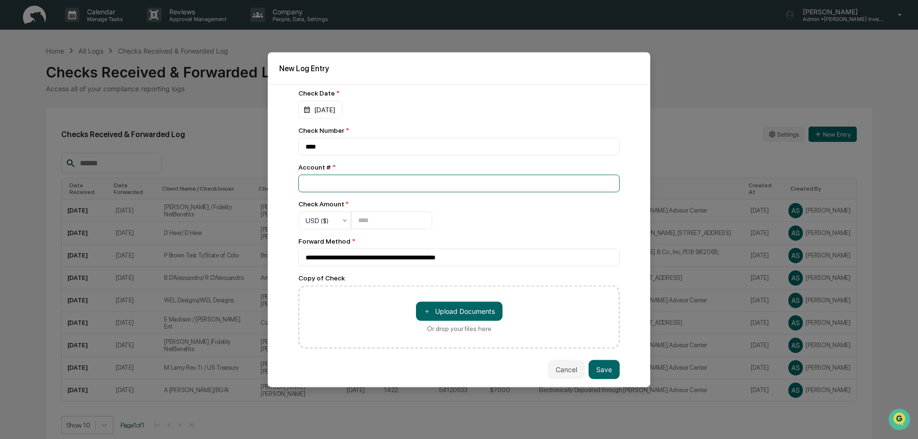
click at [338, 183] on input "********" at bounding box center [458, 184] width 321 height 18
click at [339, 181] on input "**********" at bounding box center [458, 184] width 321 height 18
click at [335, 181] on input "**********" at bounding box center [458, 184] width 321 height 18
click at [387, 182] on input "**********" at bounding box center [458, 184] width 321 height 18
type input "**********"
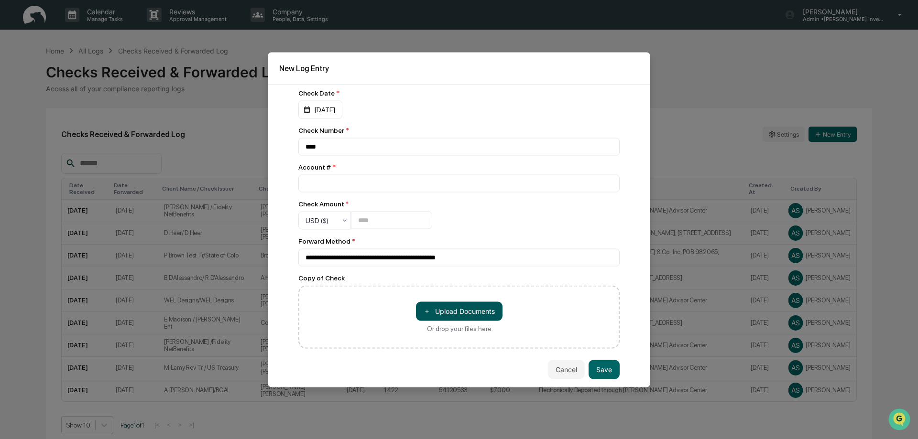
click at [452, 312] on button "＋ Upload Documents" at bounding box center [459, 311] width 87 height 19
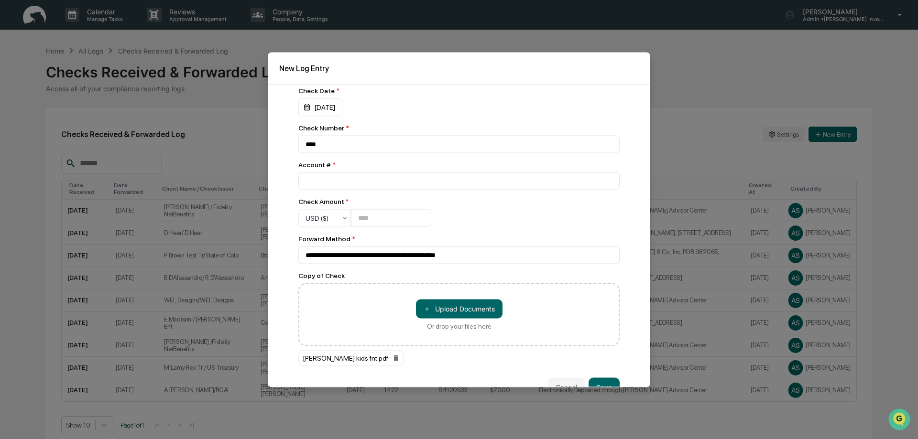
scroll to position [174, 0]
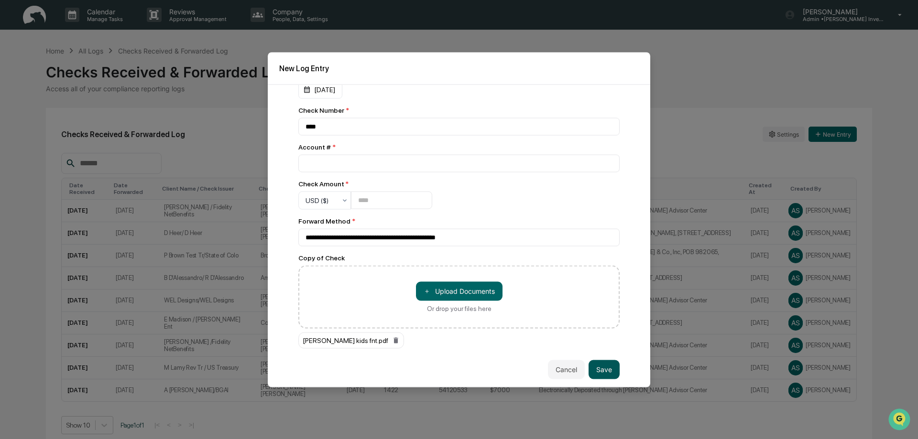
click at [602, 370] on button "Save" at bounding box center [604, 369] width 31 height 19
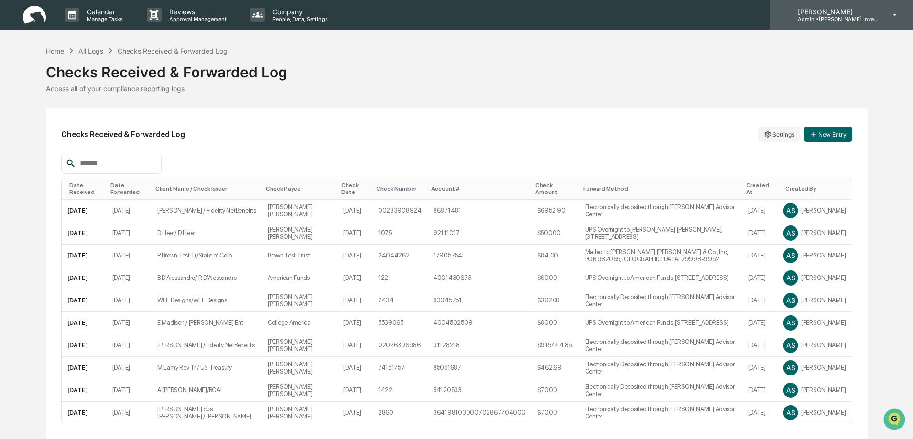
click at [827, 19] on p "Admin • [PERSON_NAME] Investments, LLC" at bounding box center [834, 19] width 89 height 7
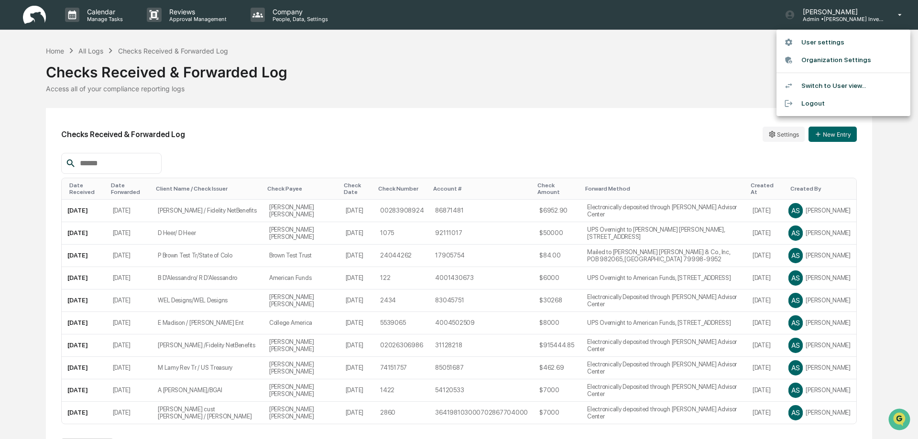
click at [808, 104] on li "Logout" at bounding box center [844, 104] width 134 height 18
